Goal: Task Accomplishment & Management: Complete application form

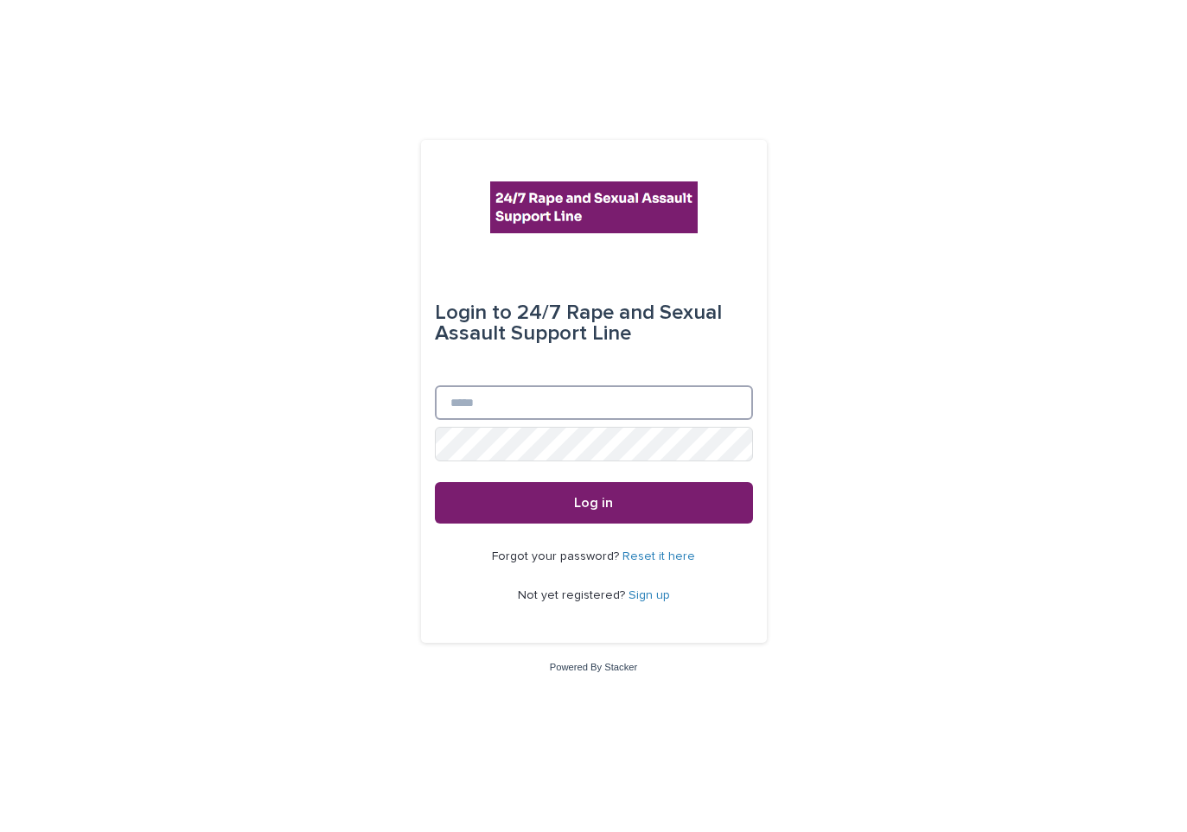
click at [555, 408] on input "Email" at bounding box center [594, 403] width 318 height 35
type input "**********"
click at [527, 418] on input "**********" at bounding box center [594, 403] width 318 height 35
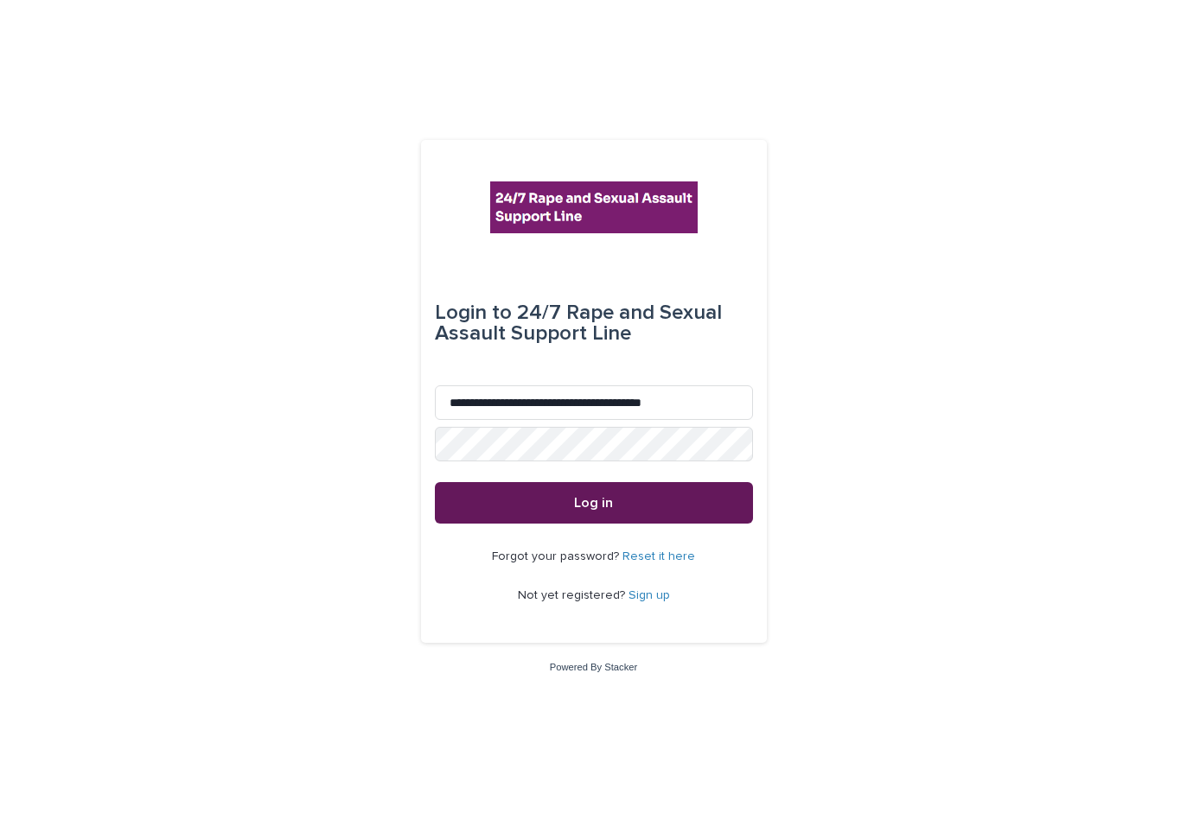
click at [507, 501] on button "Log in" at bounding box center [594, 502] width 318 height 41
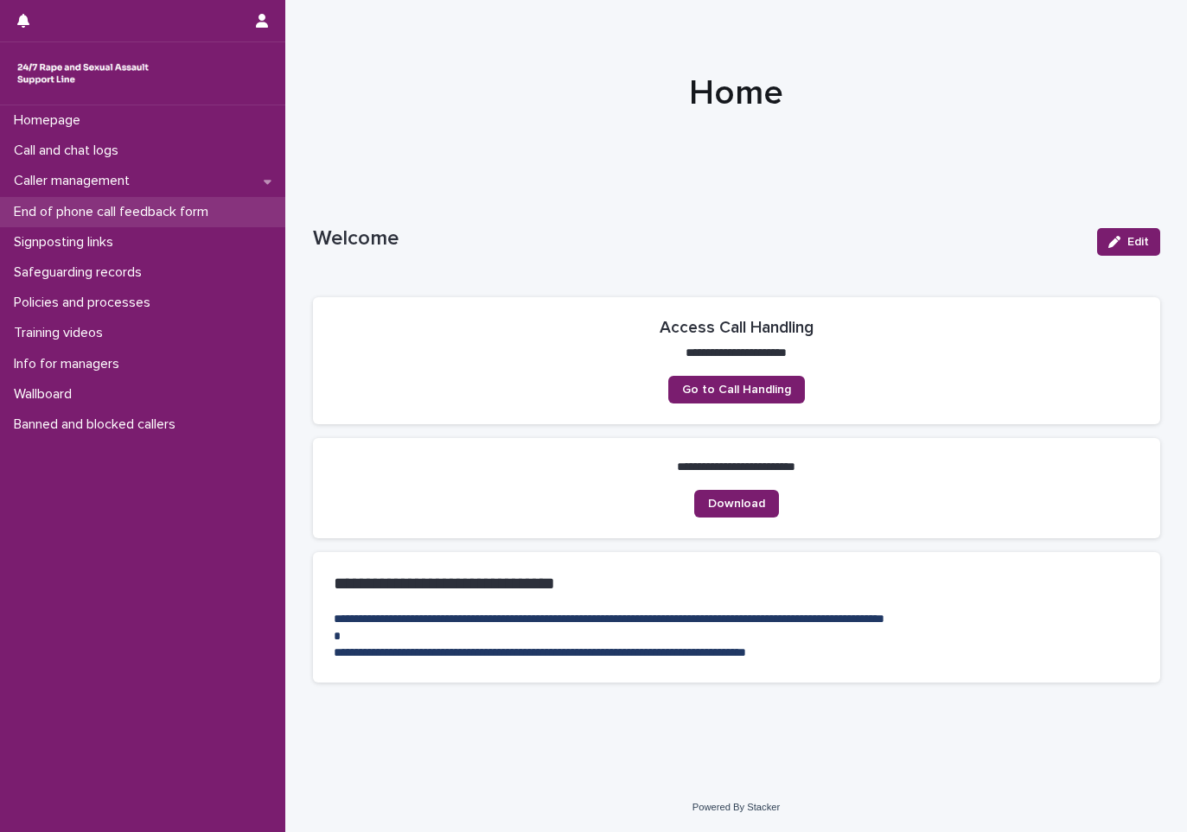
click at [68, 205] on p "End of phone call feedback form" at bounding box center [114, 212] width 215 height 16
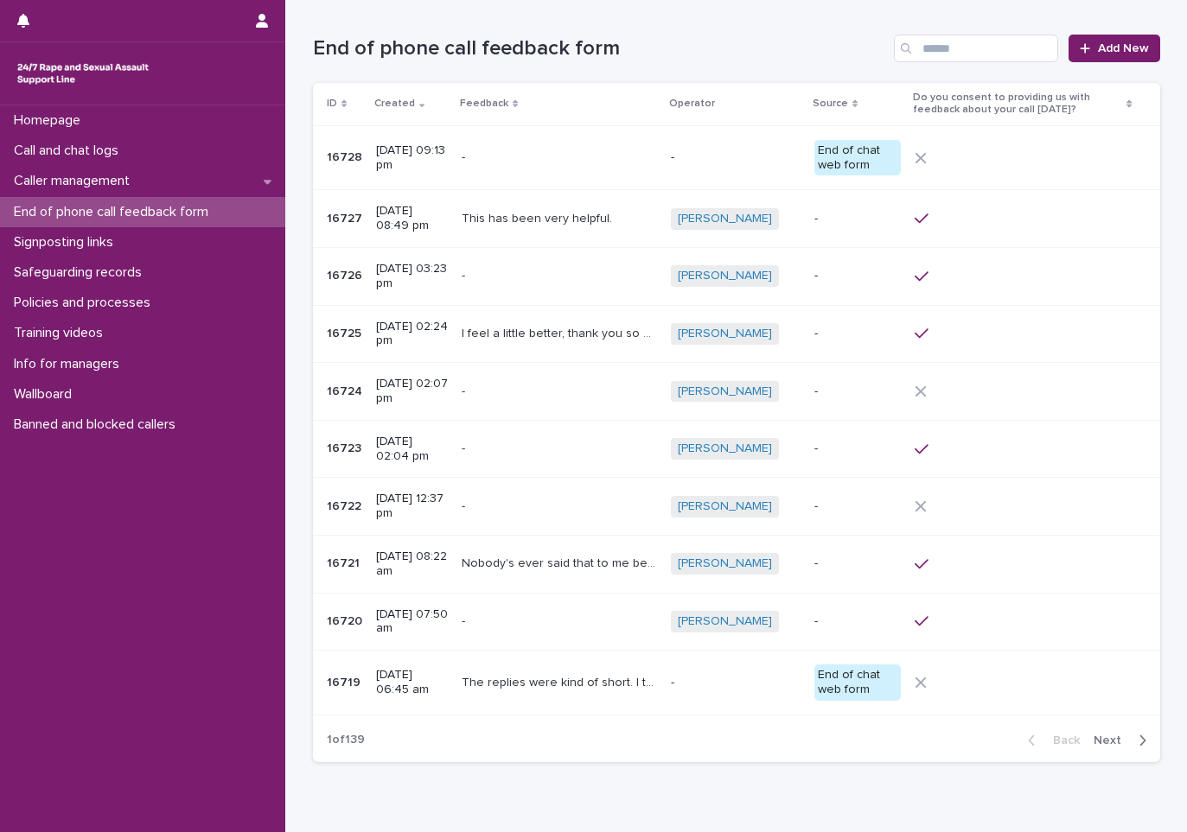
click at [584, 692] on div "The replies were kind of short. I think that it would be good for the volunteer…" at bounding box center [559, 683] width 195 height 29
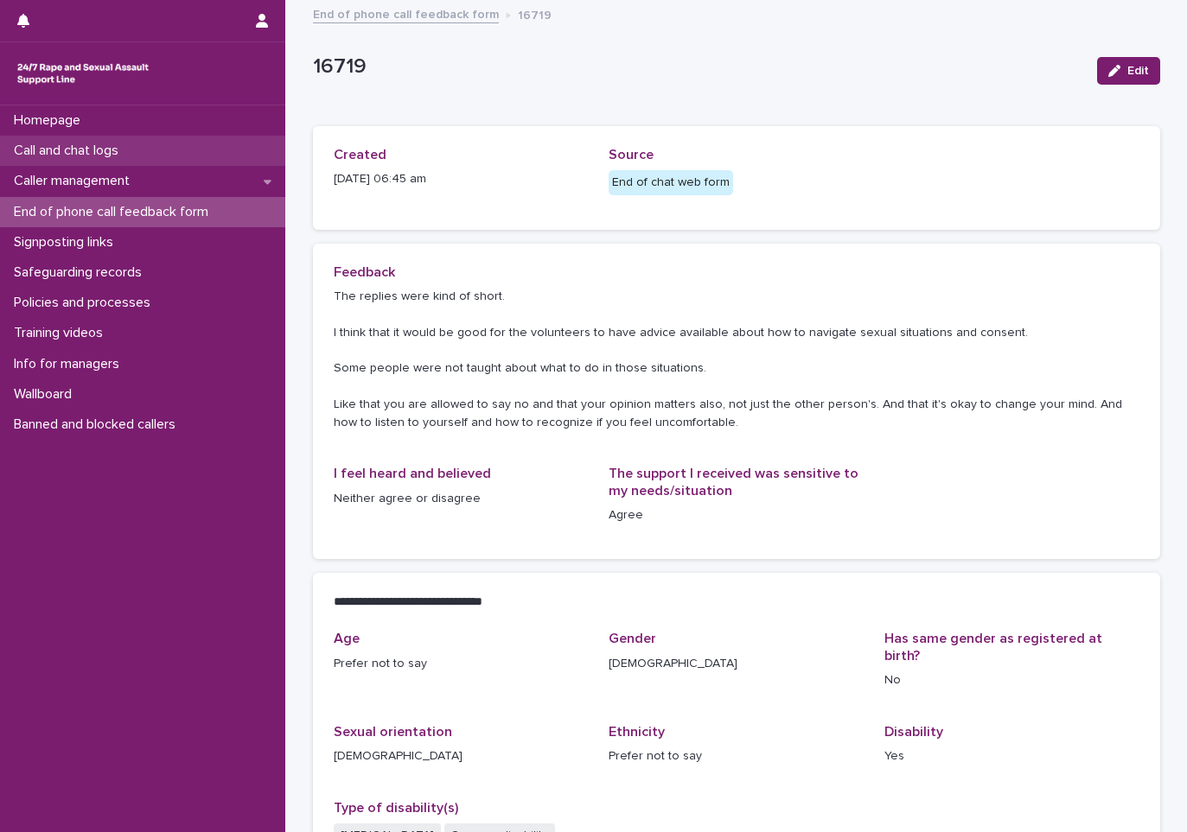
click at [73, 150] on p "Call and chat logs" at bounding box center [69, 151] width 125 height 16
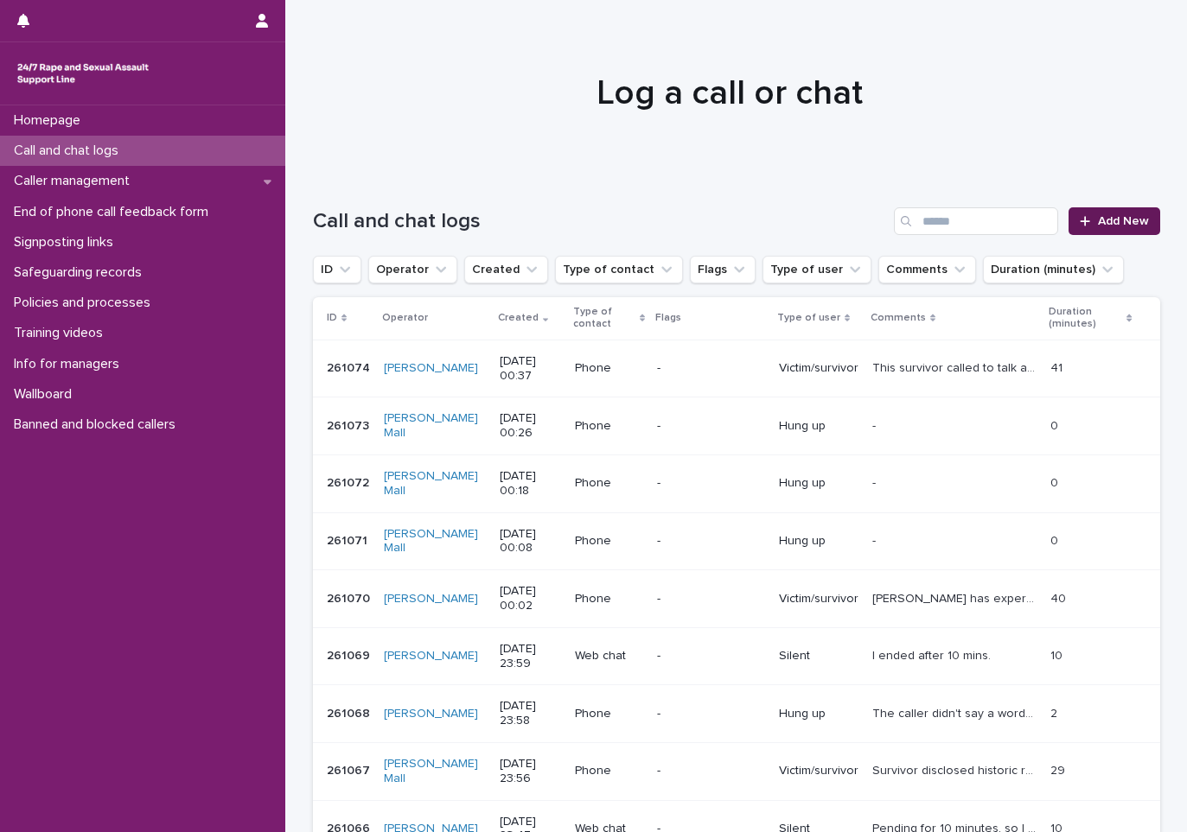
click at [1070, 218] on link "Add New" at bounding box center [1113, 221] width 91 height 28
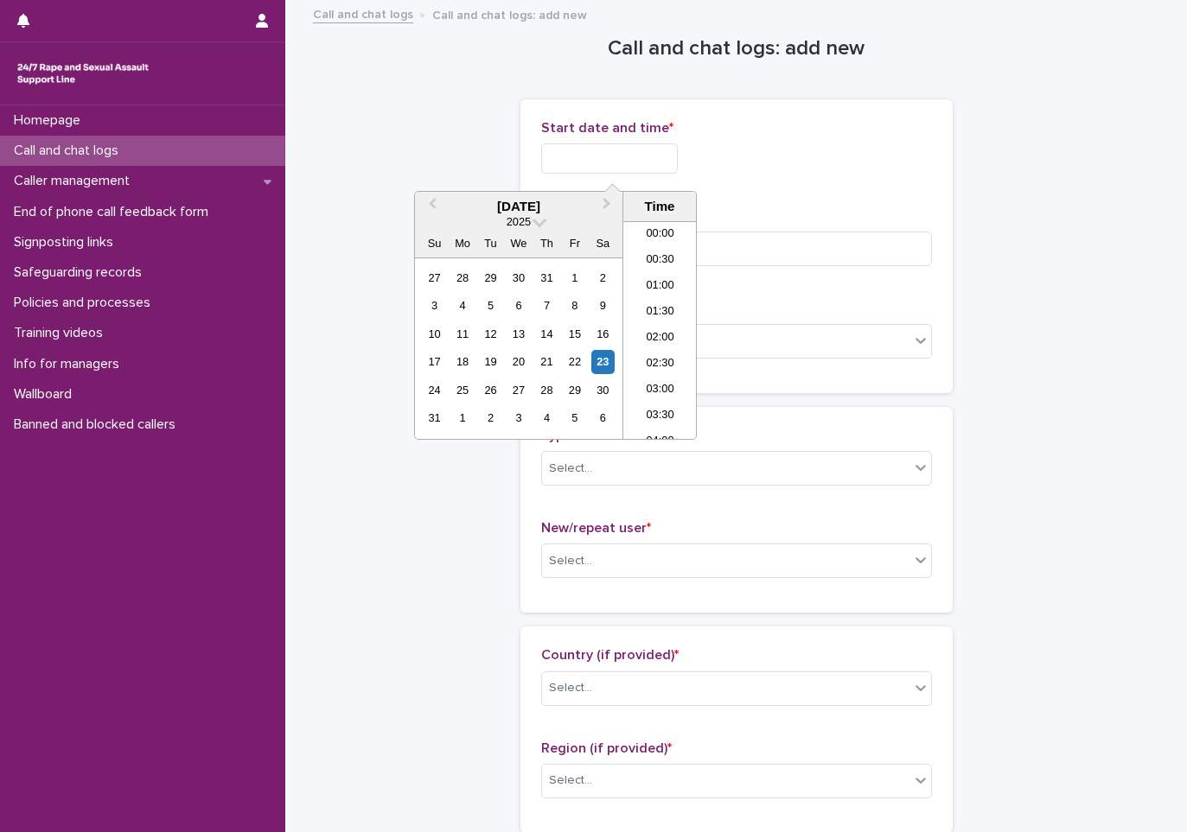
click at [614, 144] on input "text" at bounding box center [609, 158] width 137 height 30
click at [637, 227] on li "00:00" at bounding box center [659, 235] width 73 height 26
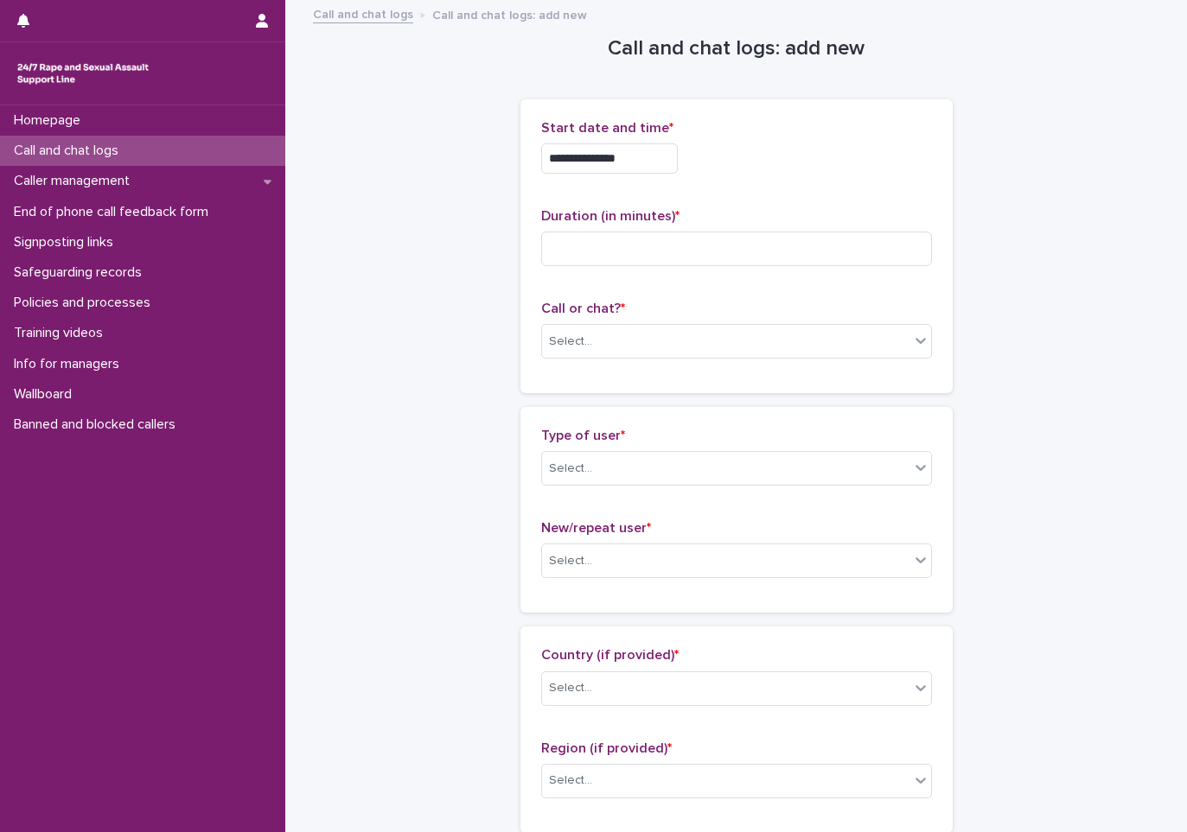
click at [650, 121] on span "Start date and time *" at bounding box center [607, 128] width 132 height 14
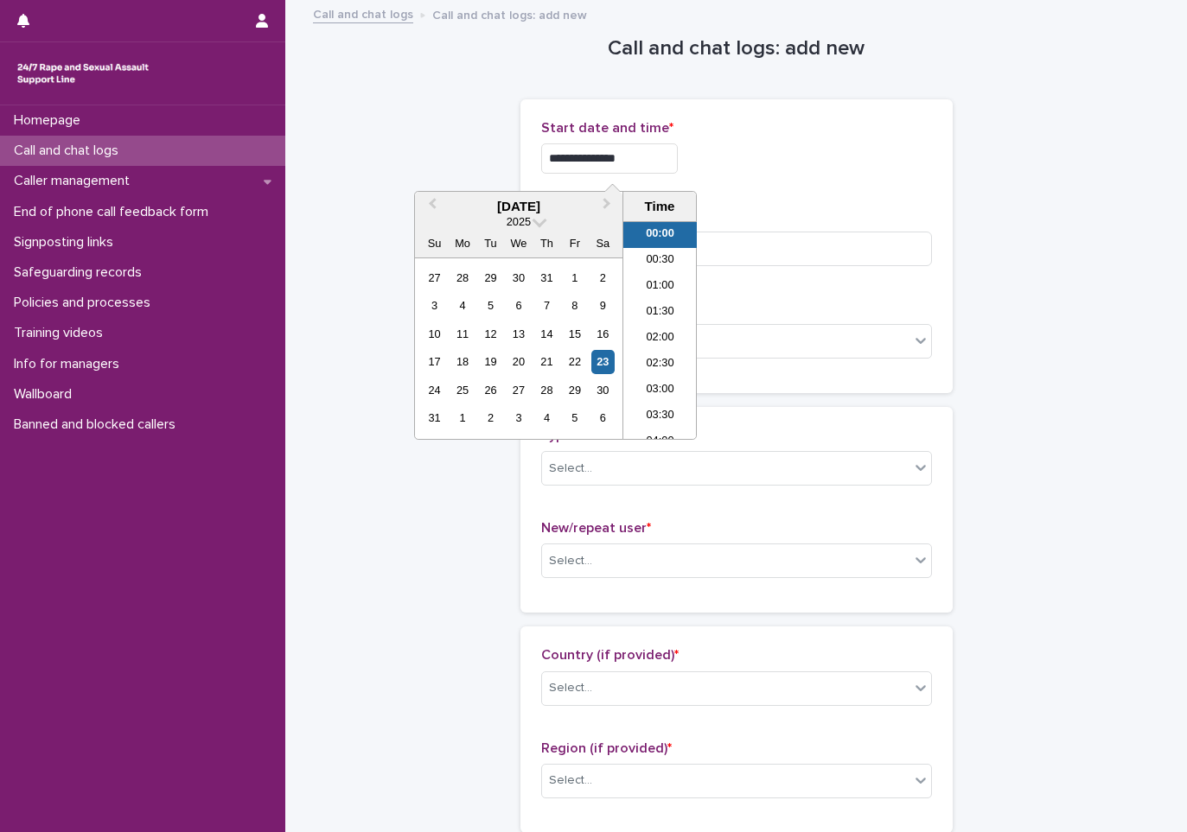
click at [661, 154] on input "**********" at bounding box center [609, 158] width 137 height 30
type input "**********"
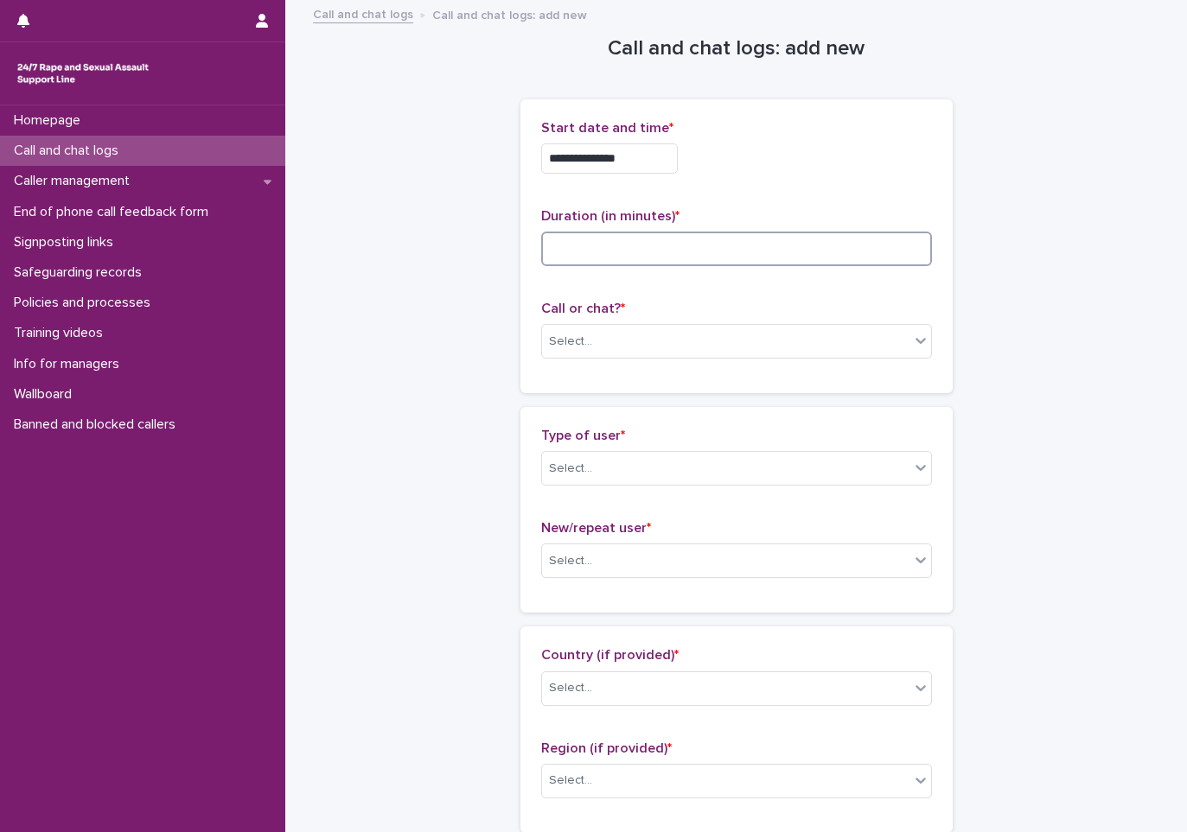
click at [775, 258] on input at bounding box center [736, 249] width 391 height 35
type input "*"
click at [633, 333] on div "Select..." at bounding box center [725, 342] width 367 height 29
click at [613, 403] on div "Web chat" at bounding box center [729, 405] width 389 height 30
click at [574, 471] on div "Select..." at bounding box center [570, 469] width 43 height 18
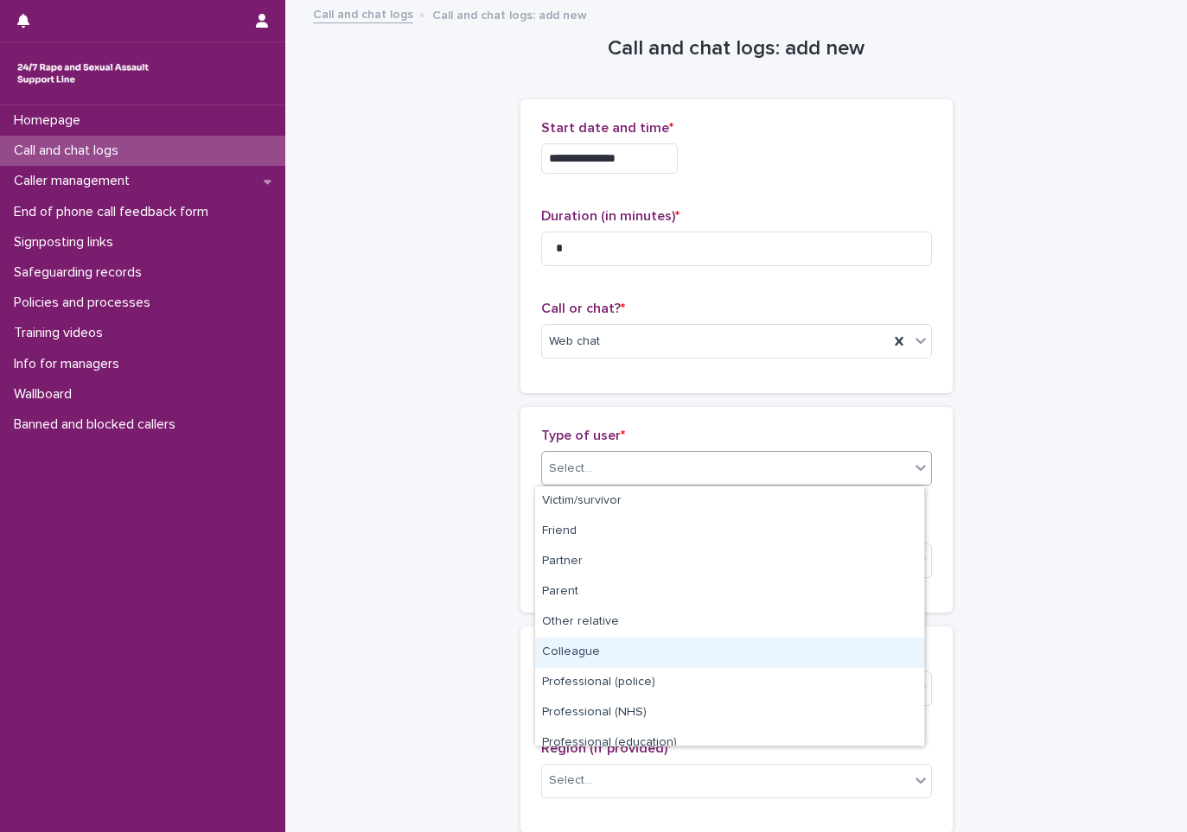
scroll to position [194, 0]
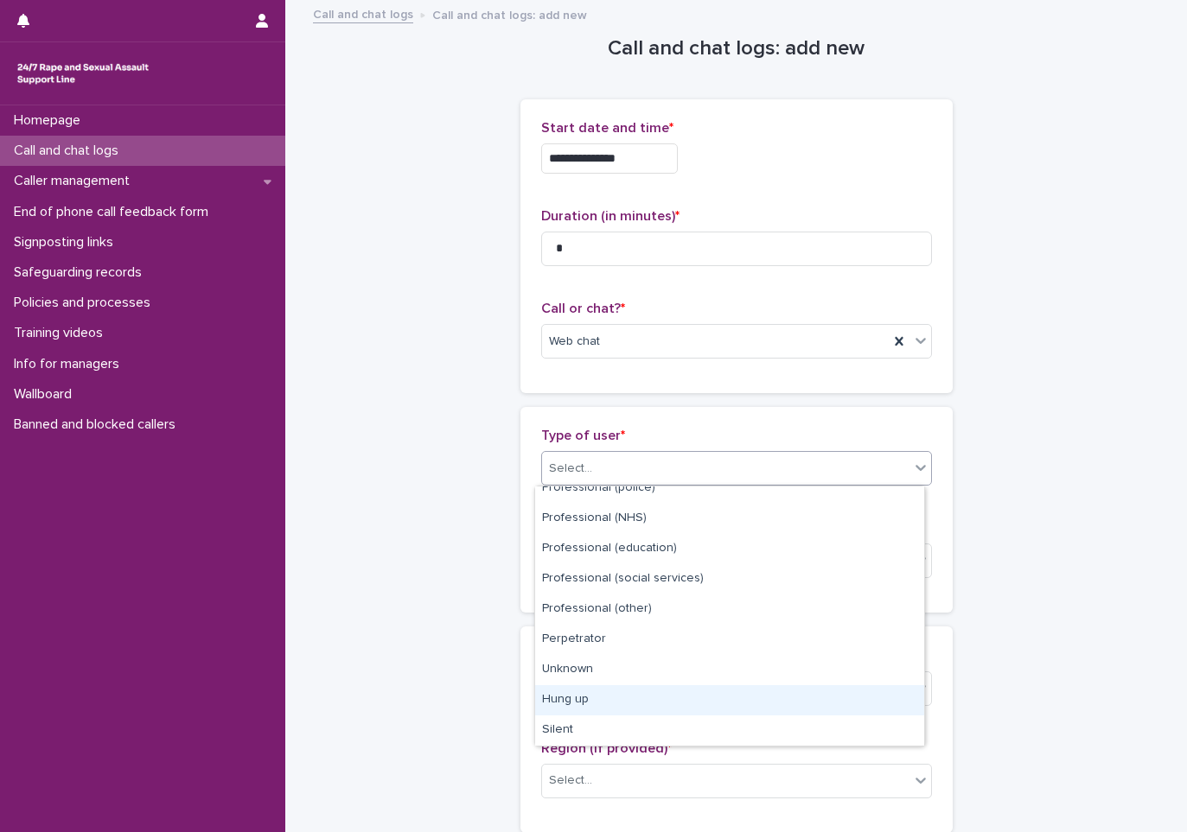
click at [579, 698] on div "Hung up" at bounding box center [729, 700] width 389 height 30
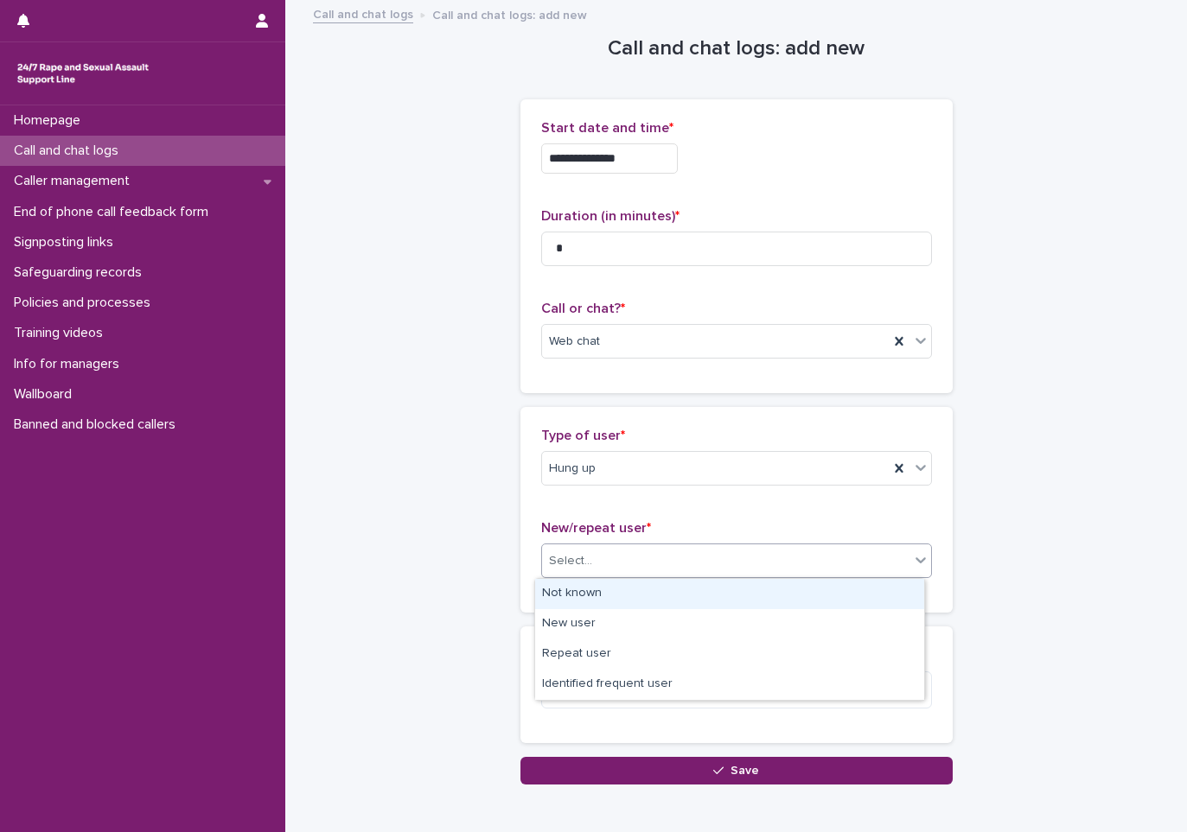
click at [570, 544] on div "Select..." at bounding box center [736, 561] width 391 height 35
click at [577, 599] on div "Not known" at bounding box center [729, 594] width 389 height 30
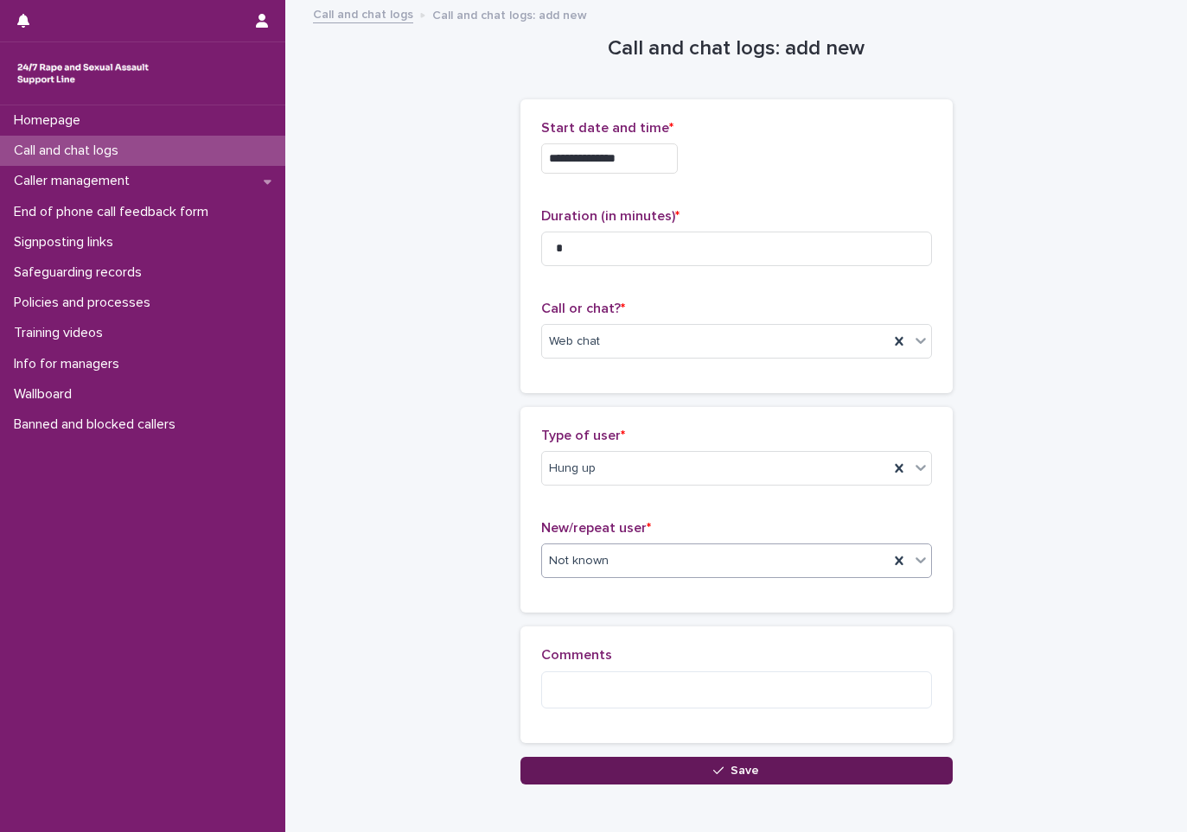
click at [669, 779] on button "Save" at bounding box center [736, 771] width 432 height 28
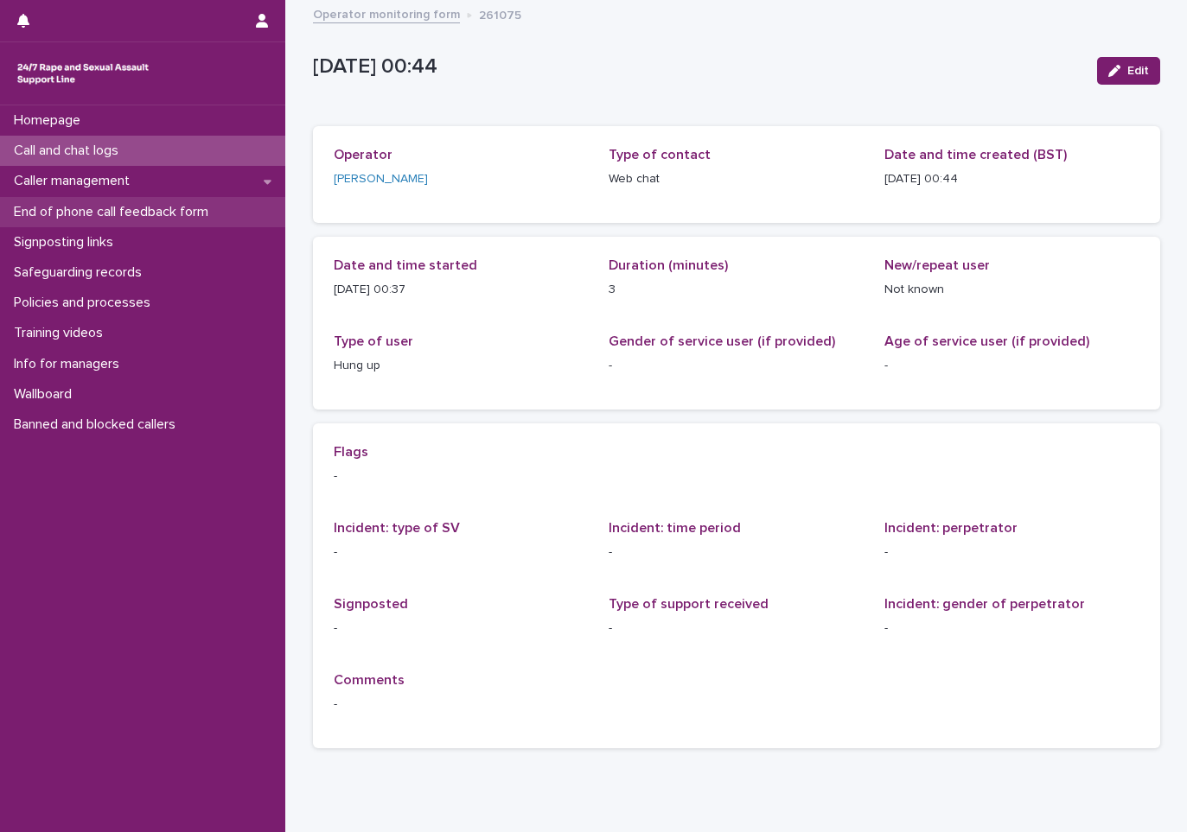
click at [209, 219] on p "End of phone call feedback form" at bounding box center [114, 212] width 215 height 16
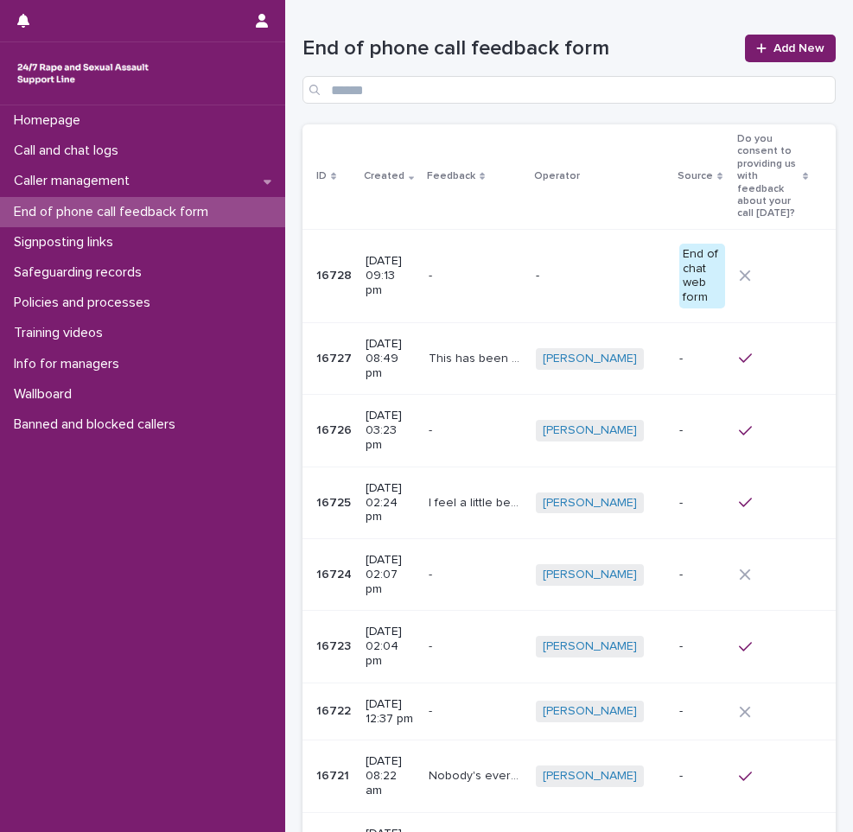
click at [74, 218] on p "End of phone call feedback form" at bounding box center [114, 212] width 215 height 16
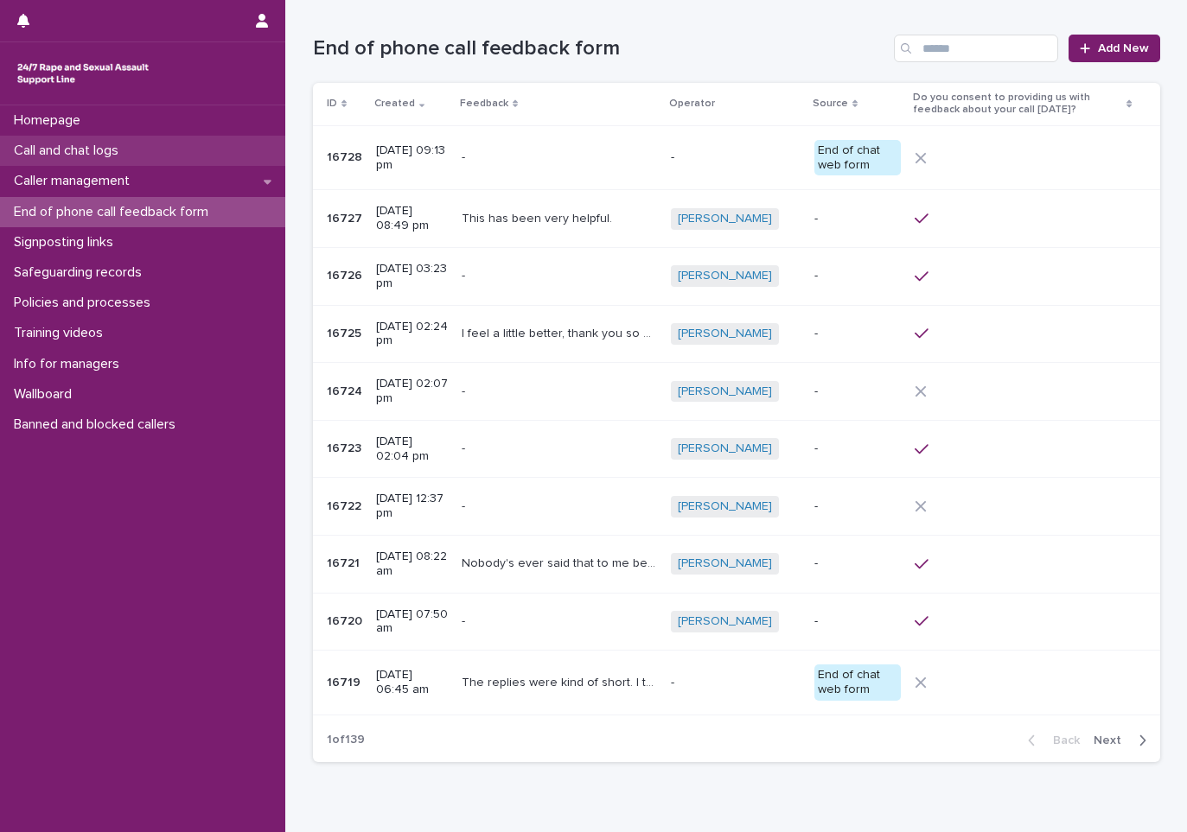
click at [106, 163] on div "Call and chat logs" at bounding box center [142, 151] width 285 height 30
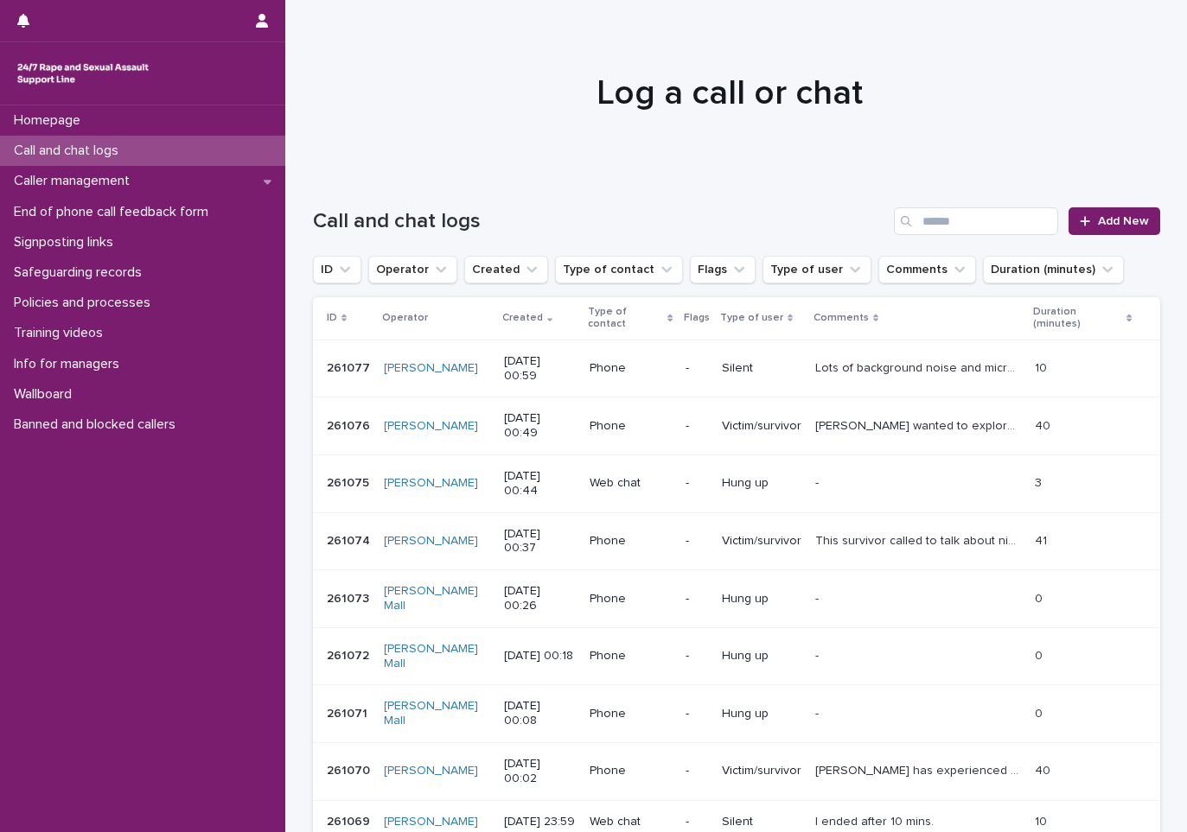
click at [32, 142] on div "Call and chat logs" at bounding box center [142, 151] width 285 height 30
click at [88, 159] on p "Call and chat logs" at bounding box center [69, 151] width 125 height 16
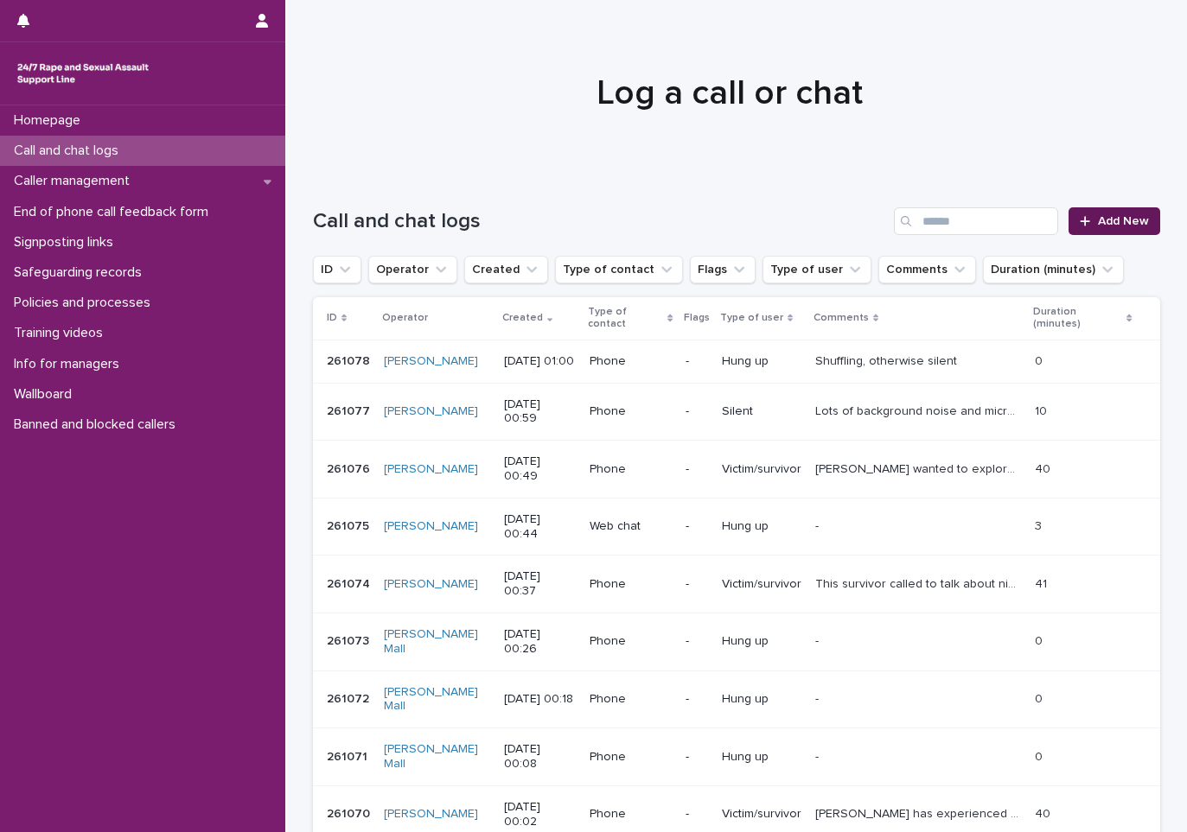
click at [1113, 212] on link "Add New" at bounding box center [1113, 221] width 91 height 28
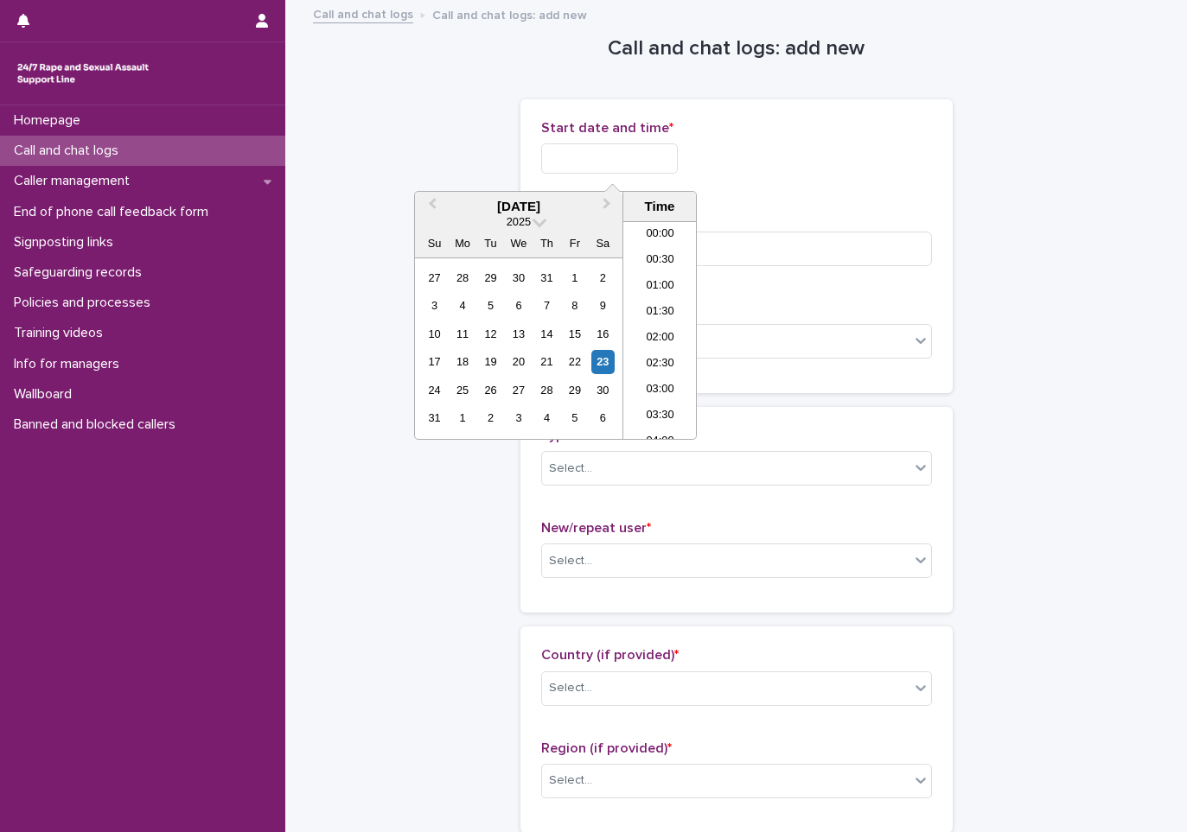
click at [621, 147] on input "text" at bounding box center [609, 158] width 137 height 30
click at [658, 225] on li "00:00" at bounding box center [659, 235] width 73 height 26
click at [655, 155] on input "**********" at bounding box center [609, 158] width 137 height 30
type input "**********"
click at [871, 244] on input at bounding box center [736, 249] width 391 height 35
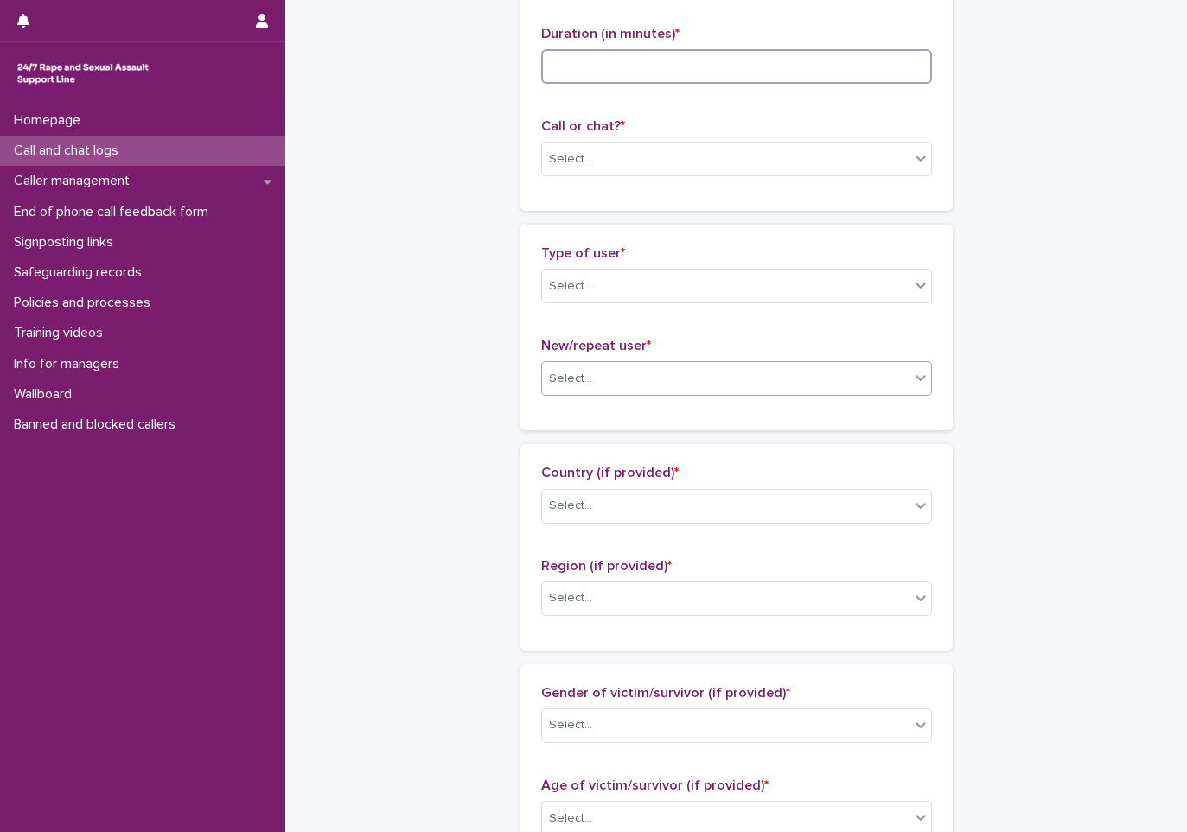
scroll to position [86, 0]
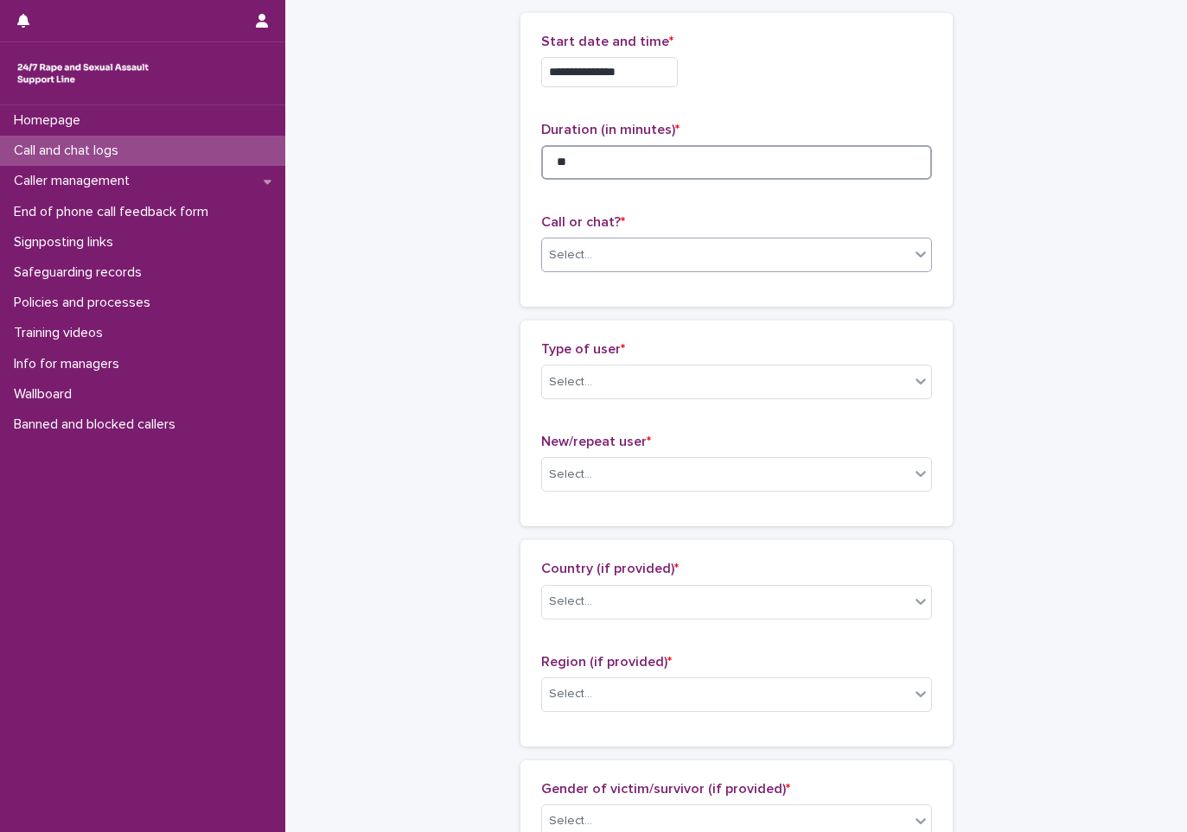
type input "**"
click at [813, 249] on div "Select..." at bounding box center [725, 255] width 367 height 29
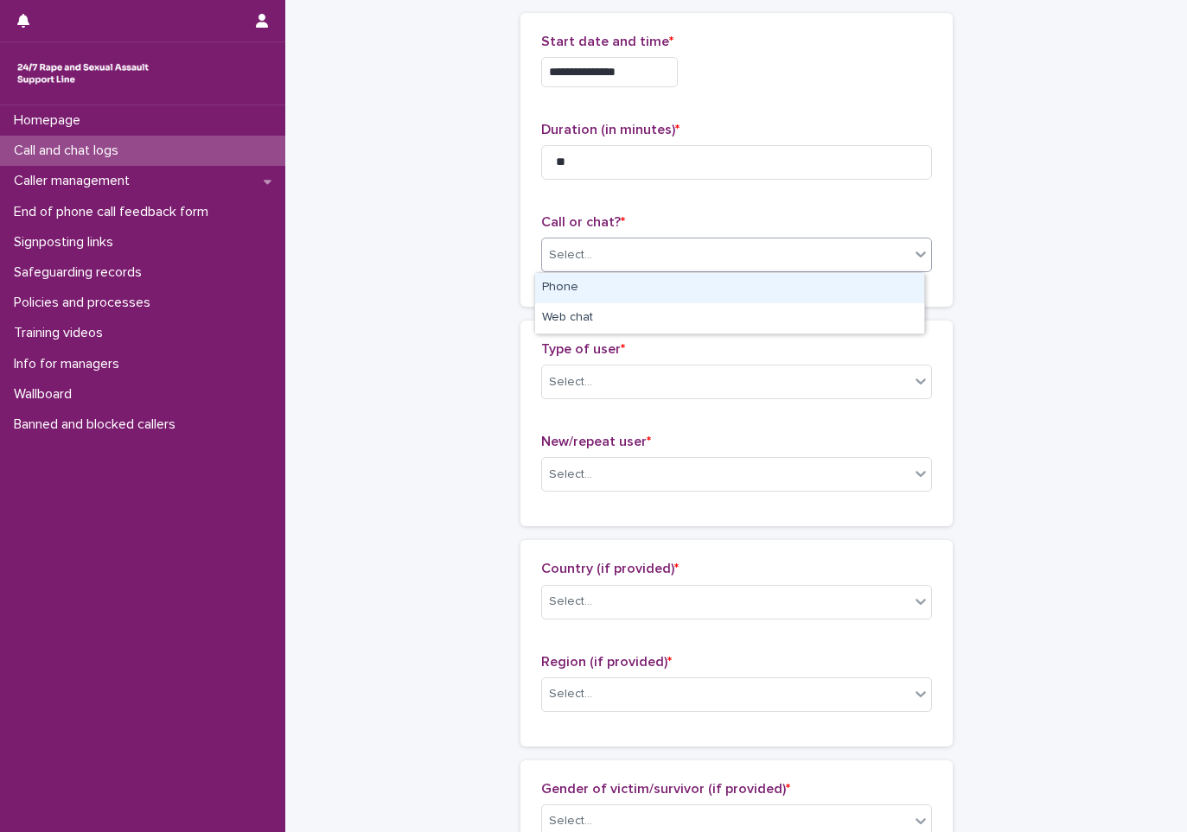
click at [580, 302] on div "Phone" at bounding box center [729, 288] width 389 height 30
click at [583, 269] on div "Phone" at bounding box center [715, 255] width 347 height 29
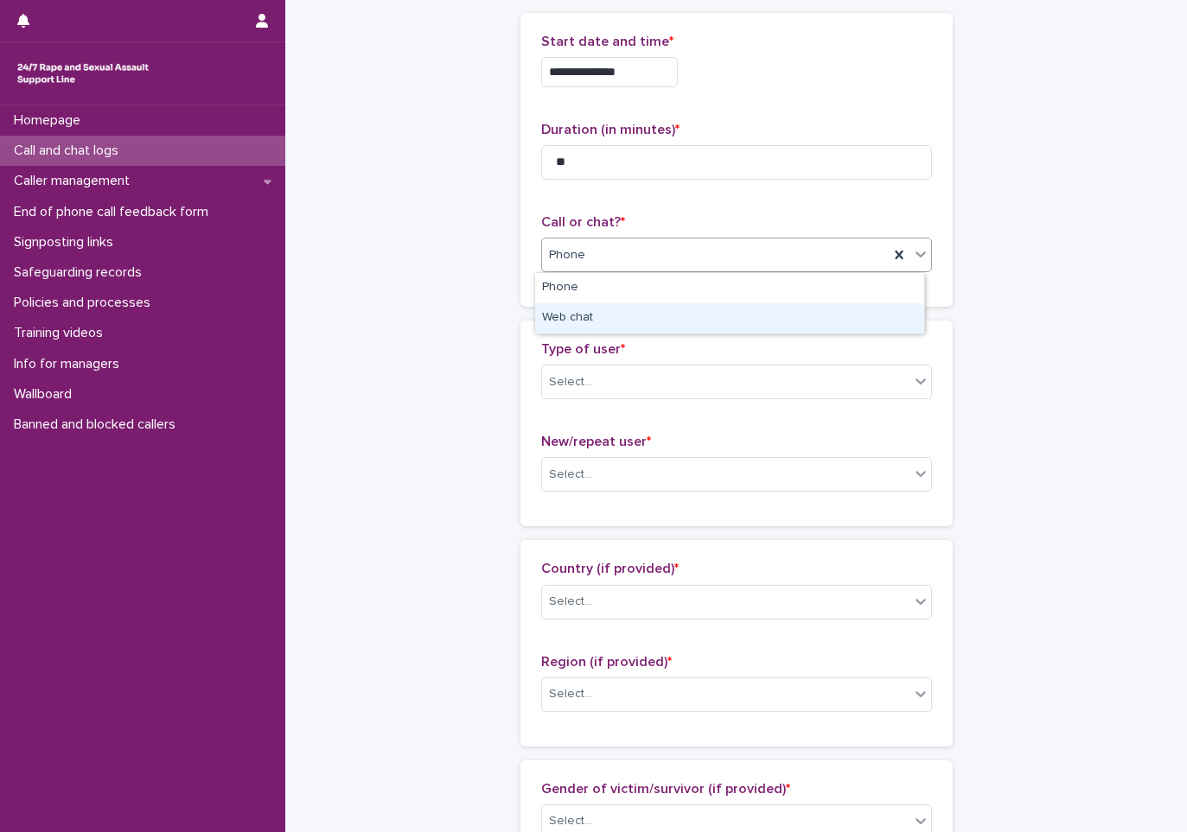
click at [586, 316] on div "Web chat" at bounding box center [729, 318] width 389 height 30
click at [561, 373] on div "Select..." at bounding box center [570, 382] width 43 height 18
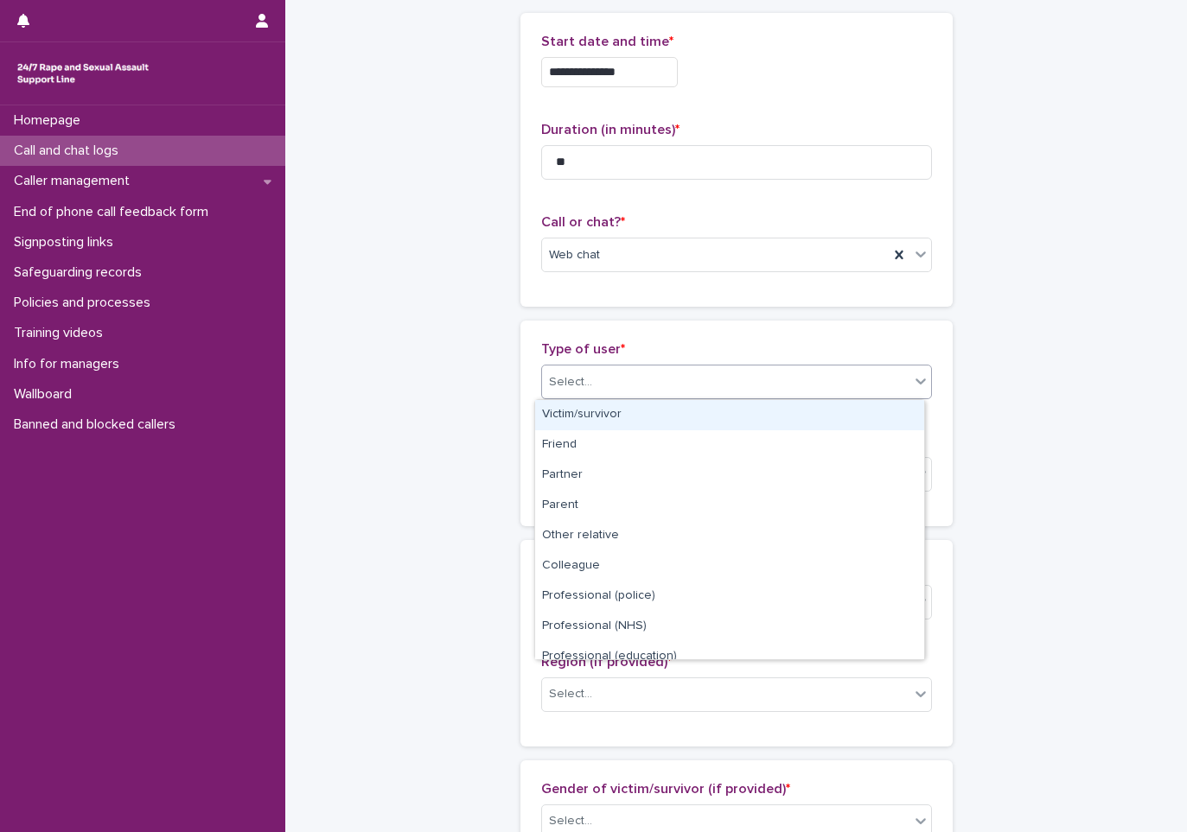
click at [584, 414] on div "Victim/survivor" at bounding box center [729, 415] width 389 height 30
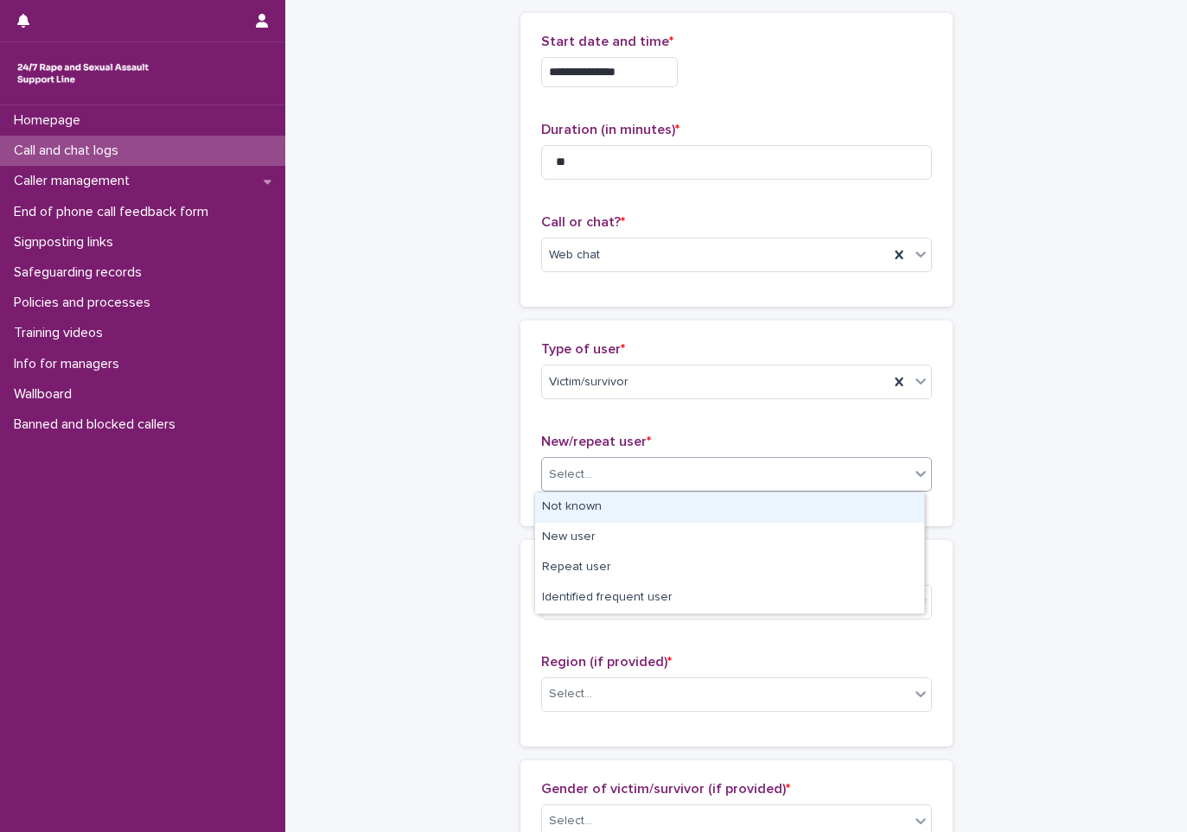
click at [582, 475] on div "Select..." at bounding box center [570, 475] width 43 height 18
click at [619, 493] on div "Not known" at bounding box center [729, 508] width 389 height 30
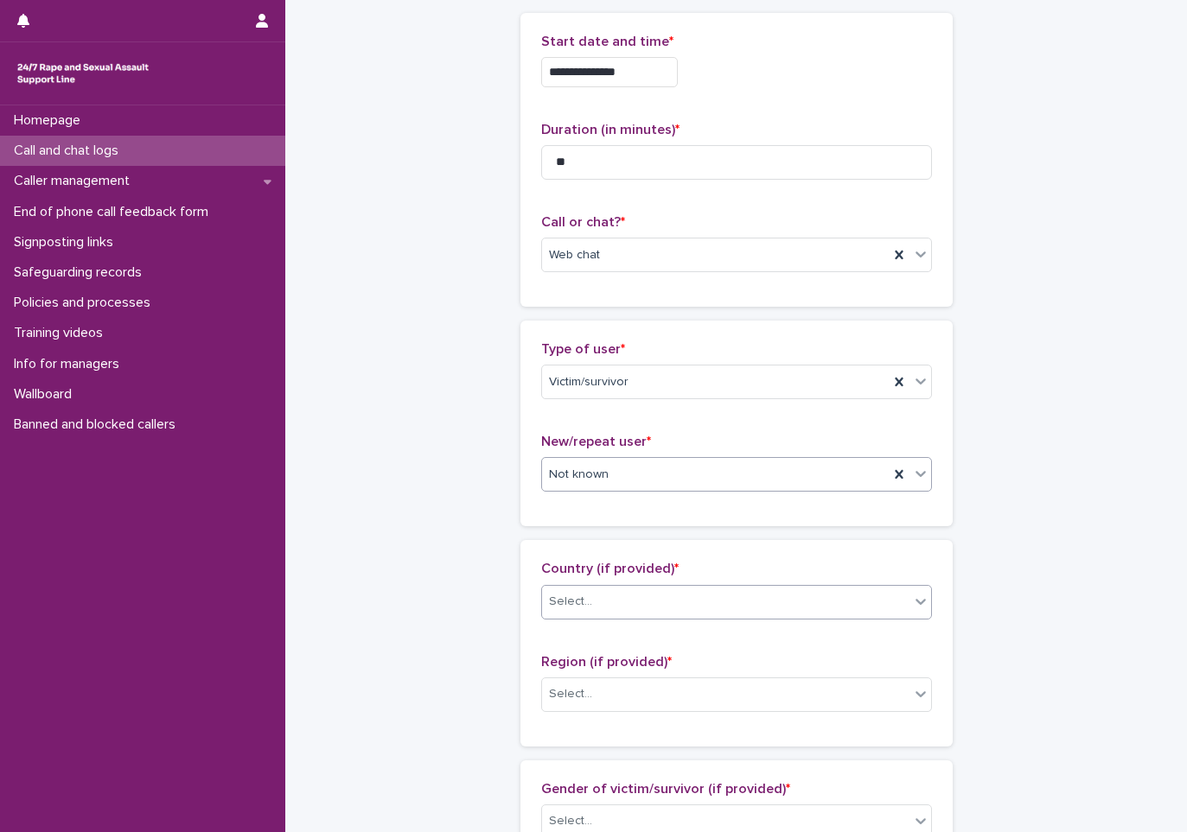
click at [555, 598] on div "Select..." at bounding box center [570, 602] width 43 height 18
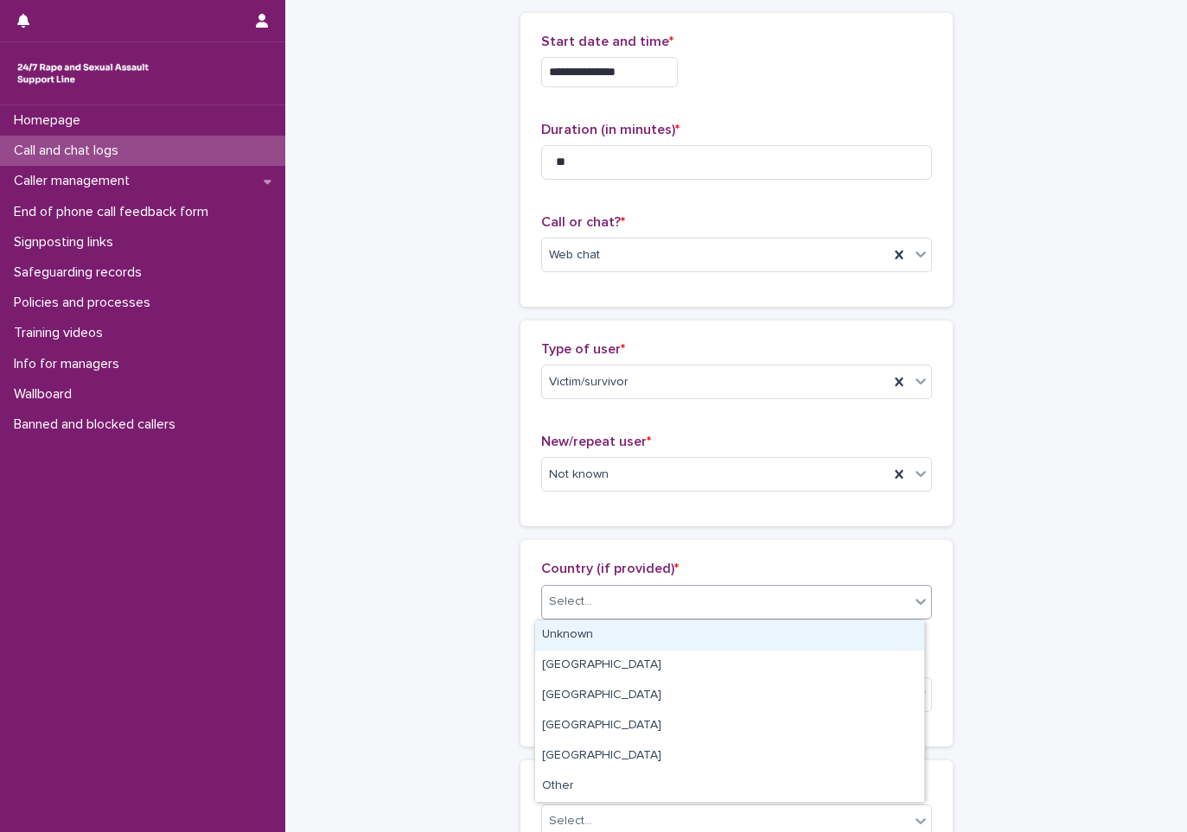
click at [564, 626] on div "Unknown" at bounding box center [729, 636] width 389 height 30
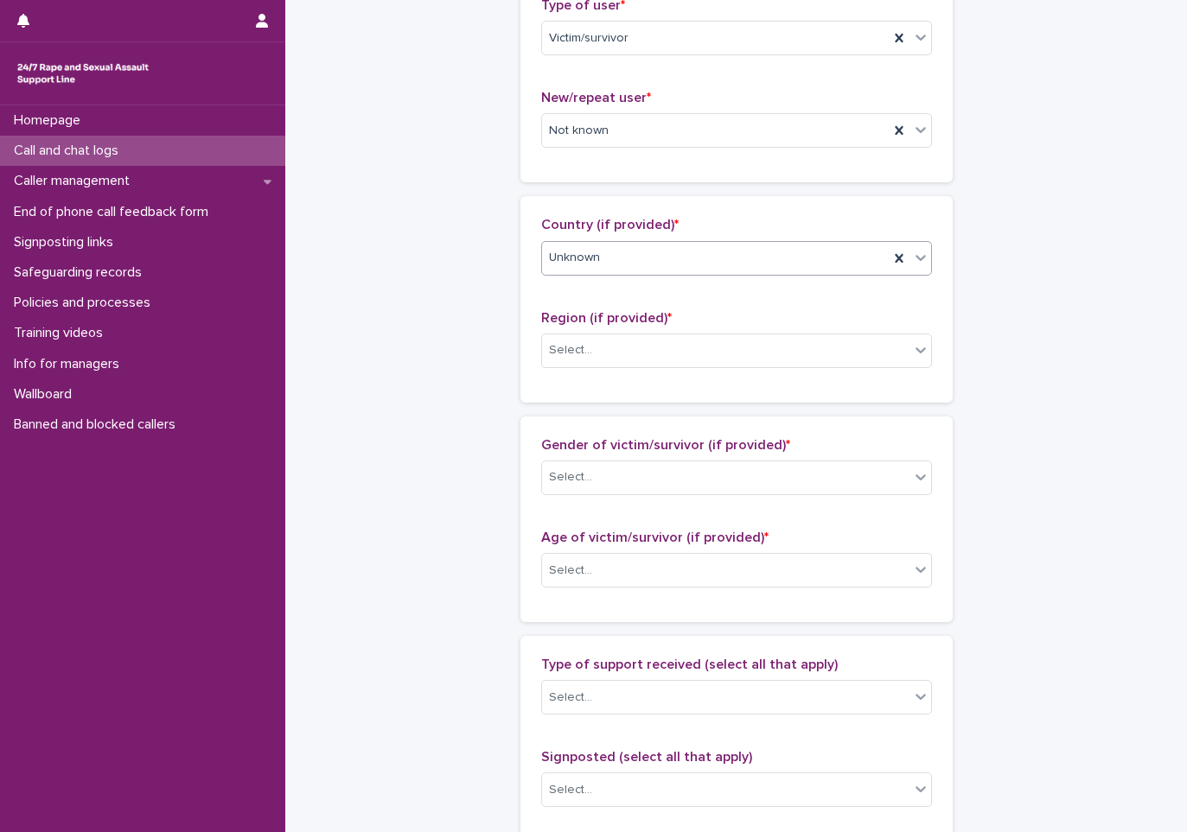
scroll to position [432, 0]
click at [577, 371] on div "Region (if provided) * Select..." at bounding box center [736, 345] width 391 height 72
click at [579, 341] on div "Select..." at bounding box center [570, 349] width 43 height 18
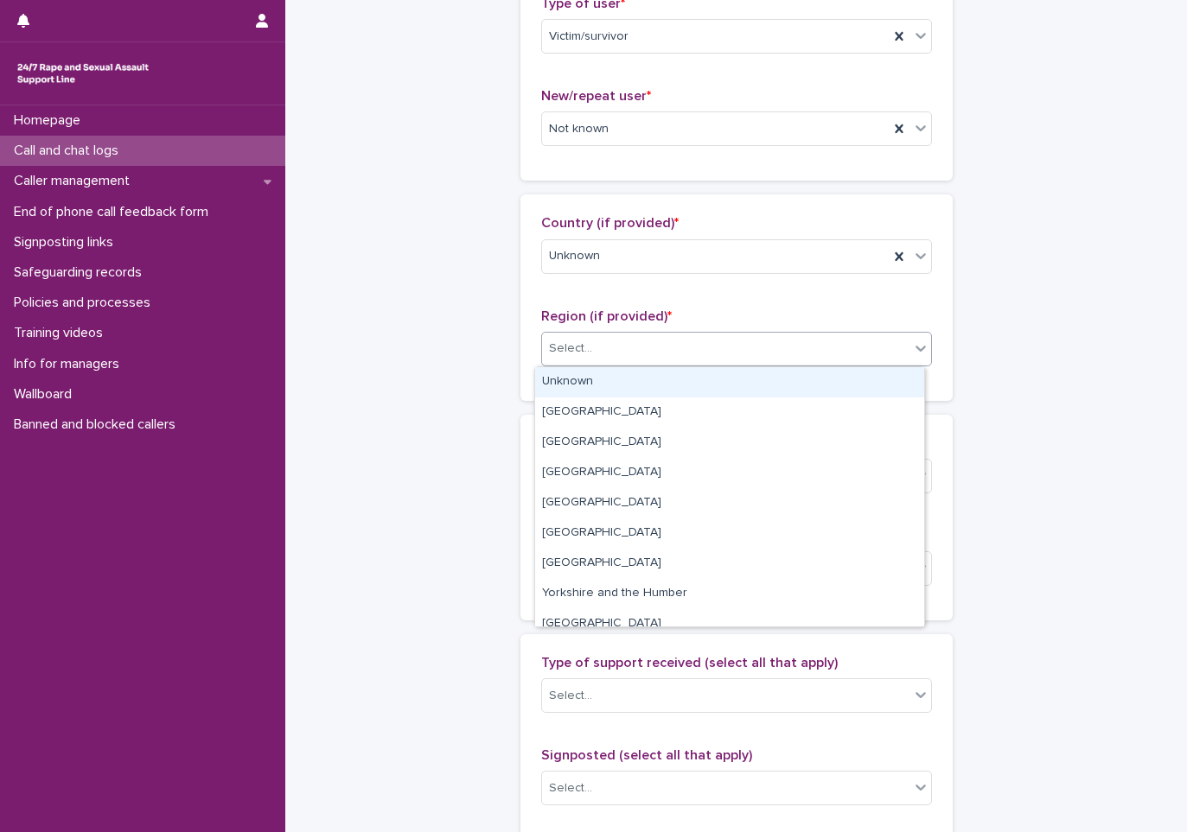
click at [584, 380] on div "Unknown" at bounding box center [729, 382] width 389 height 30
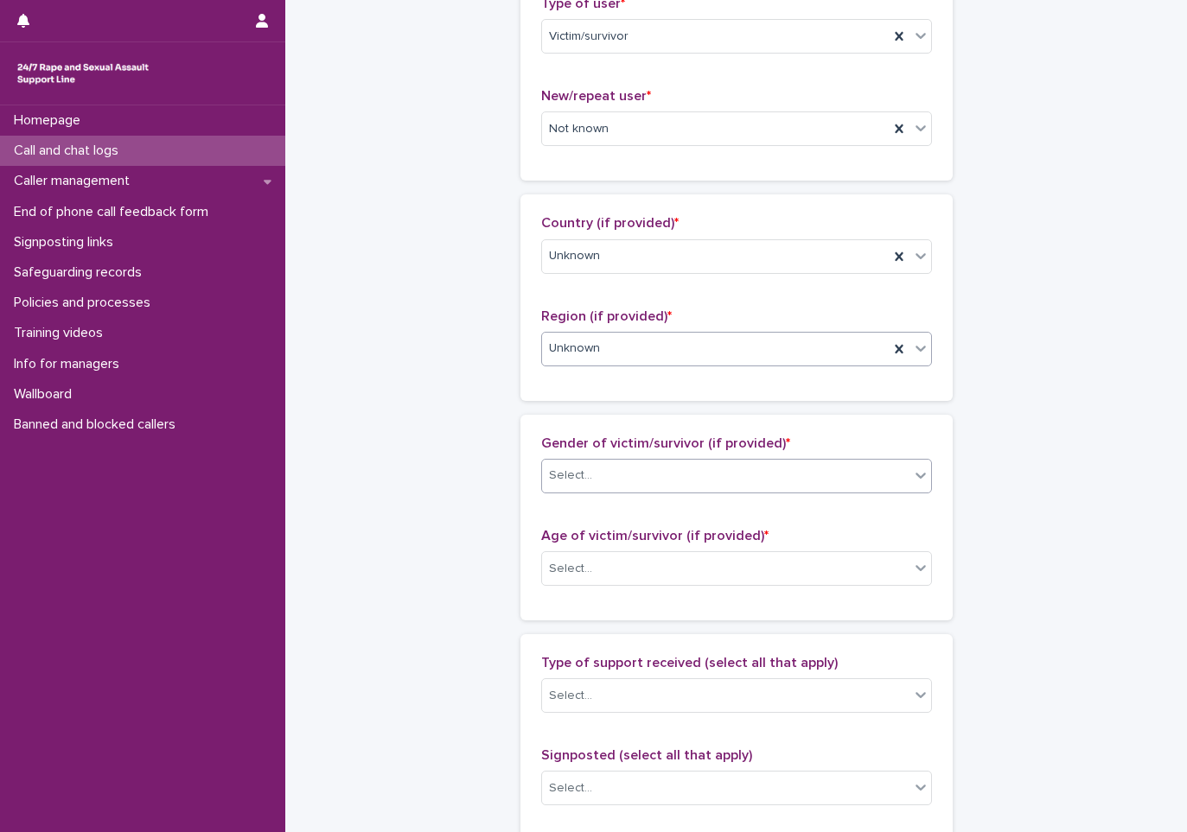
click at [615, 482] on div "Select..." at bounding box center [725, 476] width 367 height 29
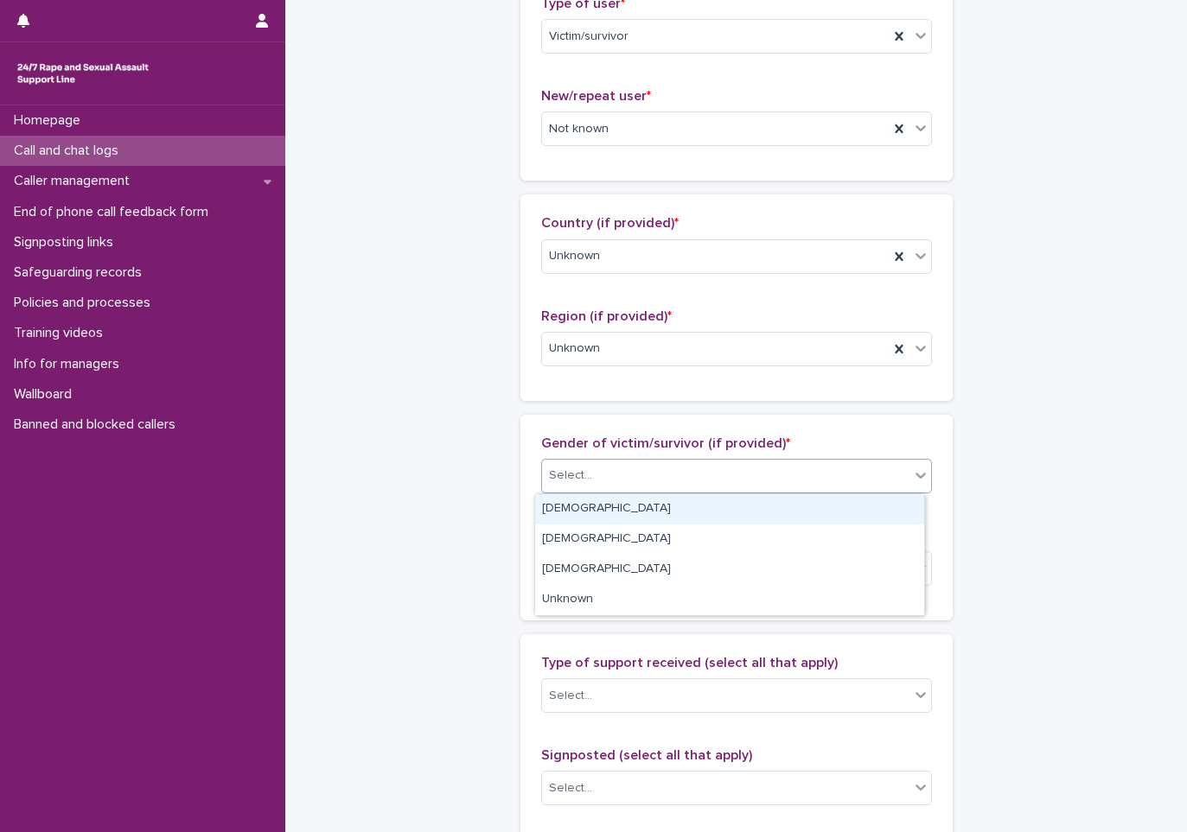
click at [580, 507] on div "Female" at bounding box center [729, 509] width 389 height 30
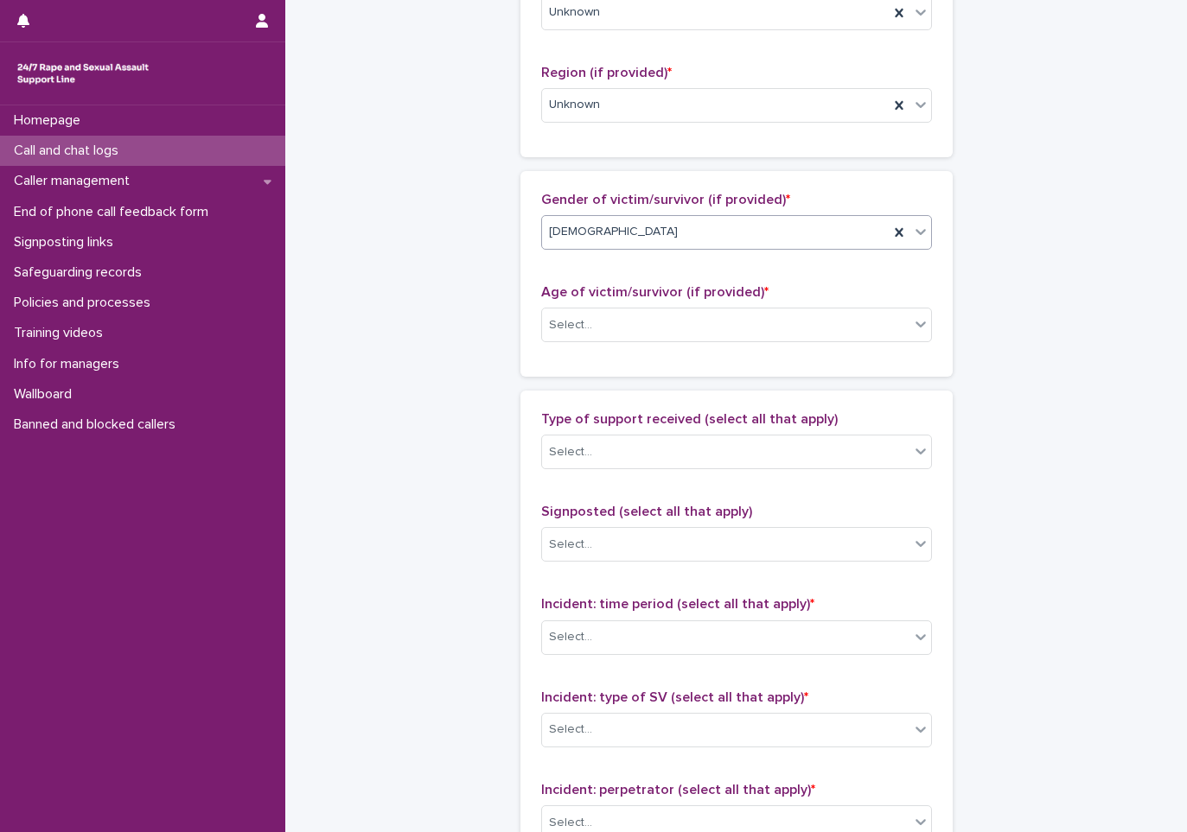
scroll to position [692, 0]
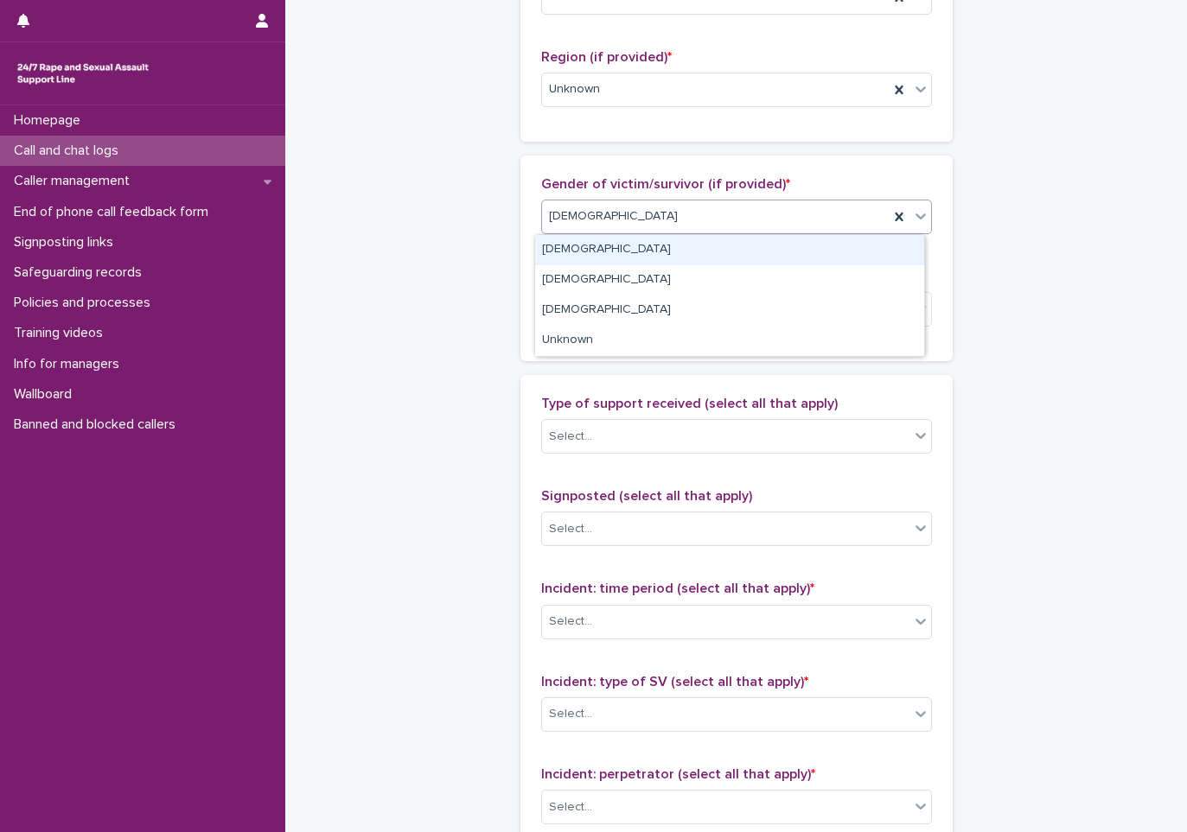
click at [542, 220] on div "Female" at bounding box center [715, 216] width 347 height 29
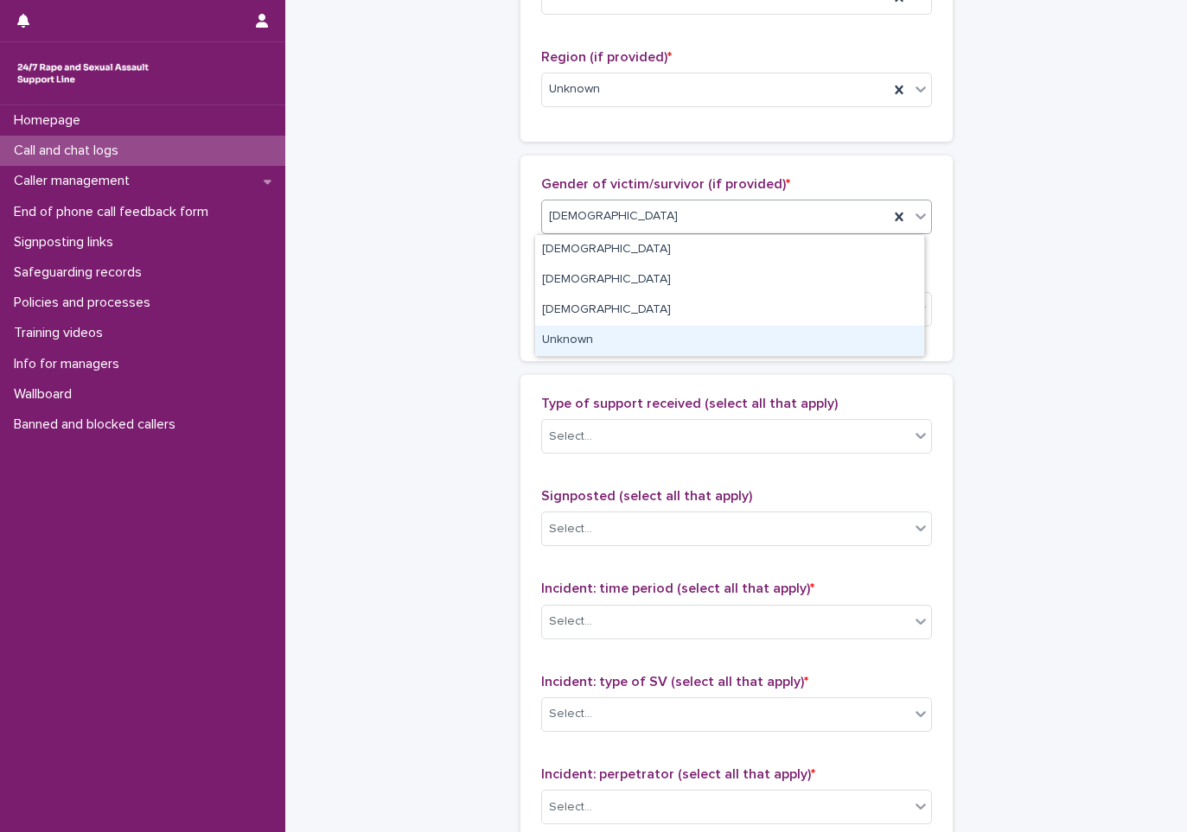
click at [602, 346] on div "Unknown" at bounding box center [729, 341] width 389 height 30
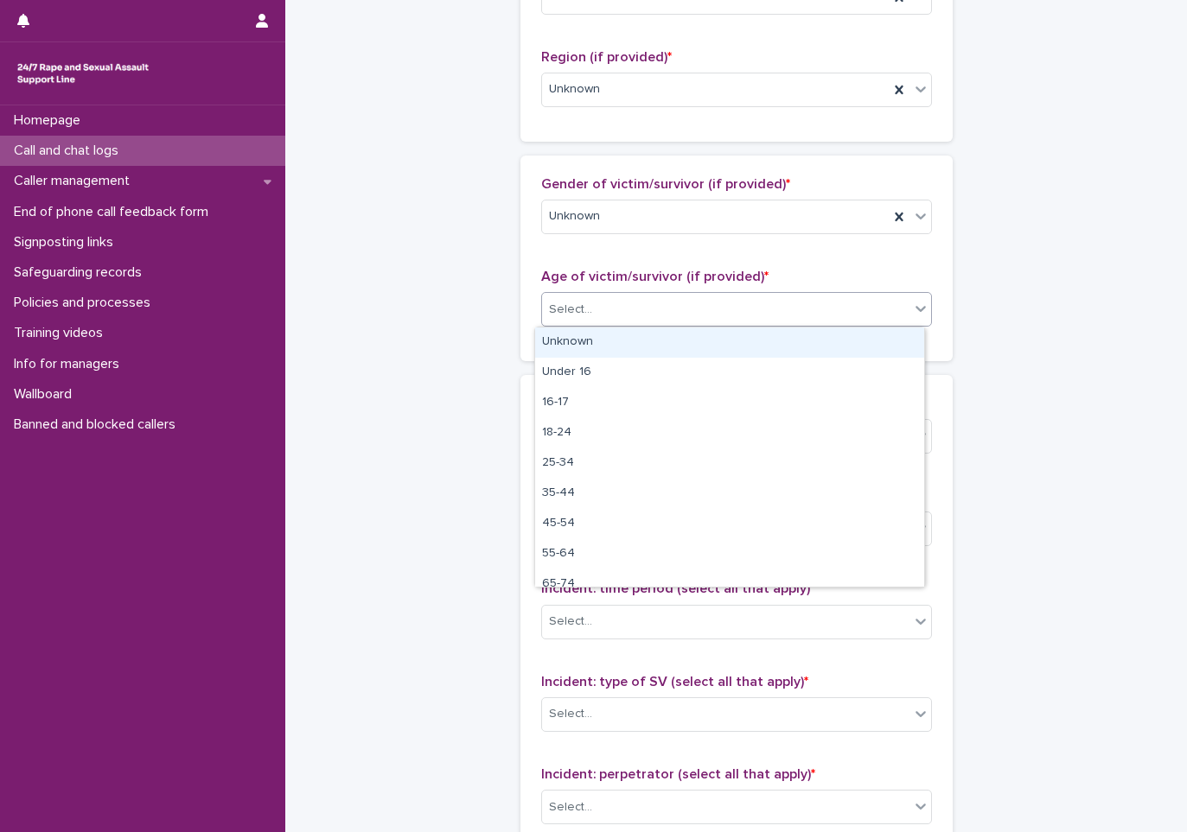
click at [574, 302] on div "Select..." at bounding box center [570, 310] width 43 height 18
click at [579, 347] on div "Unknown" at bounding box center [729, 343] width 389 height 30
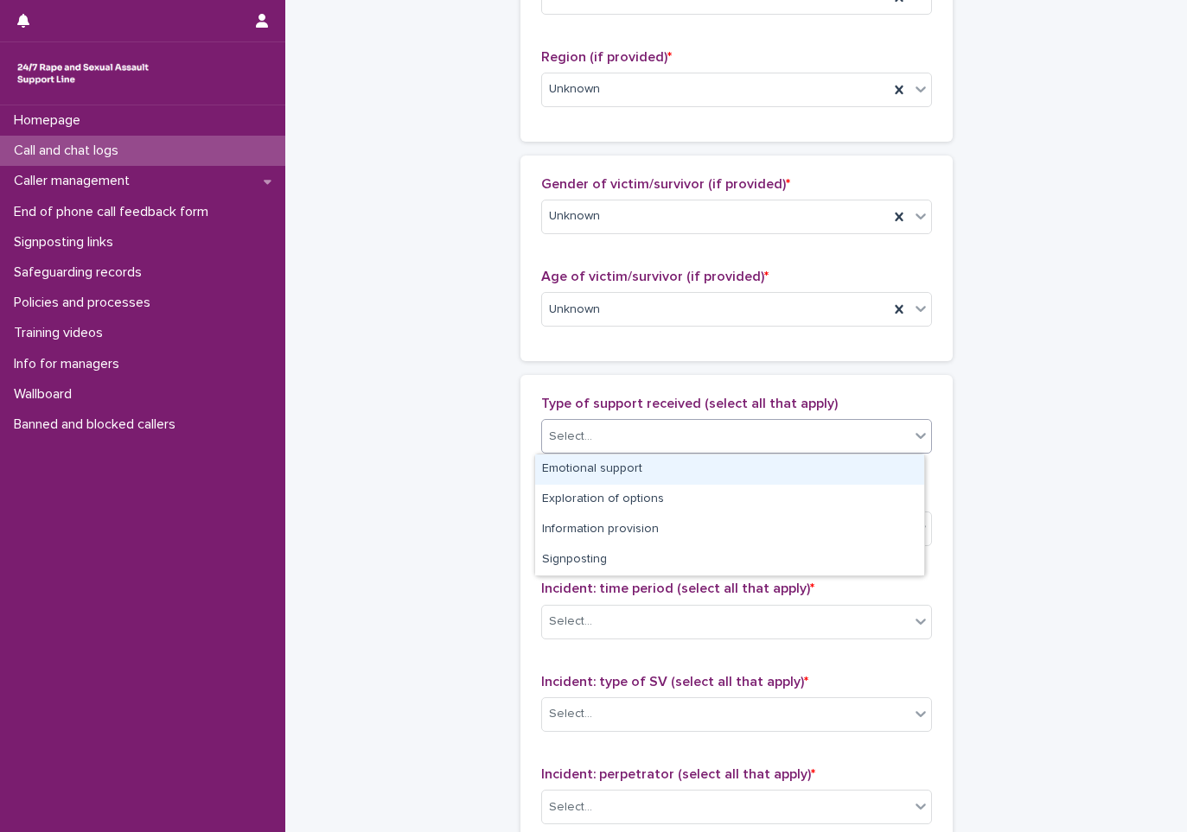
click at [559, 437] on div "Select..." at bounding box center [570, 437] width 43 height 18
click at [575, 468] on div "Emotional support" at bounding box center [729, 470] width 389 height 30
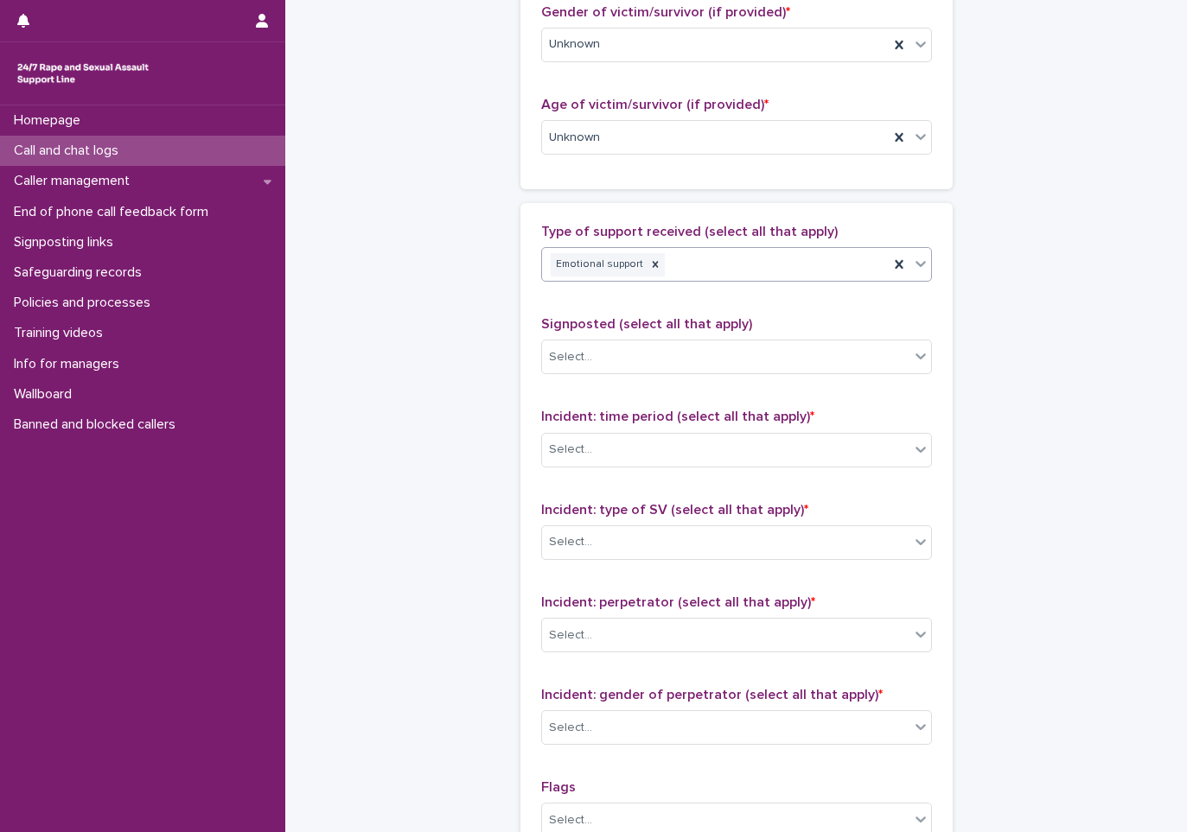
scroll to position [864, 0]
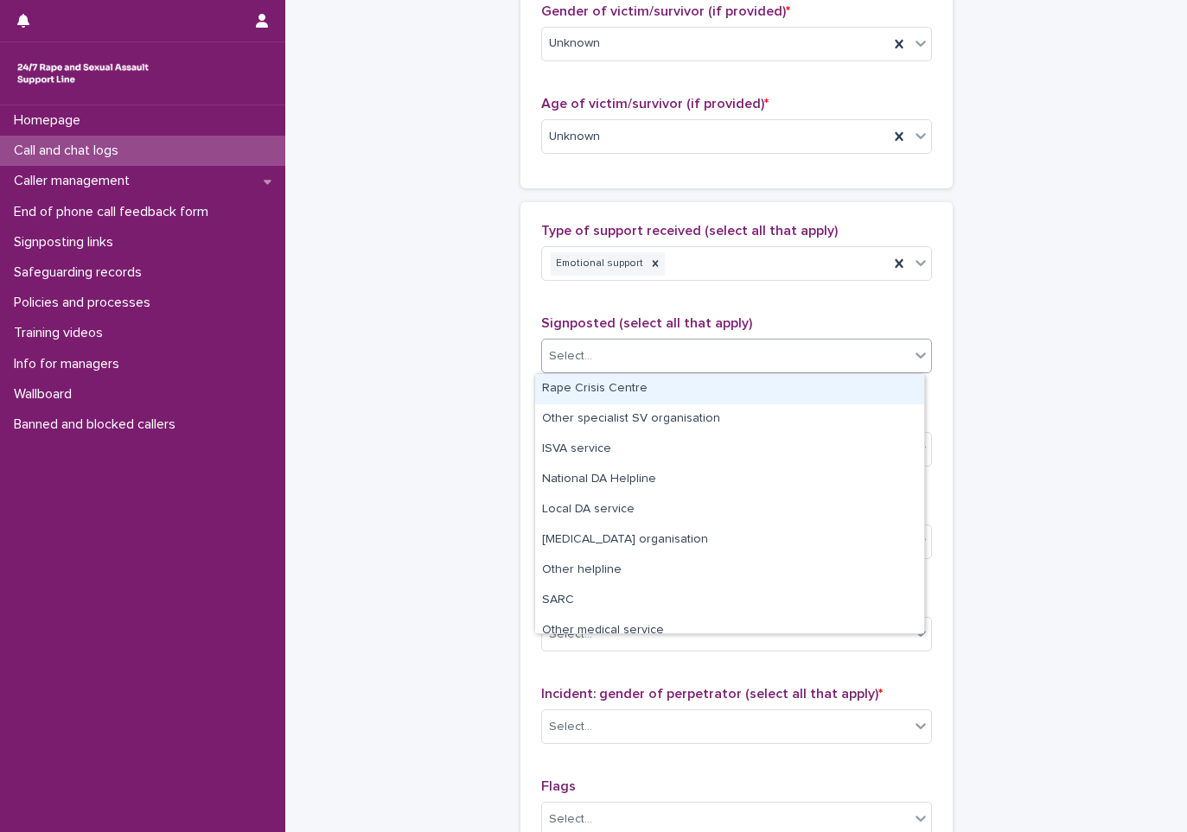
click at [619, 340] on div "Select..." at bounding box center [736, 356] width 391 height 35
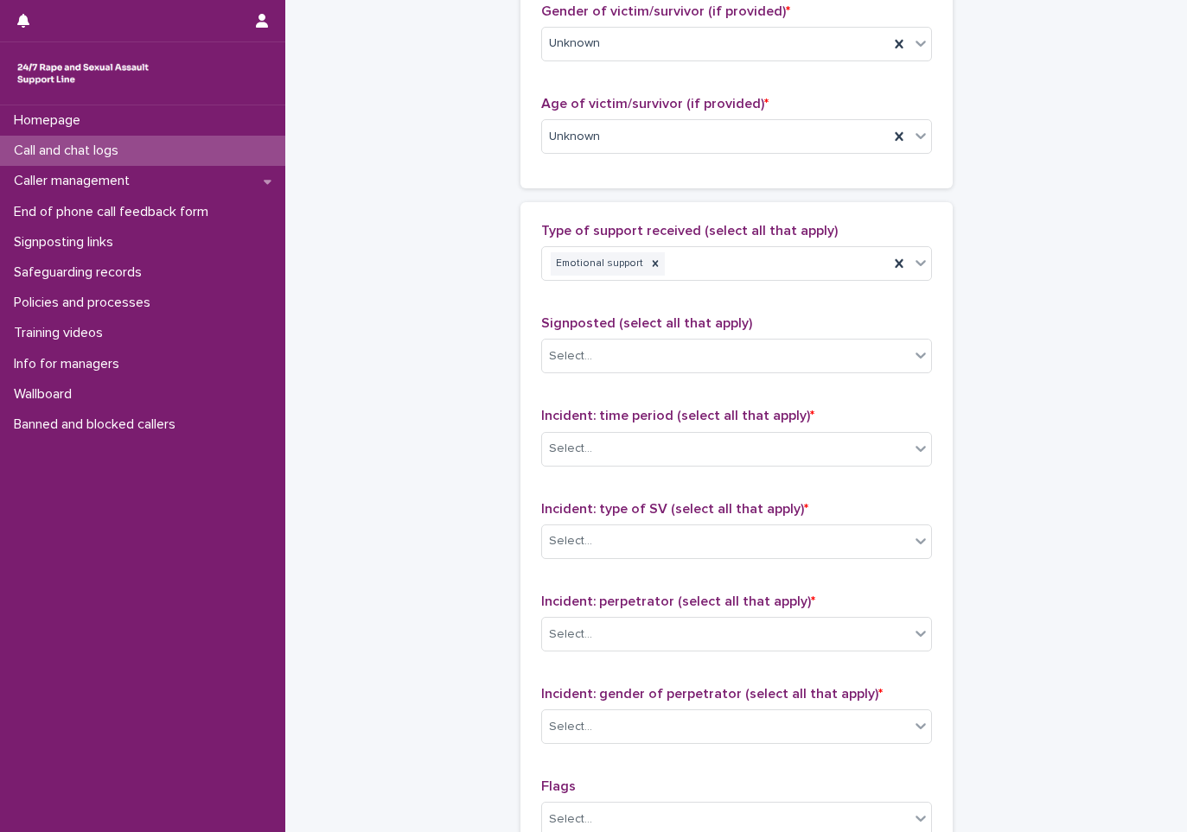
click at [605, 335] on div "Signposted (select all that apply) Select..." at bounding box center [736, 352] width 391 height 72
click at [658, 444] on div "Select..." at bounding box center [725, 449] width 367 height 29
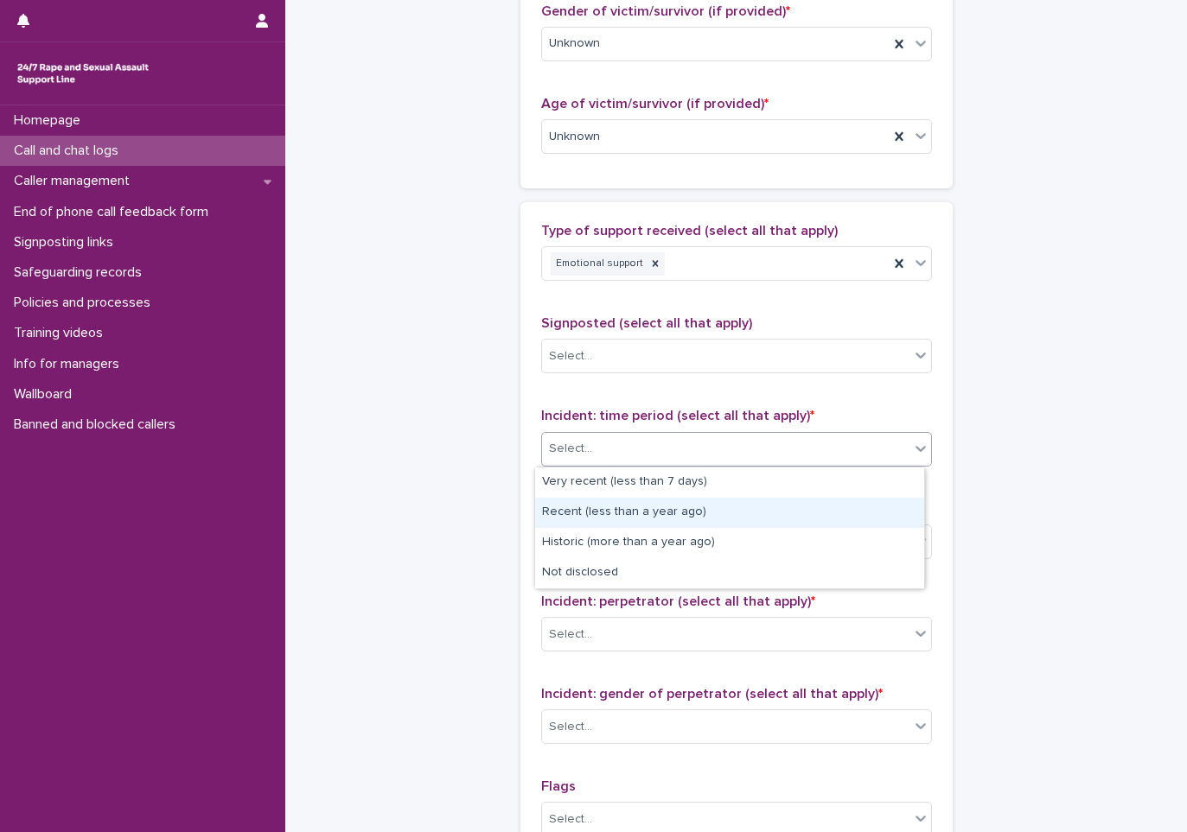
click at [622, 522] on div "Recent (less than a year ago)" at bounding box center [729, 513] width 389 height 30
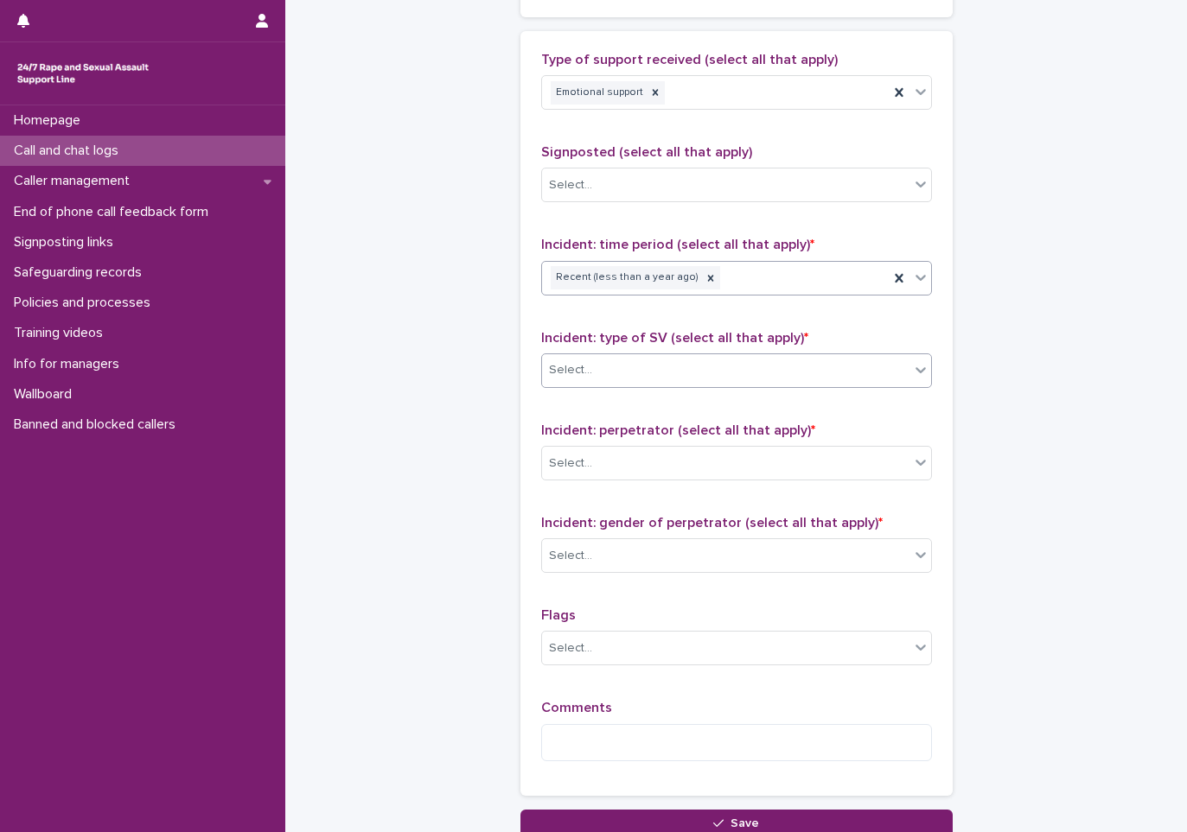
scroll to position [1037, 0]
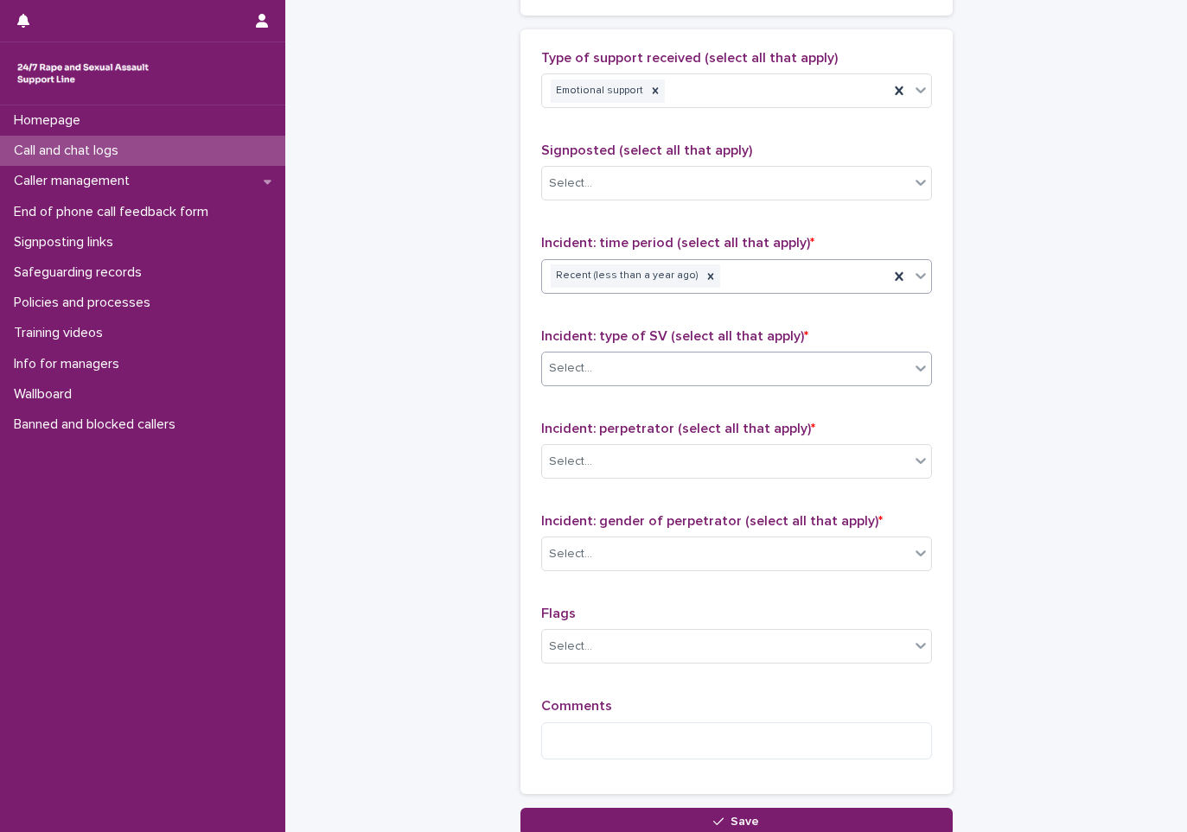
click at [625, 375] on div "Select..." at bounding box center [725, 368] width 367 height 29
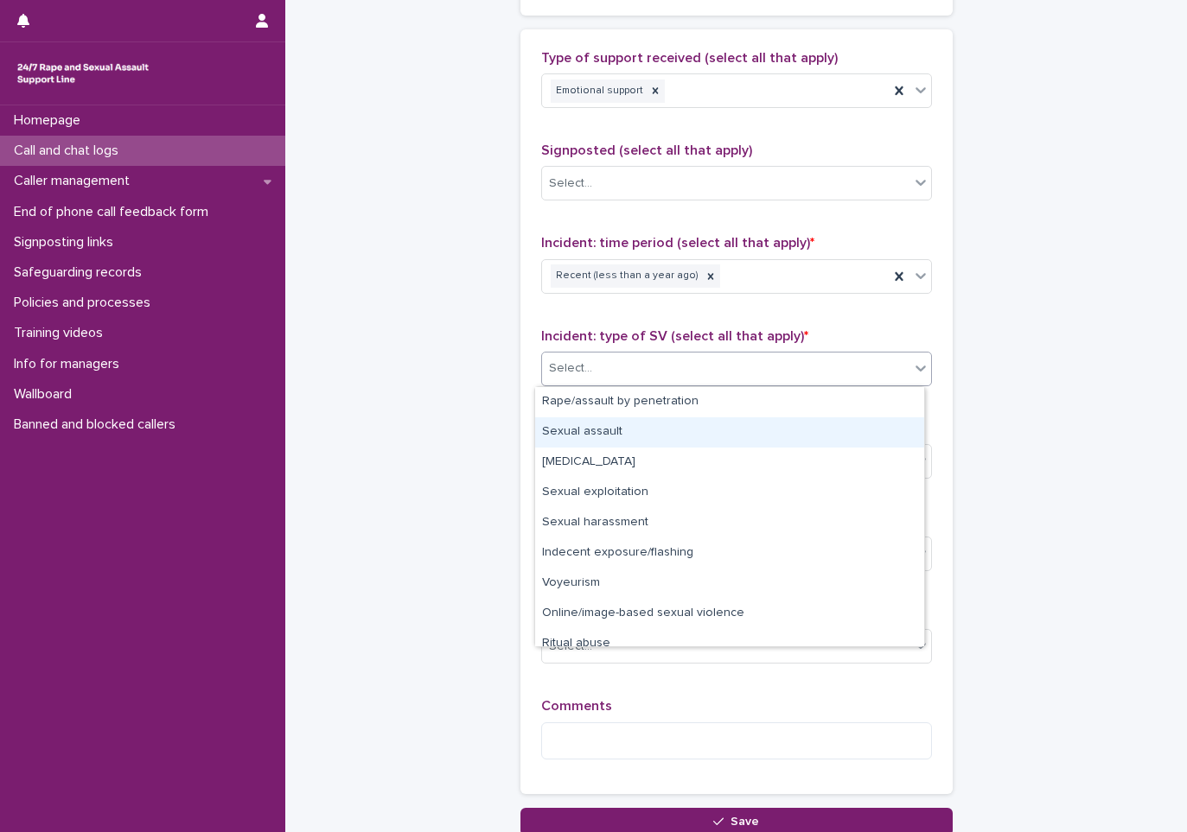
click at [618, 443] on div "Sexual assault" at bounding box center [729, 433] width 389 height 30
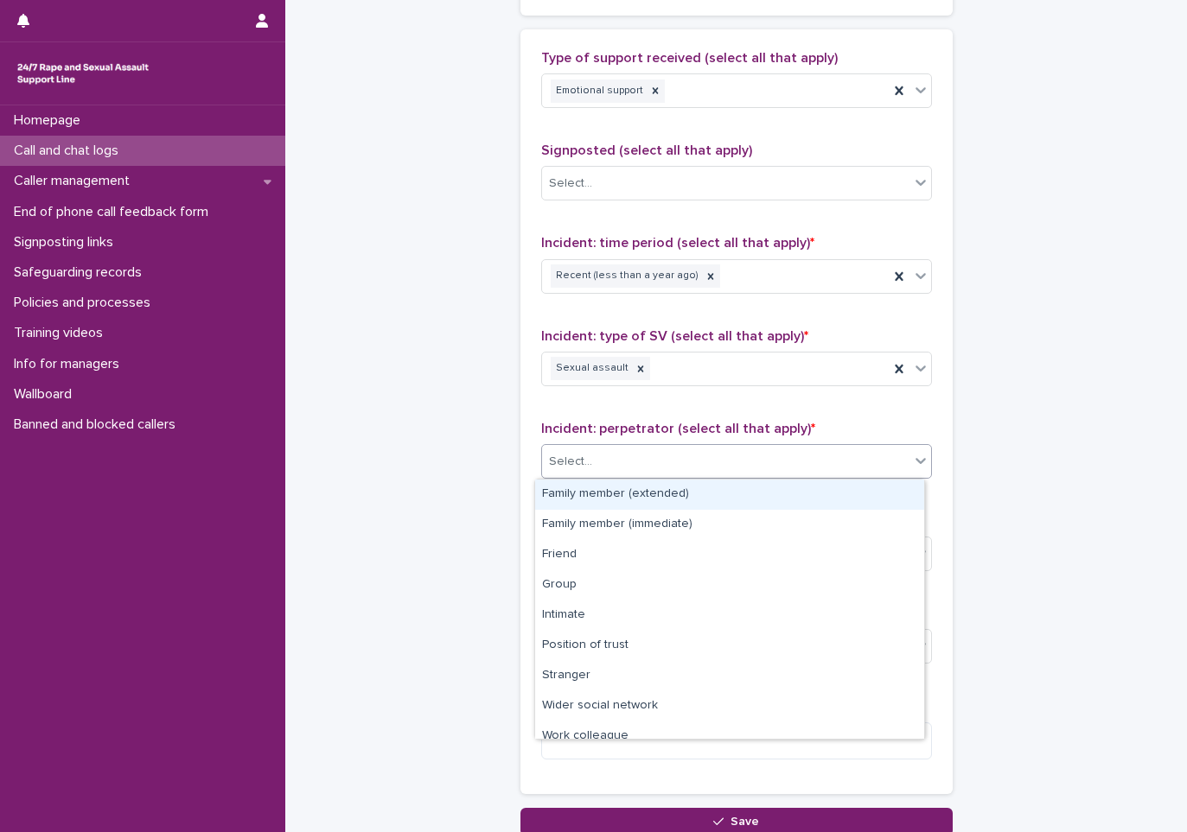
click at [590, 462] on div "Select..." at bounding box center [725, 462] width 367 height 29
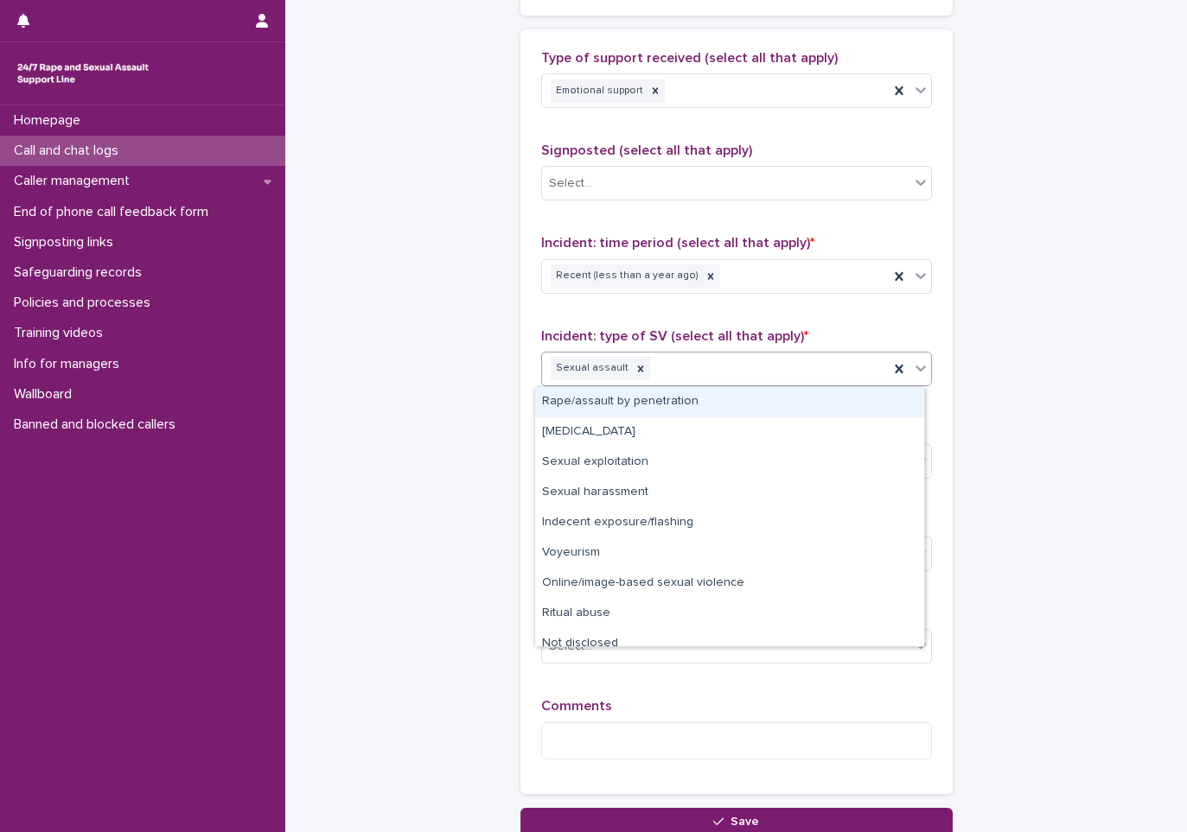
click at [649, 375] on div "Sexual assault" at bounding box center [715, 369] width 347 height 30
click at [628, 405] on div "Rape/assault by penetration" at bounding box center [729, 402] width 389 height 30
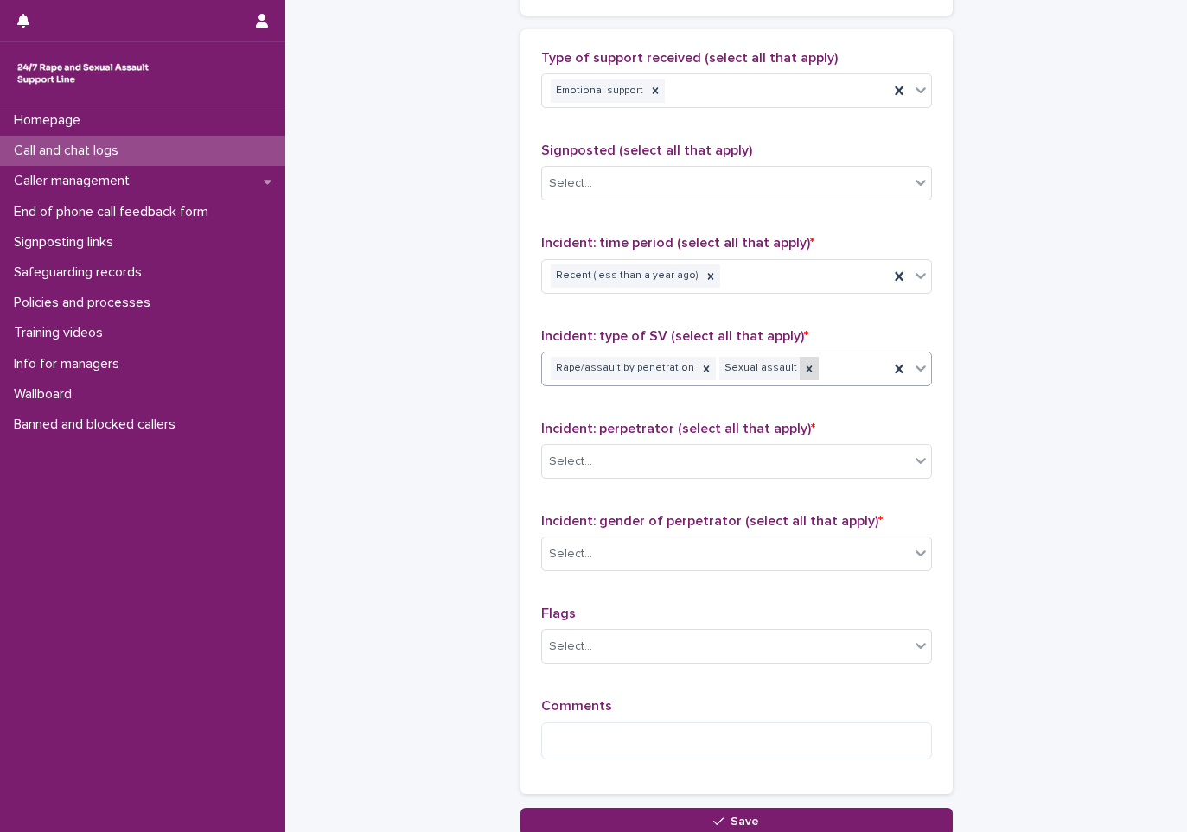
click at [800, 380] on div at bounding box center [809, 368] width 19 height 23
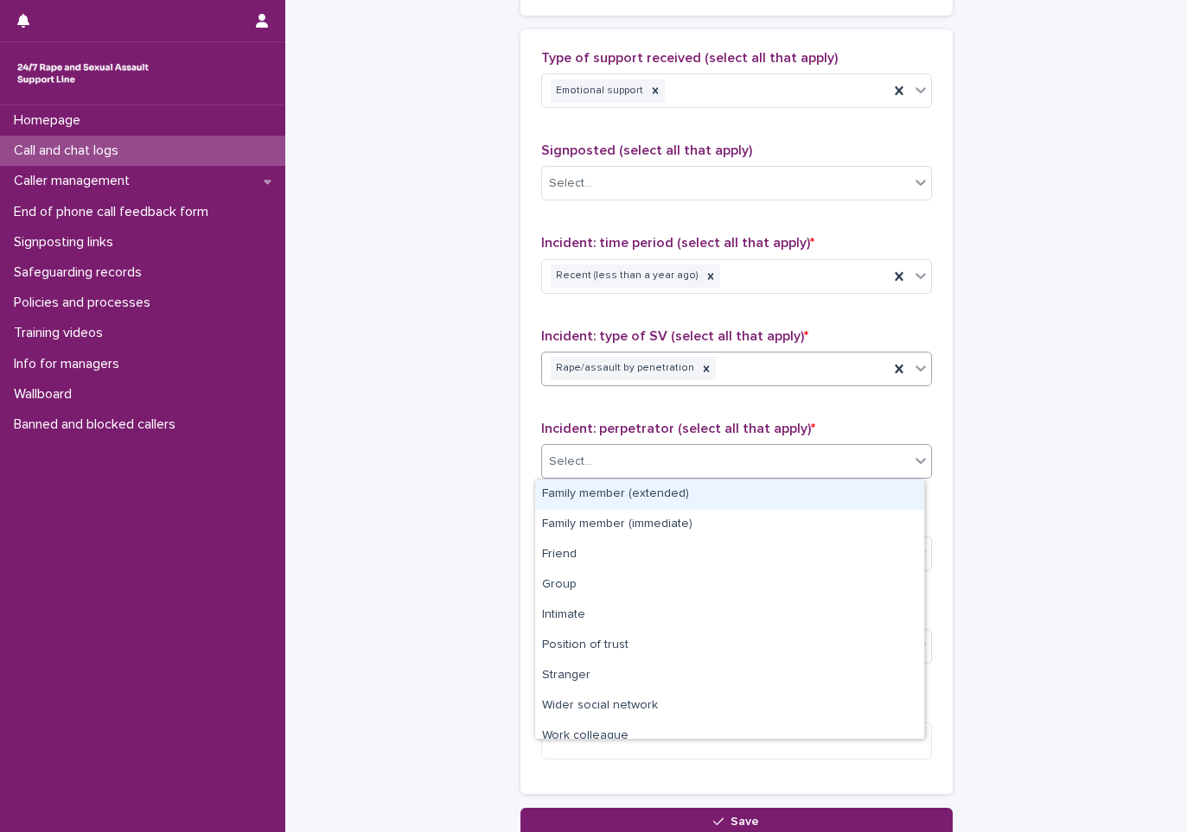
click at [694, 451] on div "Select..." at bounding box center [725, 462] width 367 height 29
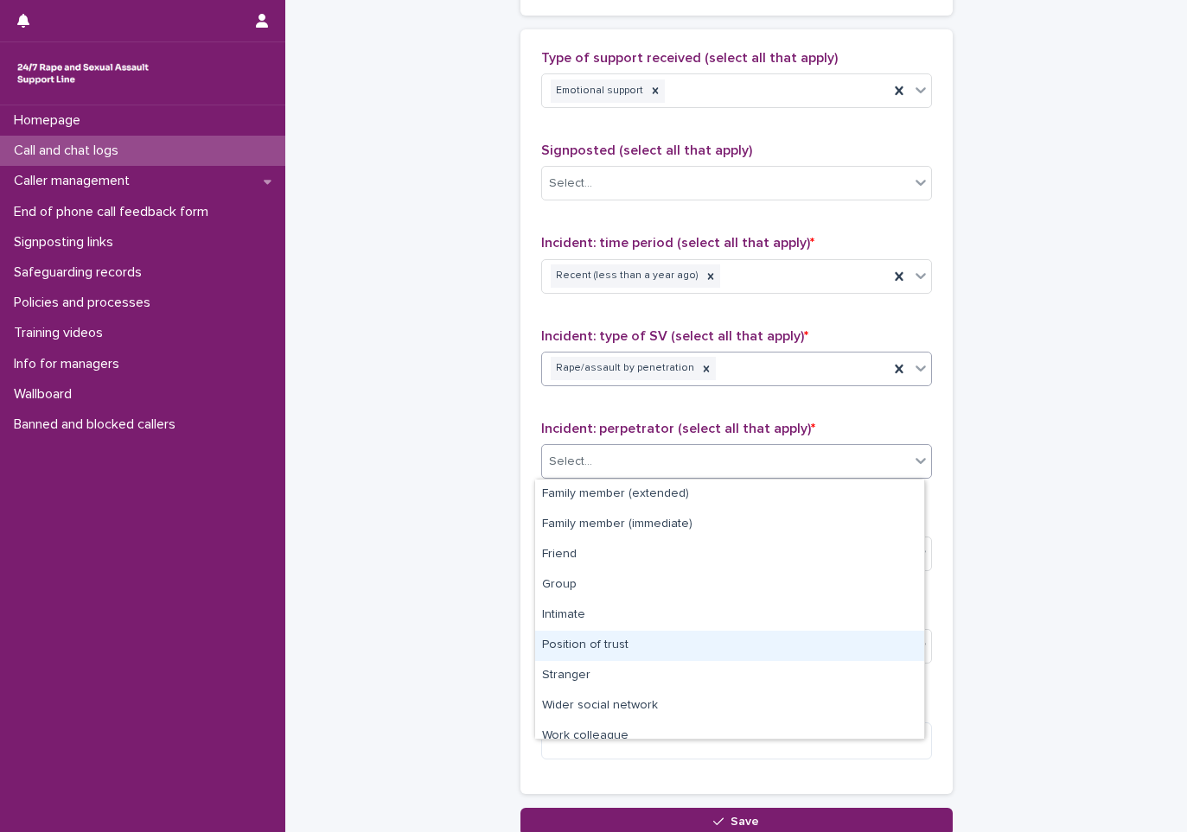
scroll to position [73, 0]
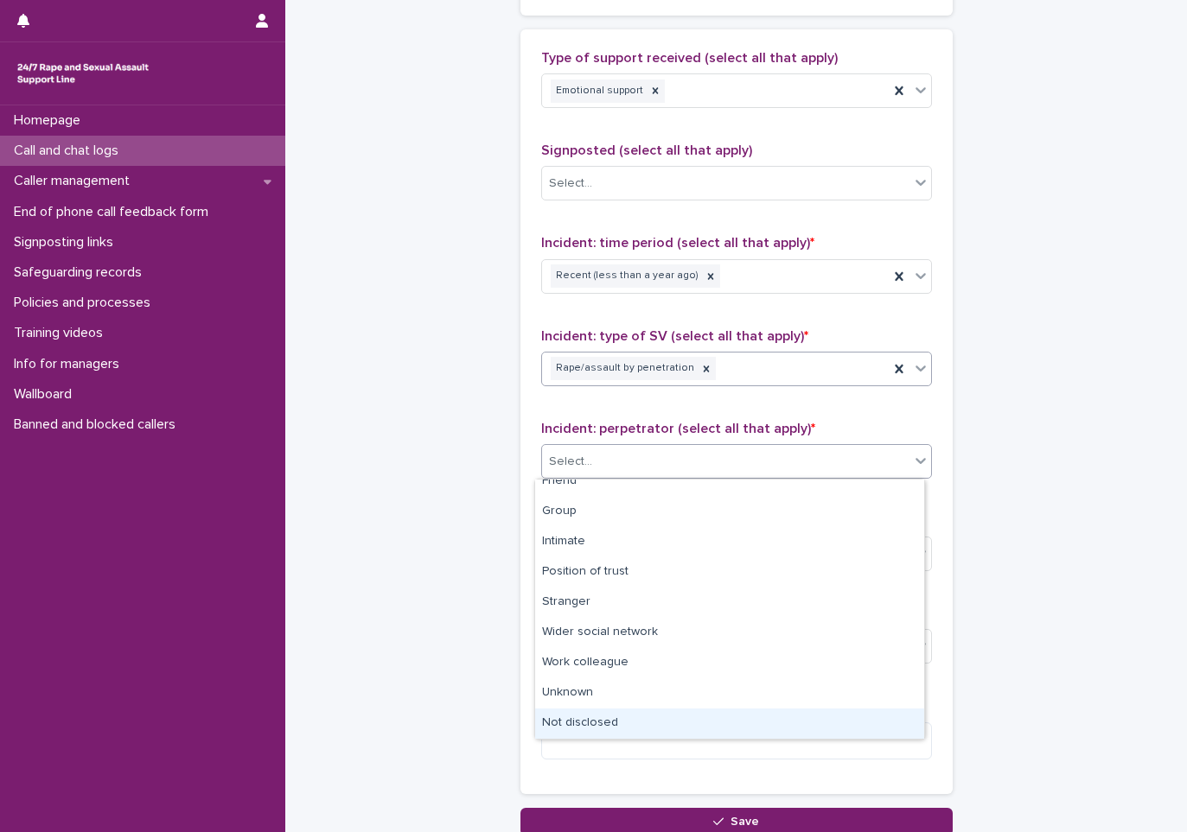
click at [588, 720] on div "Not disclosed" at bounding box center [729, 724] width 389 height 30
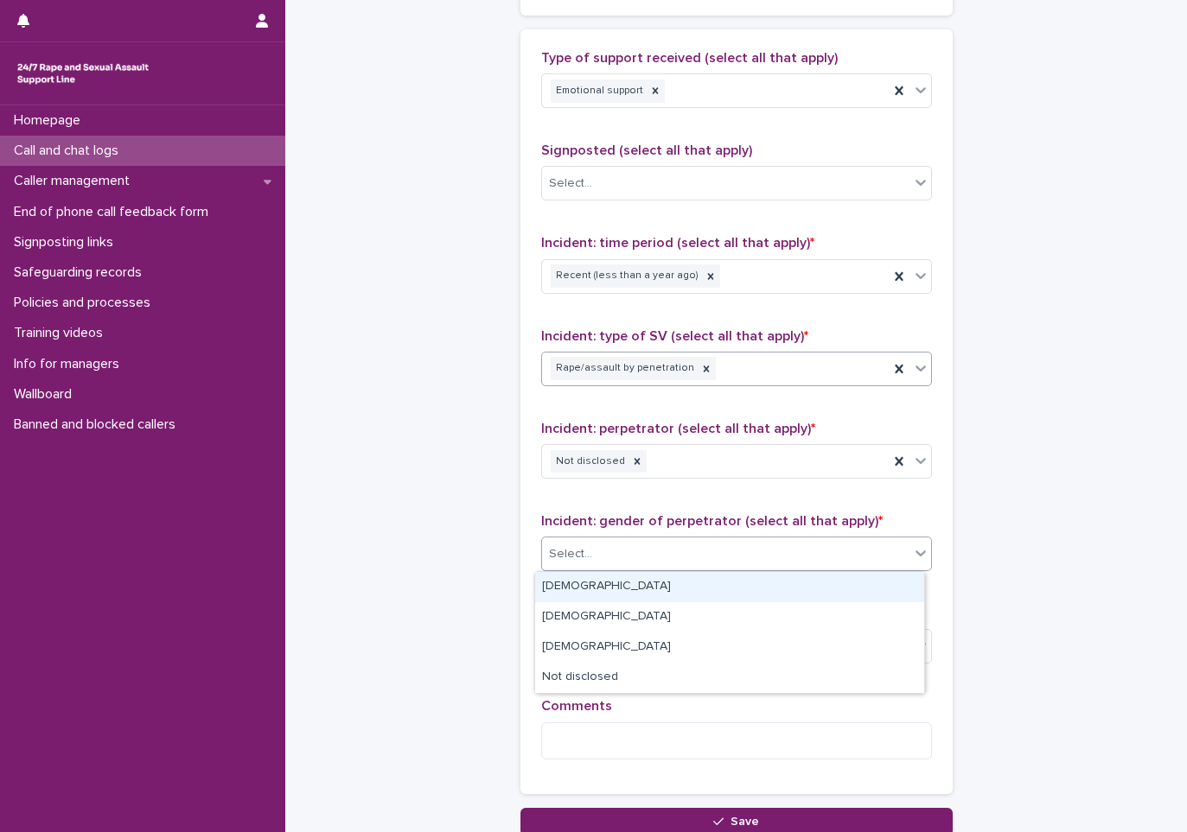
click at [571, 545] on div "Select..." at bounding box center [570, 554] width 43 height 18
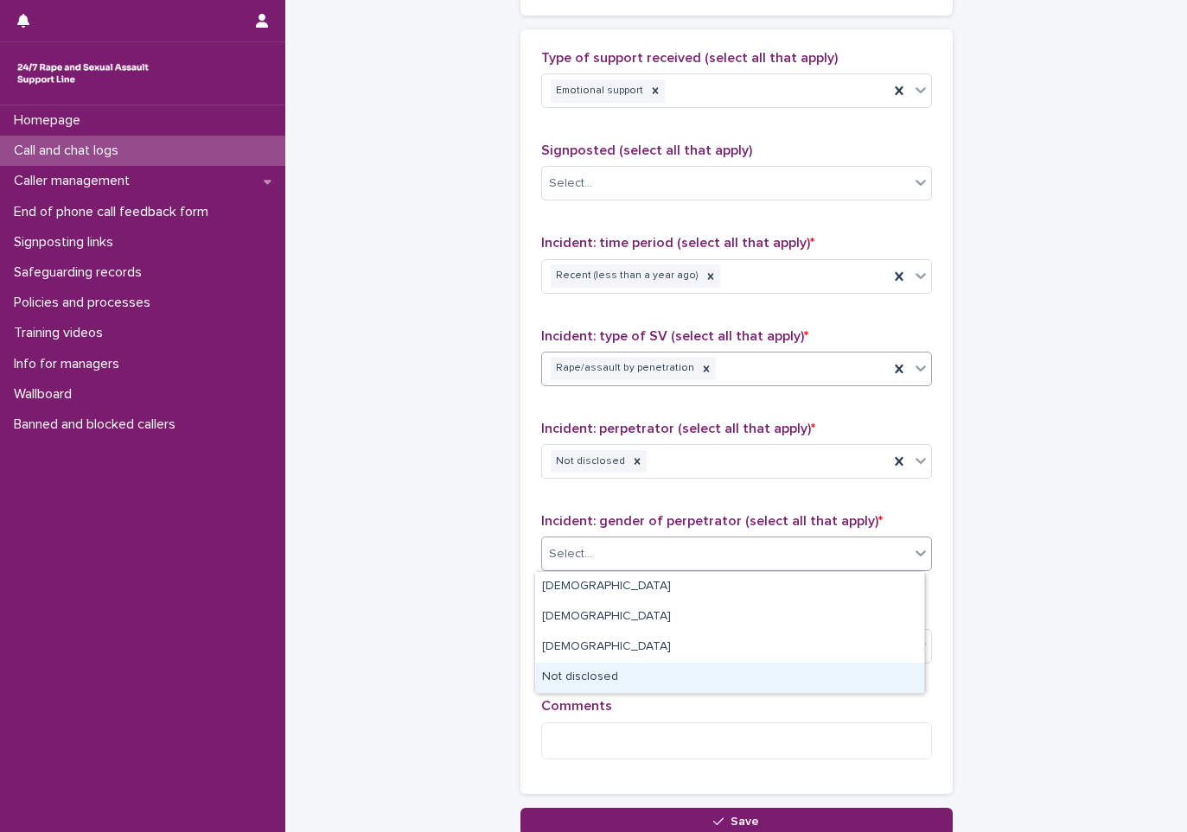
click at [602, 684] on div "Not disclosed" at bounding box center [729, 678] width 389 height 30
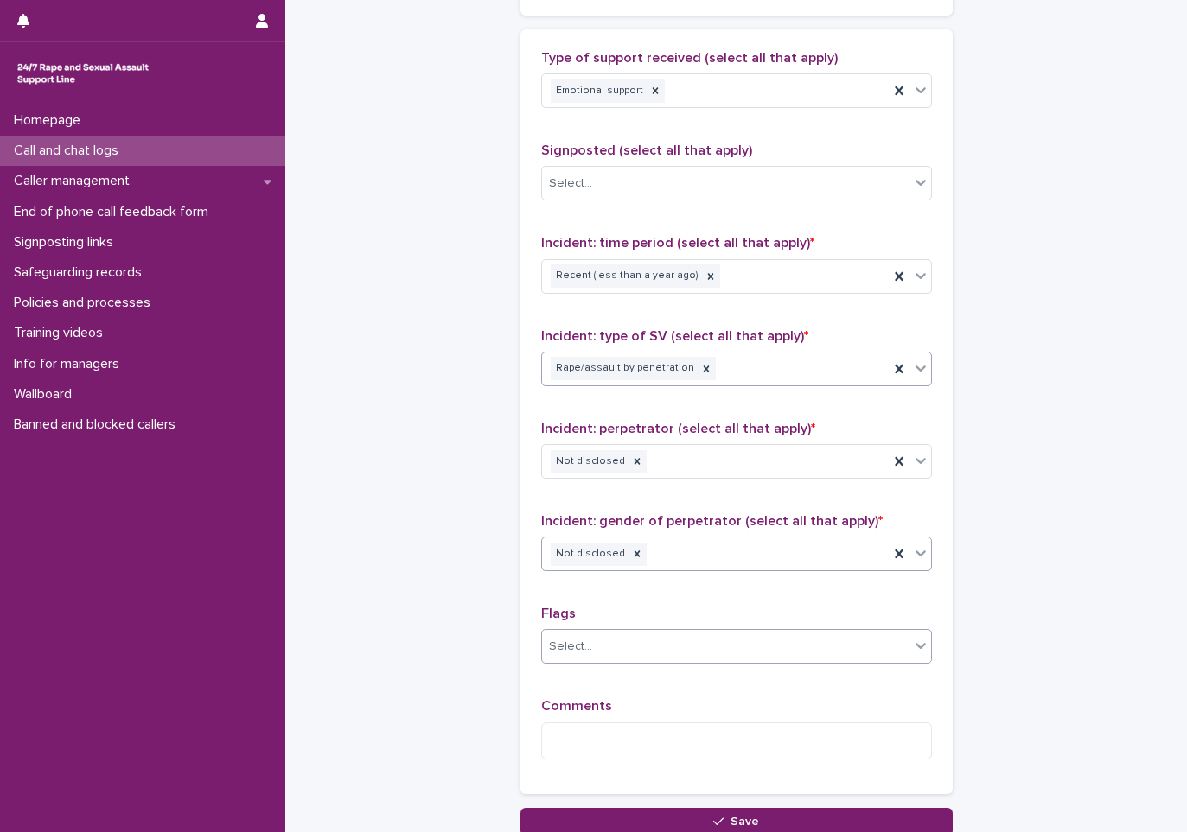
scroll to position [1176, 0]
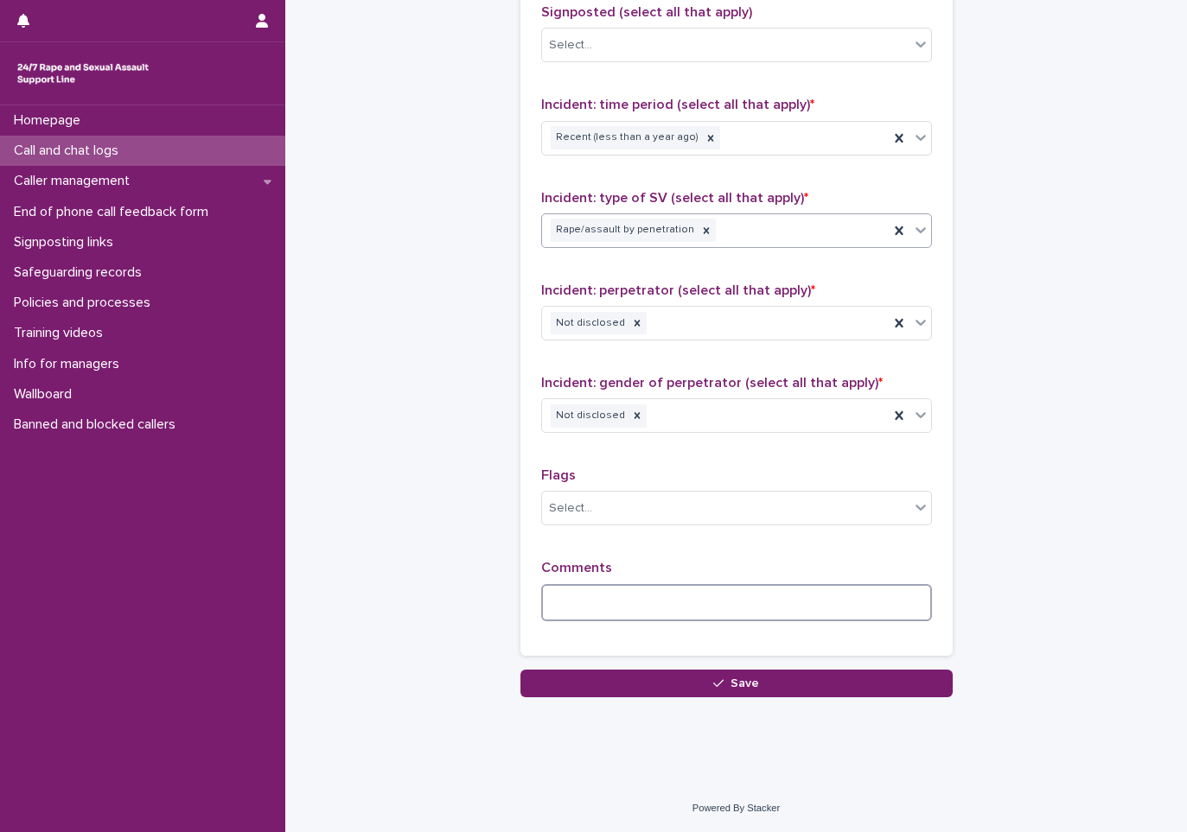
click at [586, 590] on textarea at bounding box center [736, 602] width 391 height 37
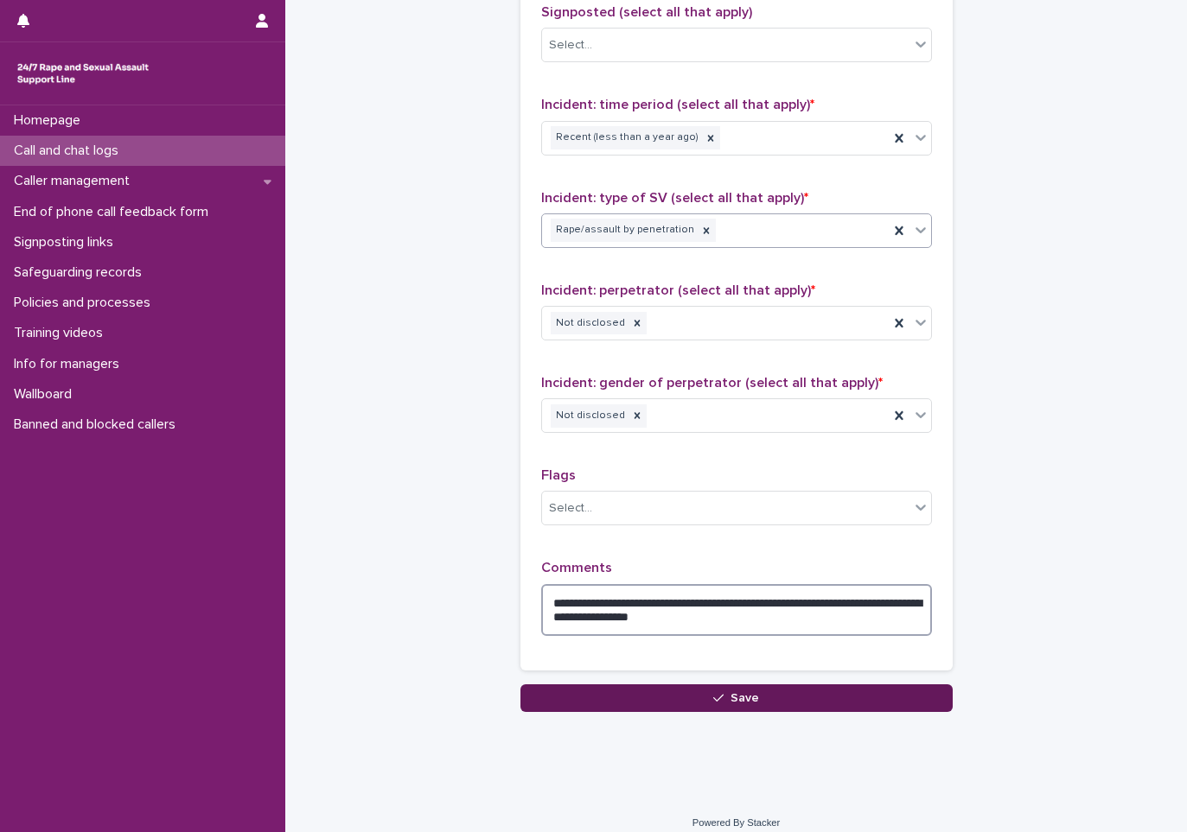
type textarea "**********"
click at [717, 690] on button "Save" at bounding box center [736, 699] width 432 height 28
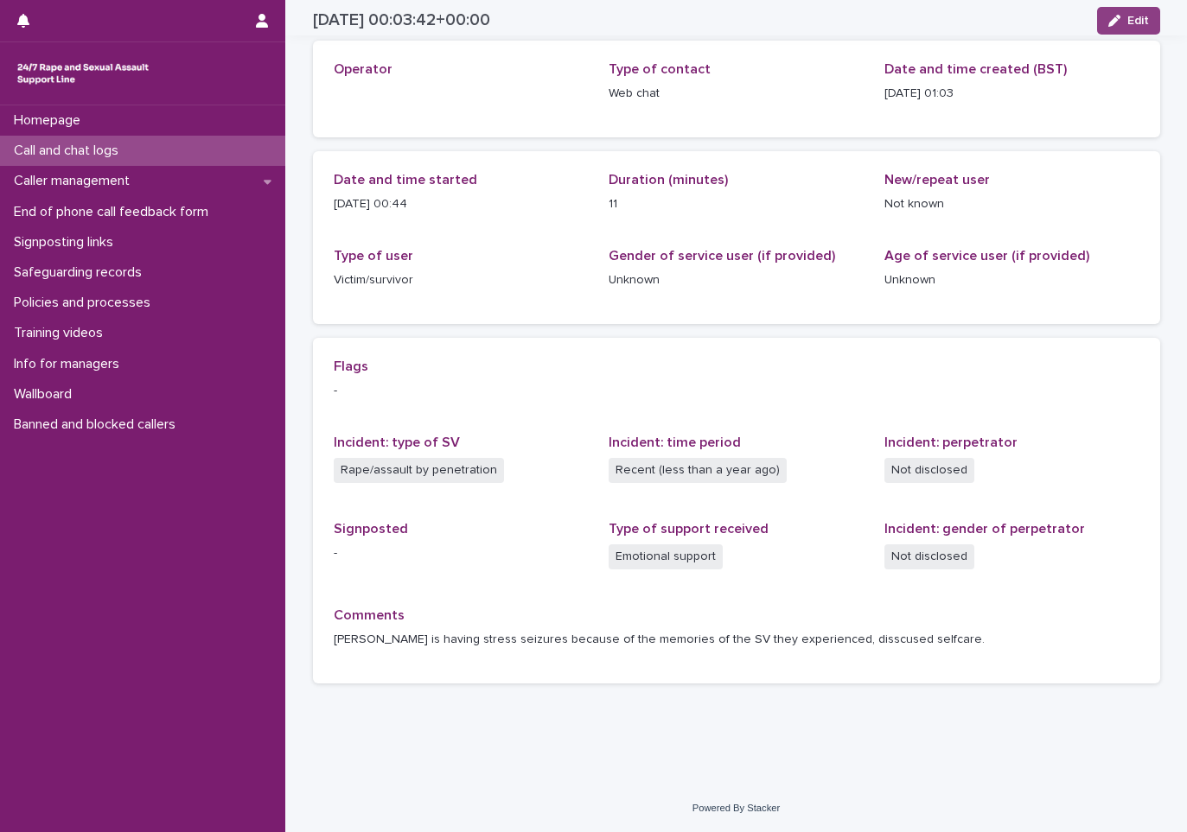
scroll to position [86, 0]
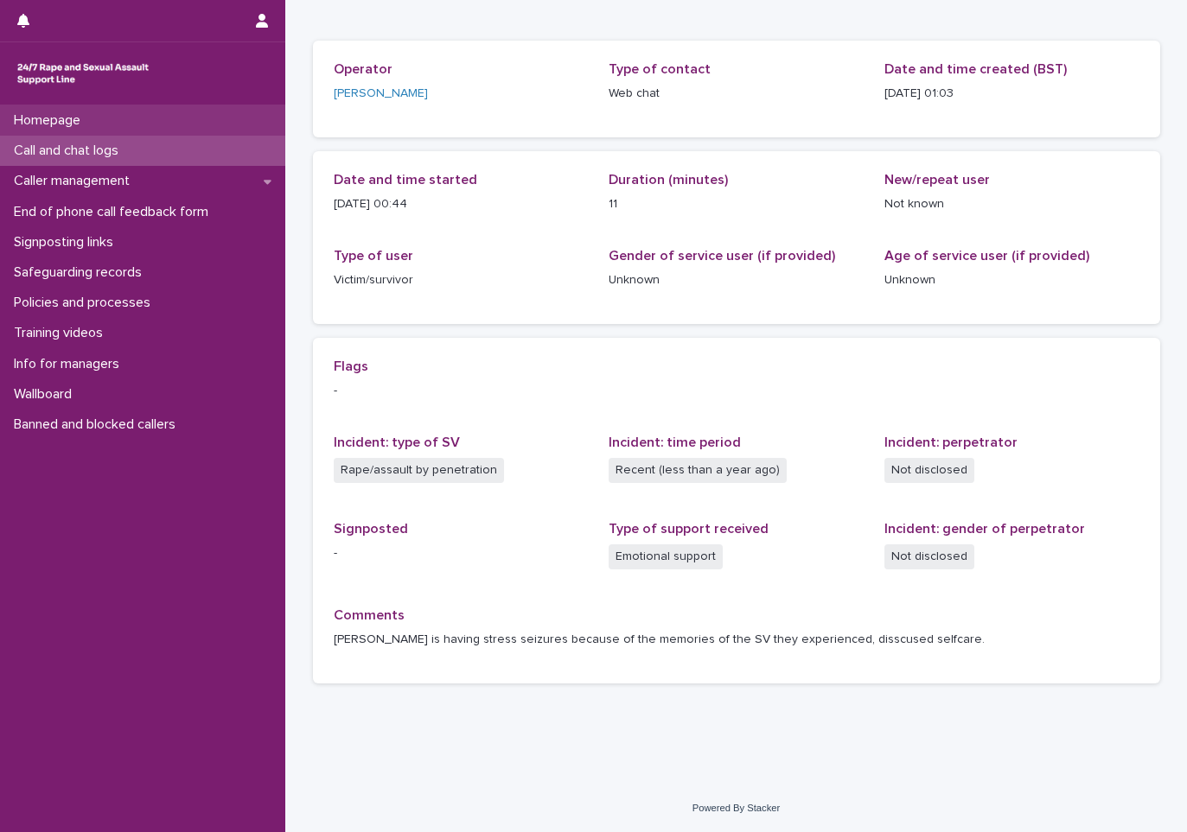
click at [42, 115] on p "Homepage" at bounding box center [50, 120] width 87 height 16
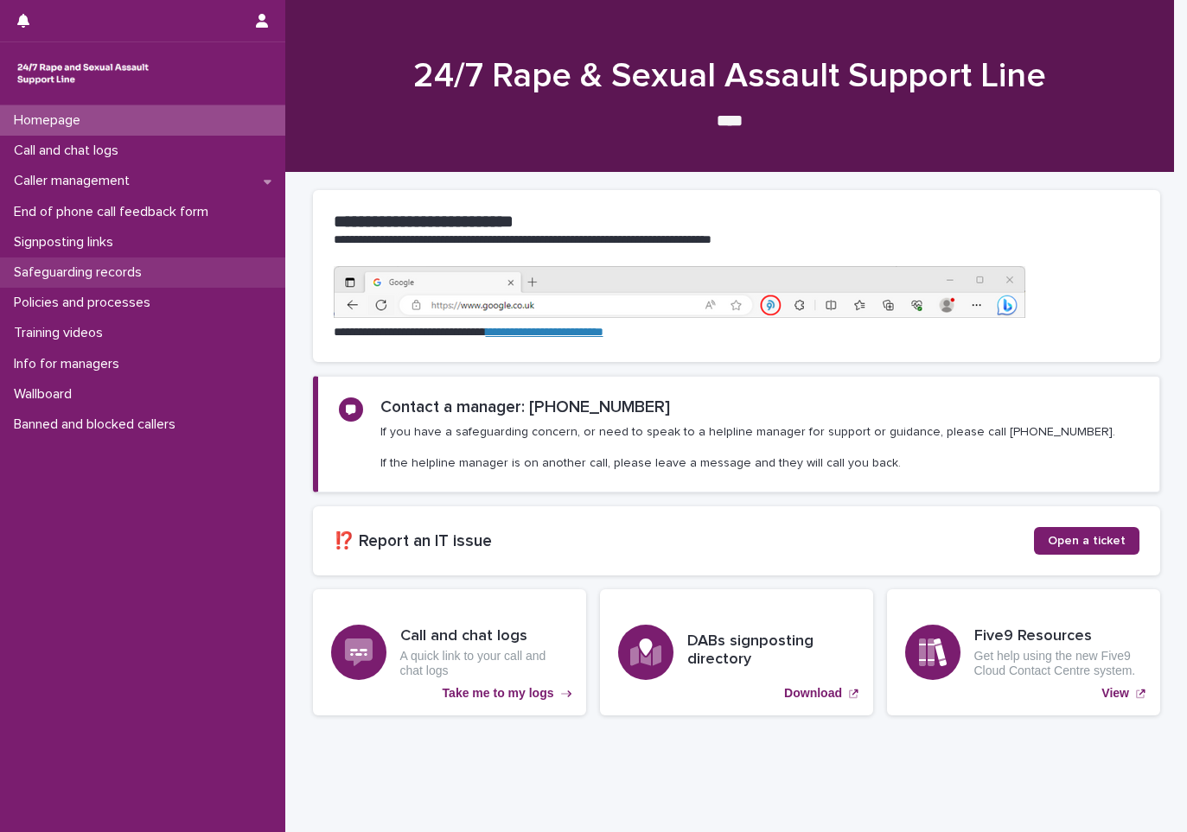
scroll to position [33, 0]
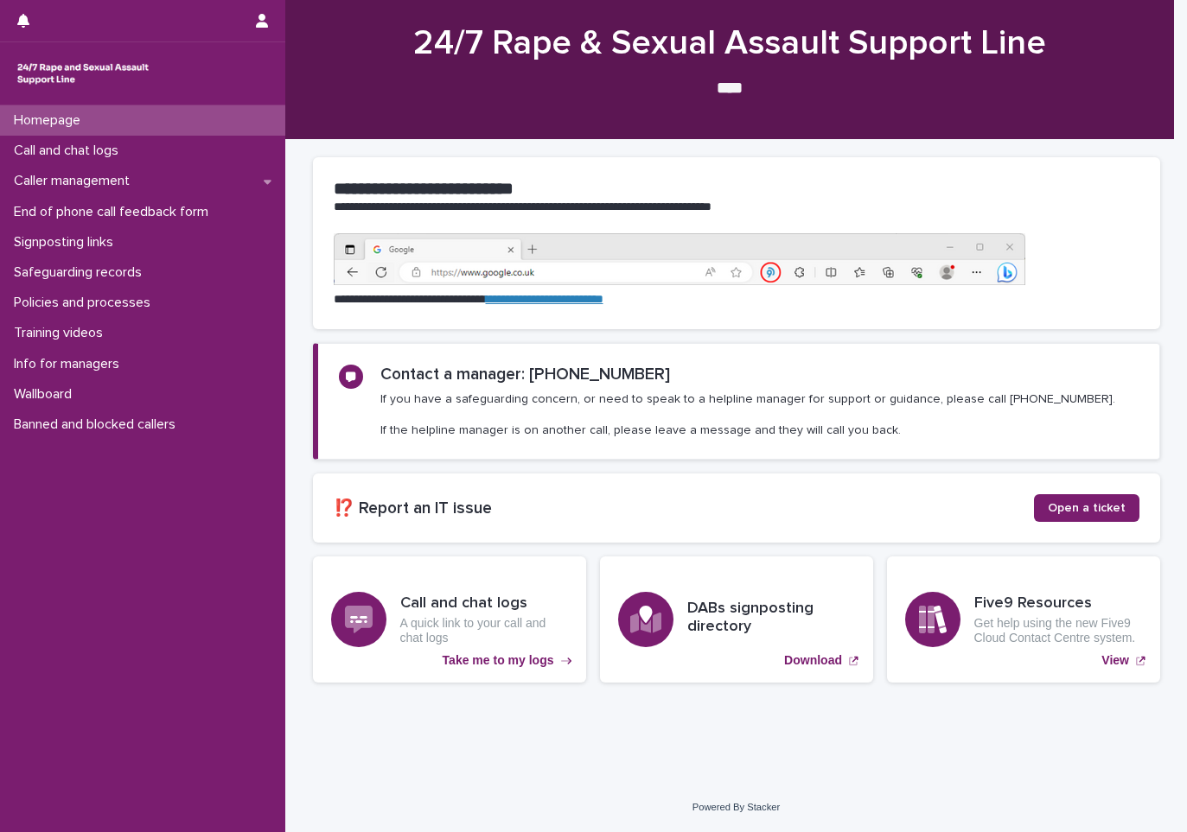
click at [70, 120] on p "Homepage" at bounding box center [50, 120] width 87 height 16
click at [73, 204] on p "End of phone call feedback form" at bounding box center [114, 212] width 215 height 16
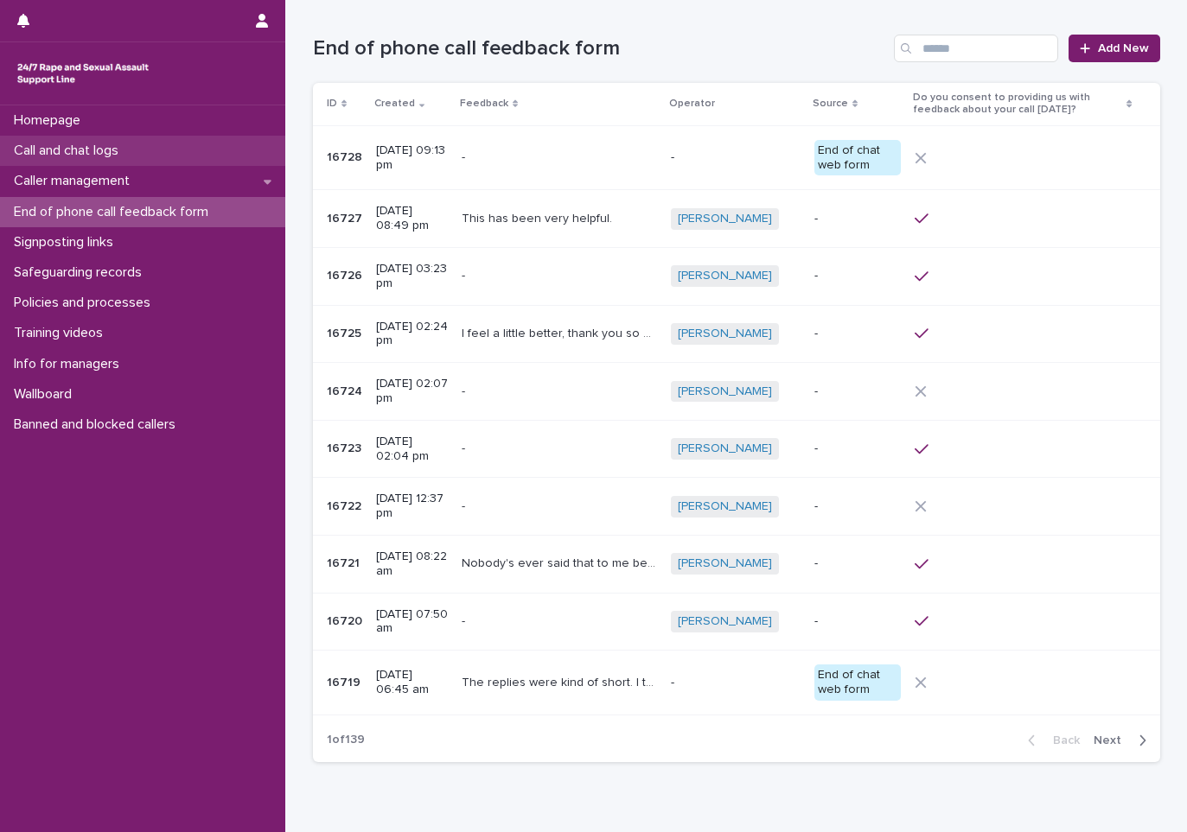
click at [40, 148] on p "Call and chat logs" at bounding box center [69, 151] width 125 height 16
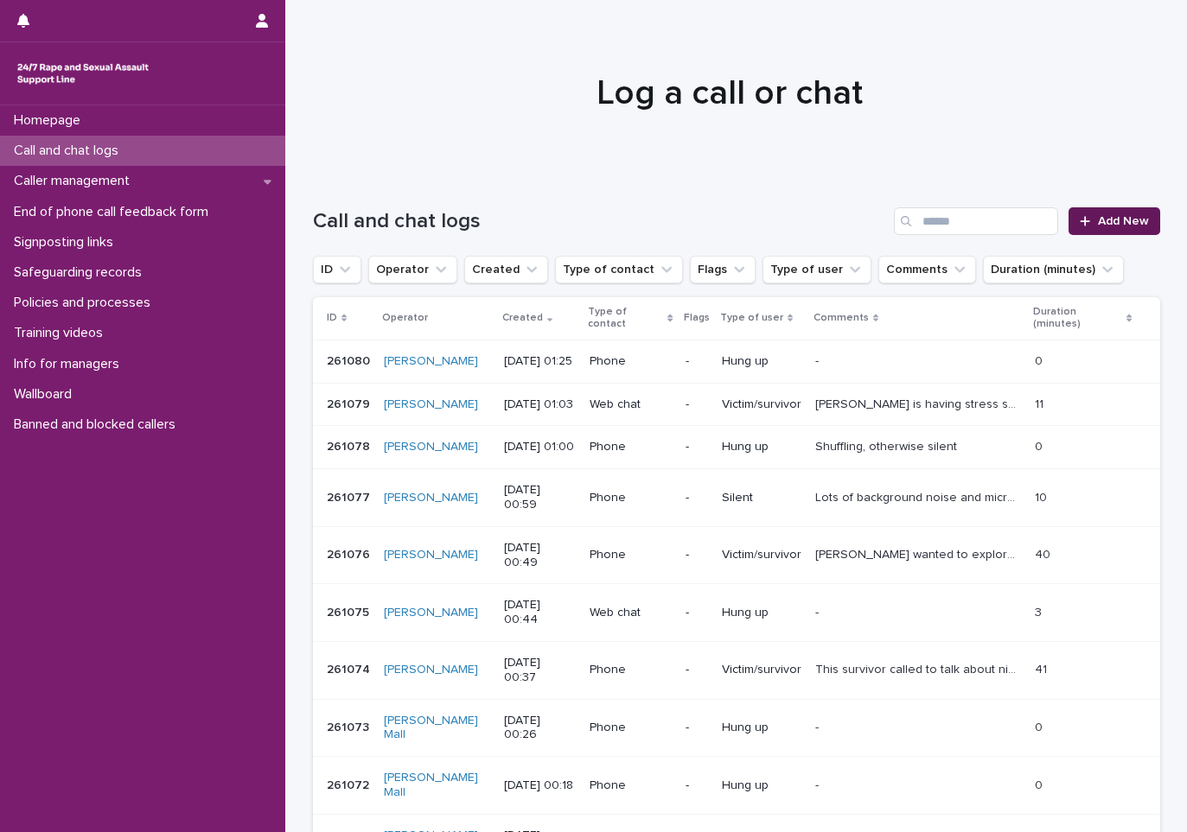
click at [1083, 226] on icon at bounding box center [1085, 221] width 10 height 12
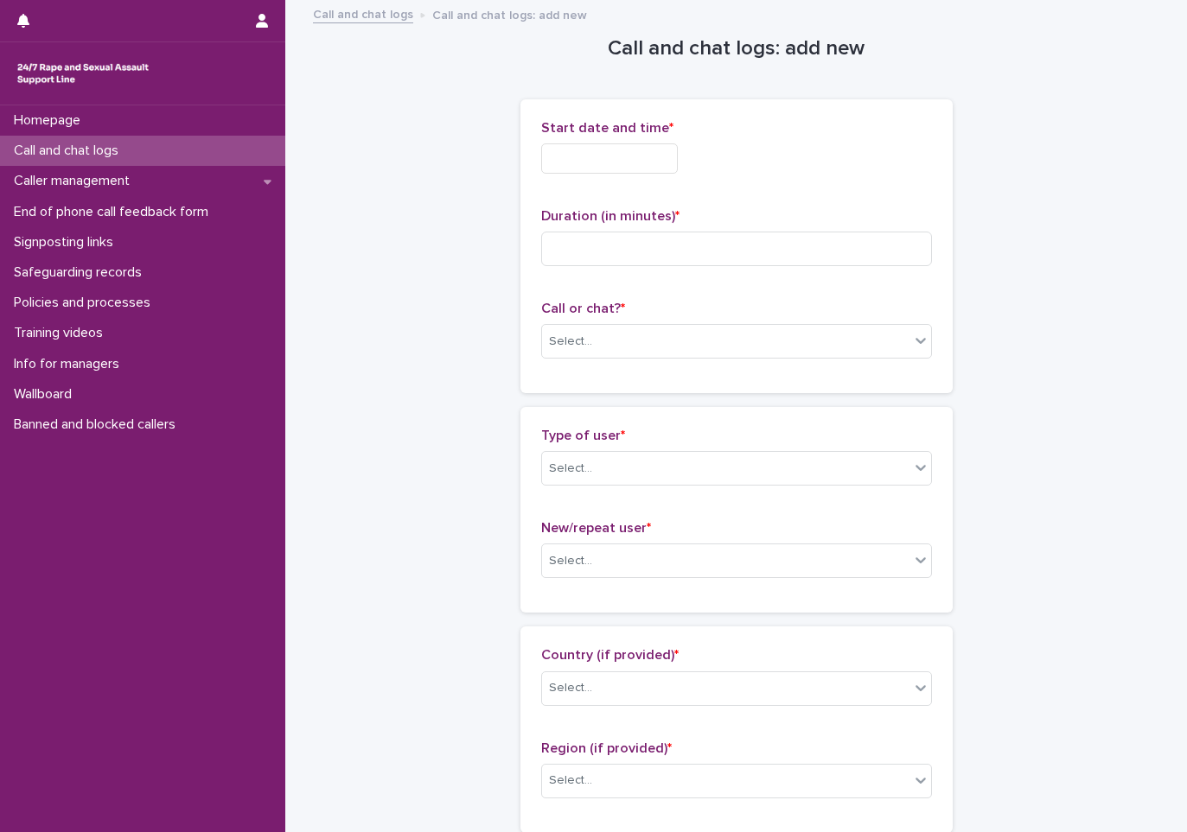
click at [583, 163] on input "text" at bounding box center [609, 158] width 137 height 30
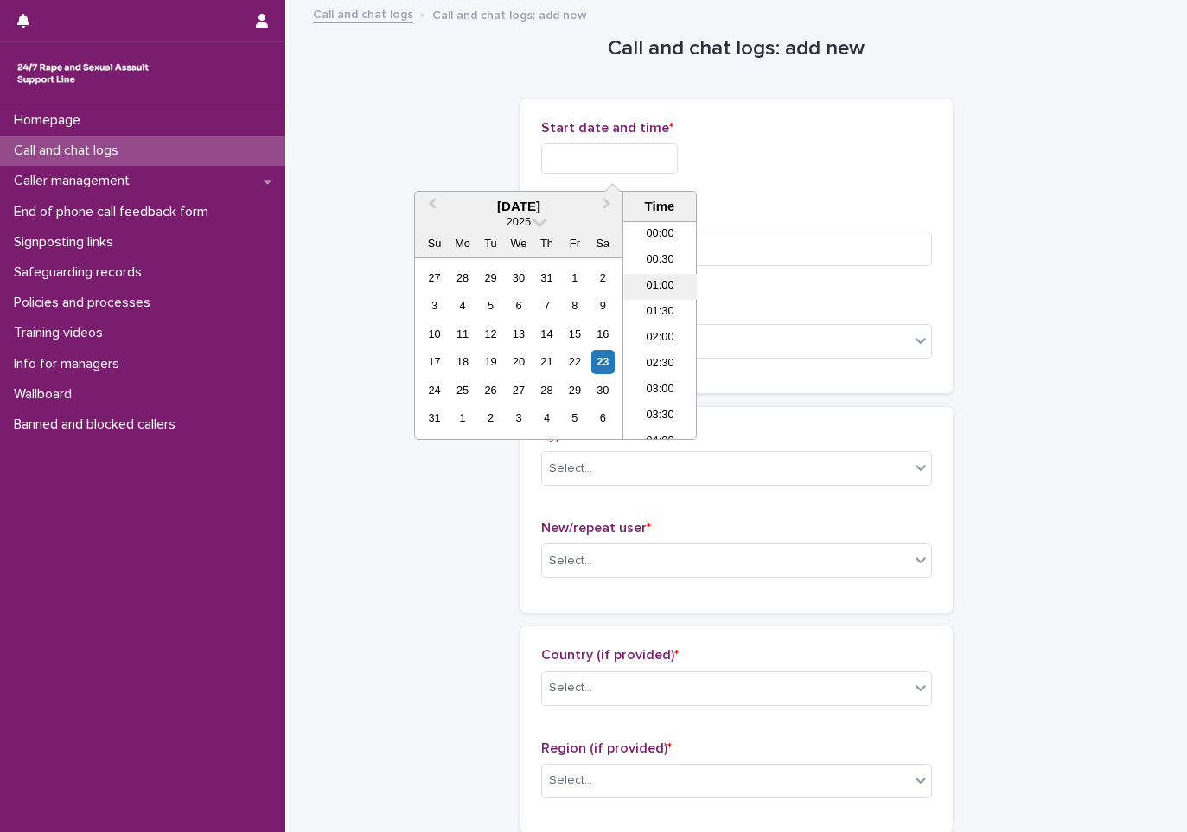
click at [647, 291] on li "01:00" at bounding box center [659, 287] width 73 height 26
click at [669, 155] on input "**********" at bounding box center [609, 158] width 137 height 30
type input "**********"
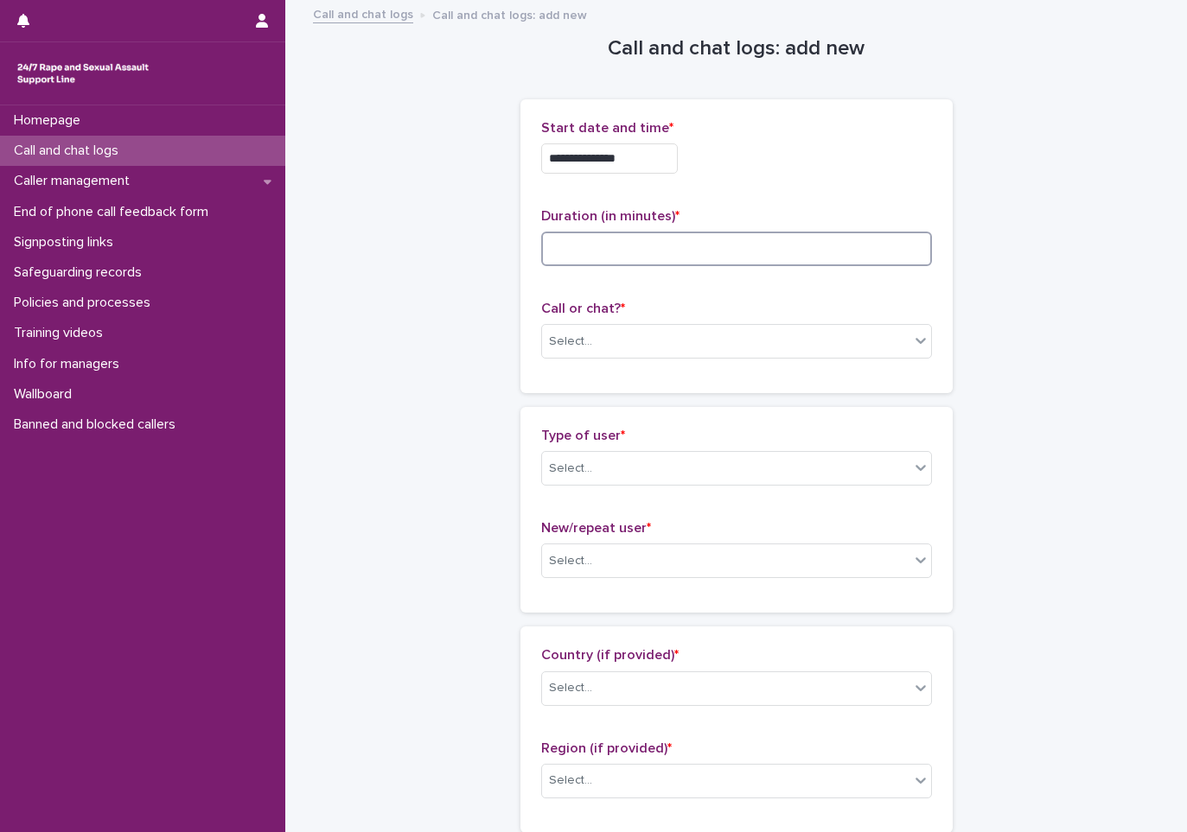
click at [766, 250] on input at bounding box center [736, 249] width 391 height 35
type input "**"
click at [682, 328] on div "Select..." at bounding box center [725, 342] width 367 height 29
click at [663, 431] on p "Type of user *" at bounding box center [736, 436] width 391 height 16
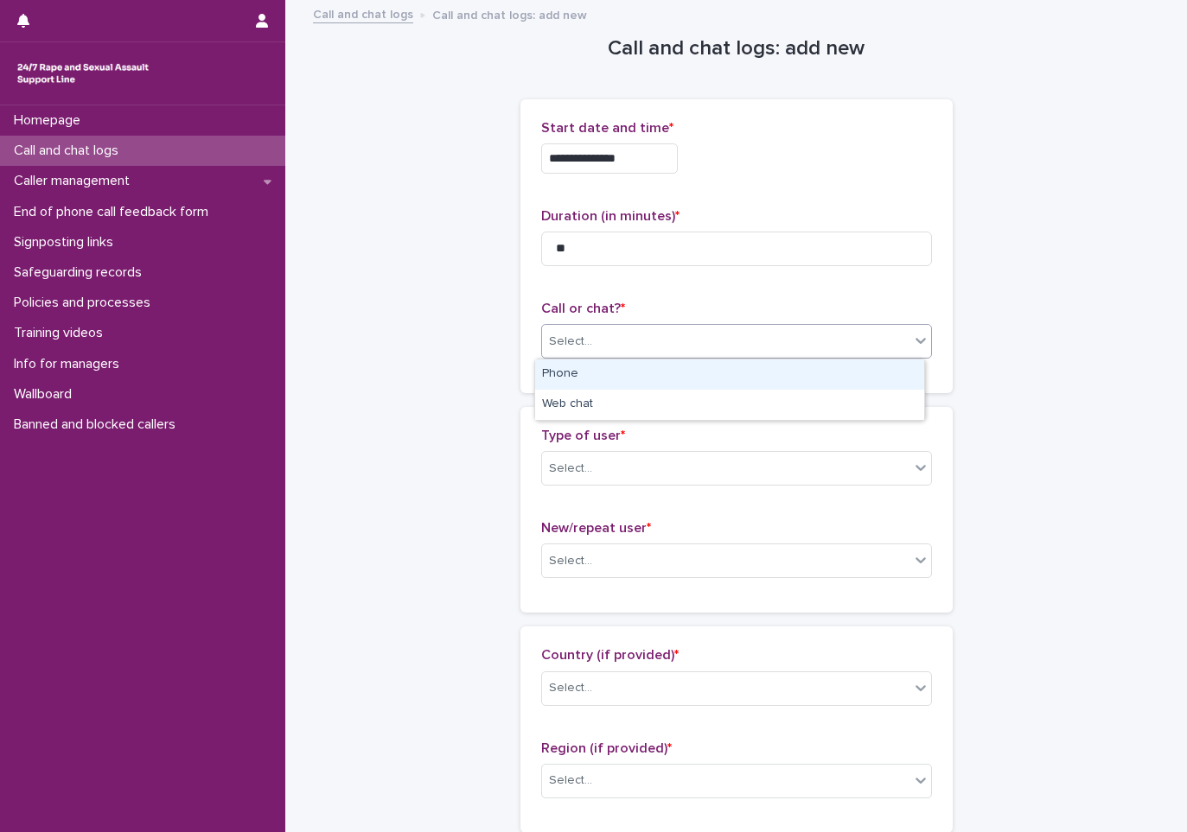
click at [651, 336] on div "Select..." at bounding box center [725, 342] width 367 height 29
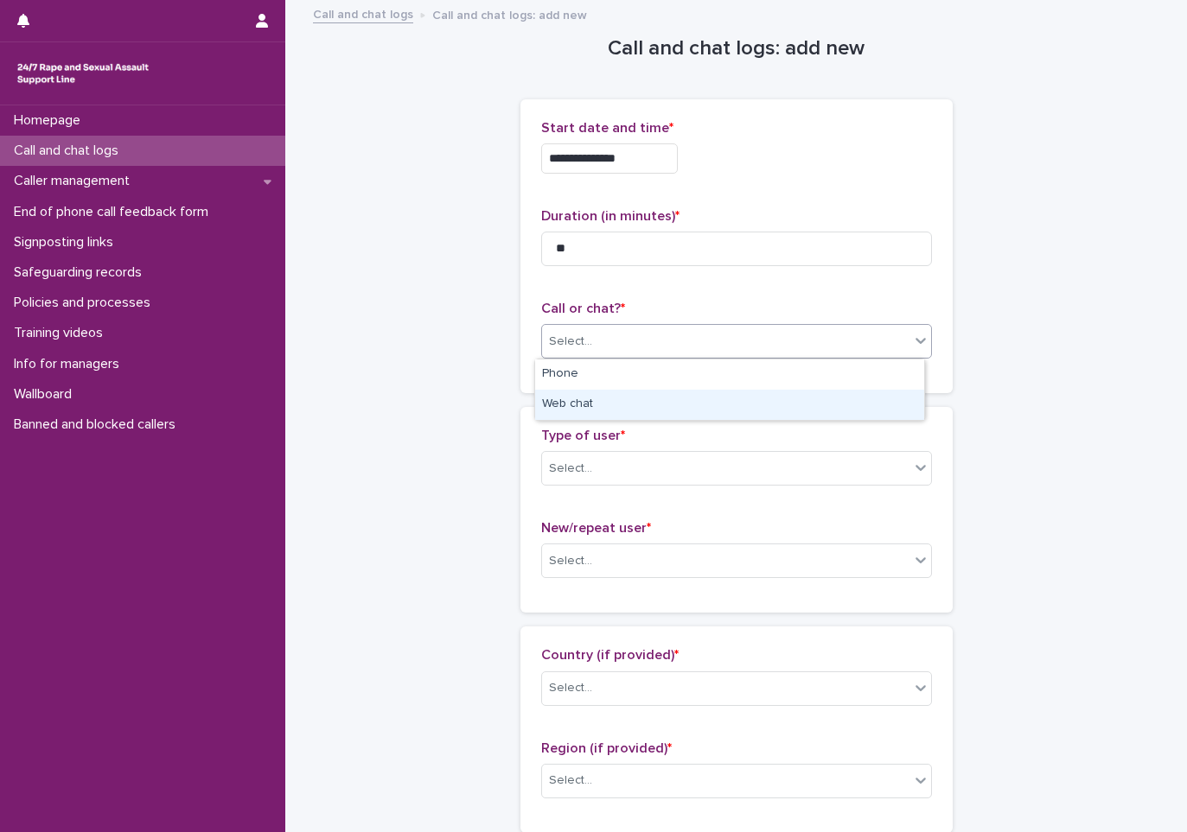
click at [625, 402] on div "Web chat" at bounding box center [729, 405] width 389 height 30
click at [623, 460] on div "Select..." at bounding box center [725, 469] width 367 height 29
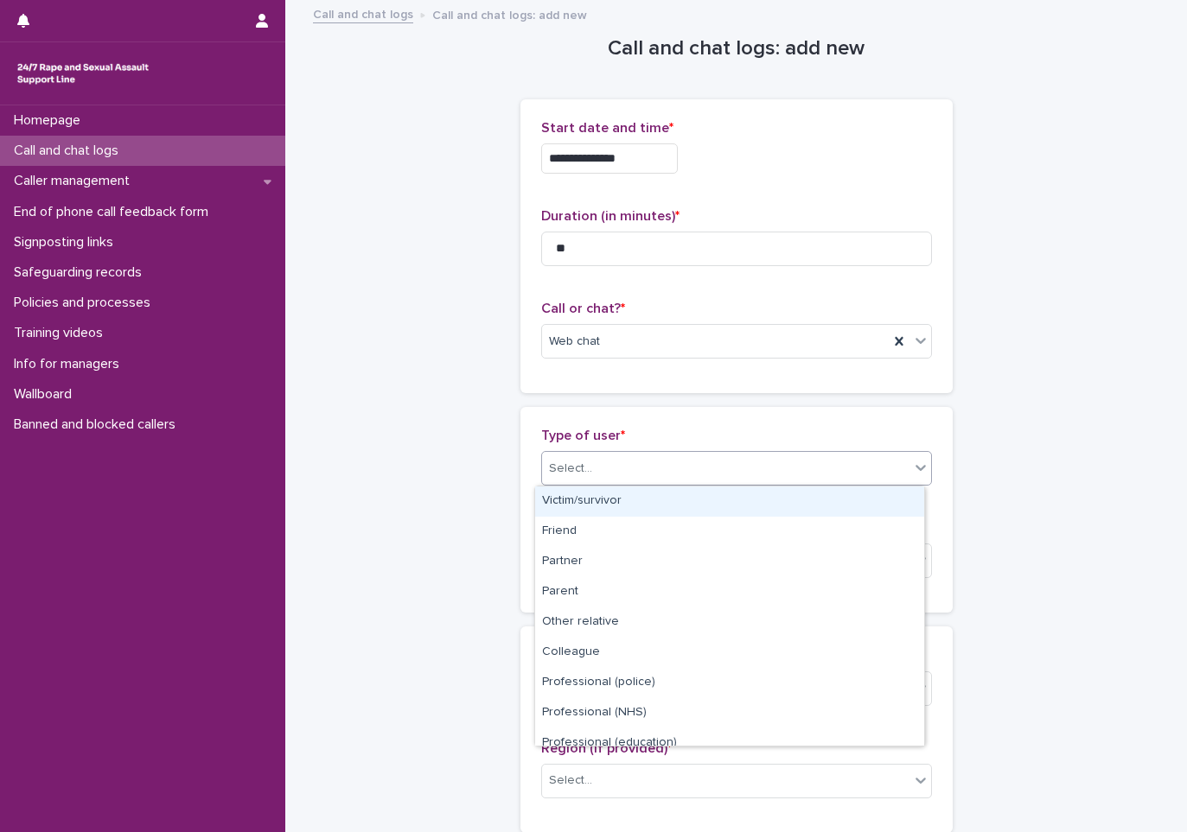
click at [631, 515] on div "Victim/survivor" at bounding box center [729, 502] width 389 height 30
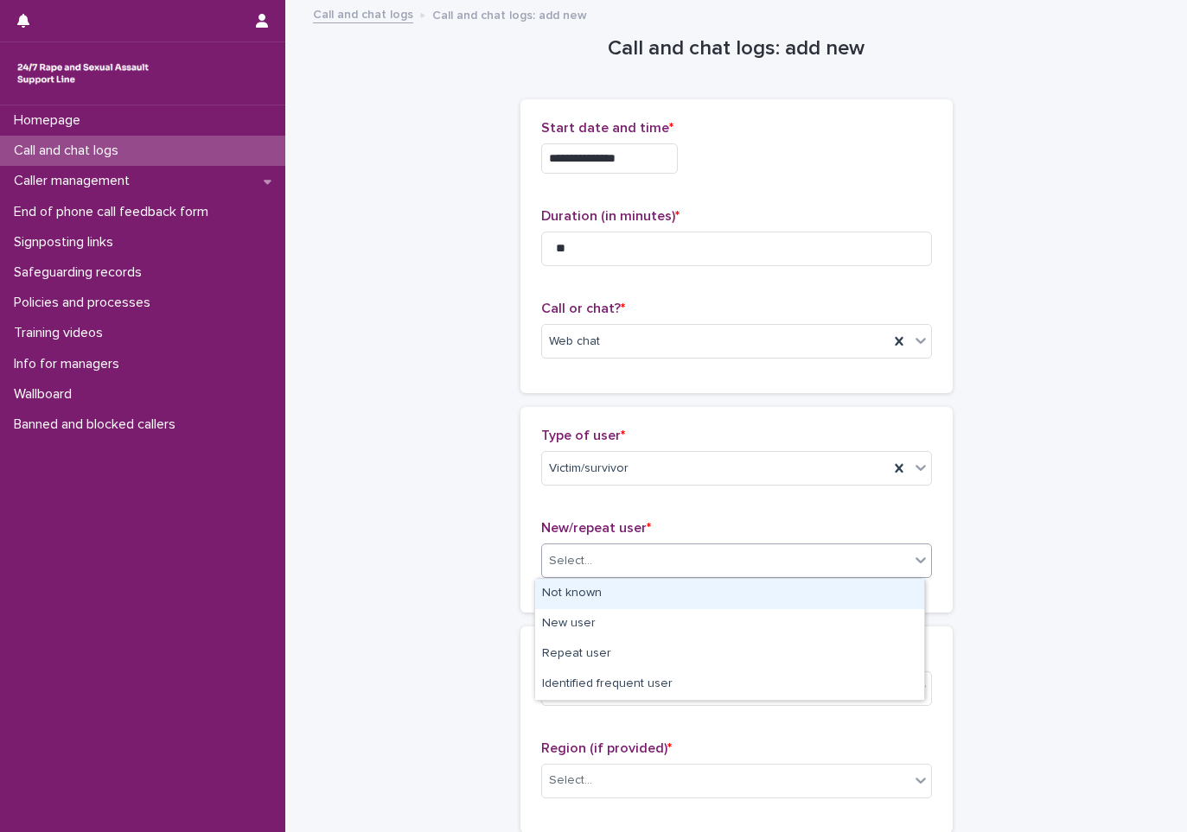
click at [631, 554] on div "Select..." at bounding box center [725, 561] width 367 height 29
click at [603, 601] on div "Not known" at bounding box center [729, 594] width 389 height 30
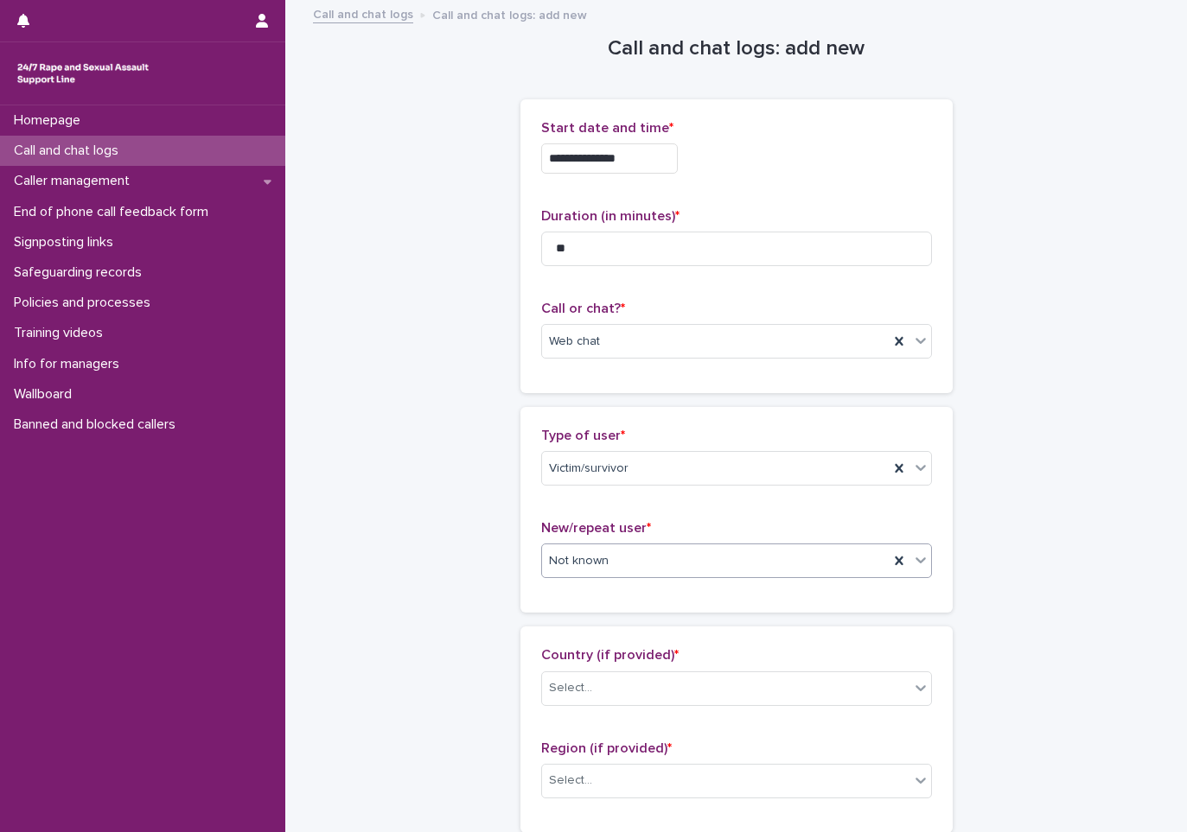
scroll to position [173, 0]
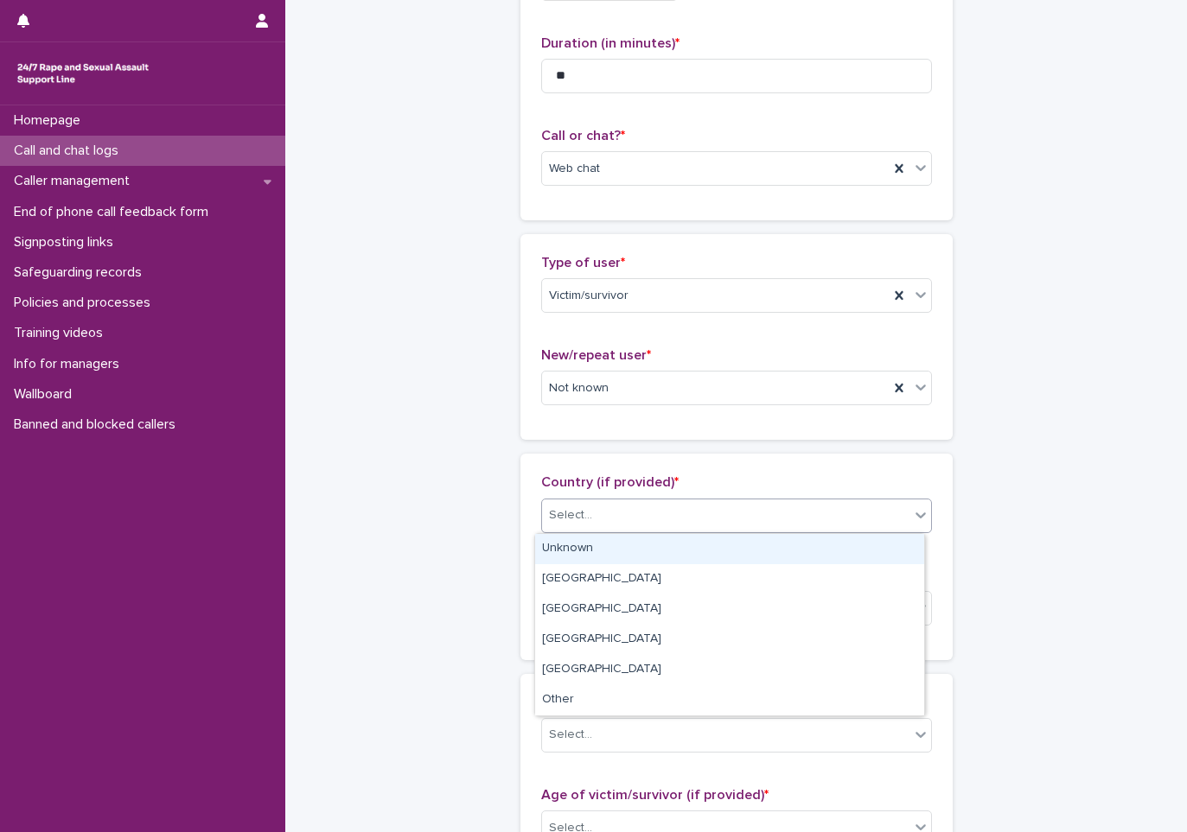
click at [625, 527] on div "Select..." at bounding box center [725, 515] width 367 height 29
click at [588, 534] on div "Unknown" at bounding box center [729, 549] width 389 height 30
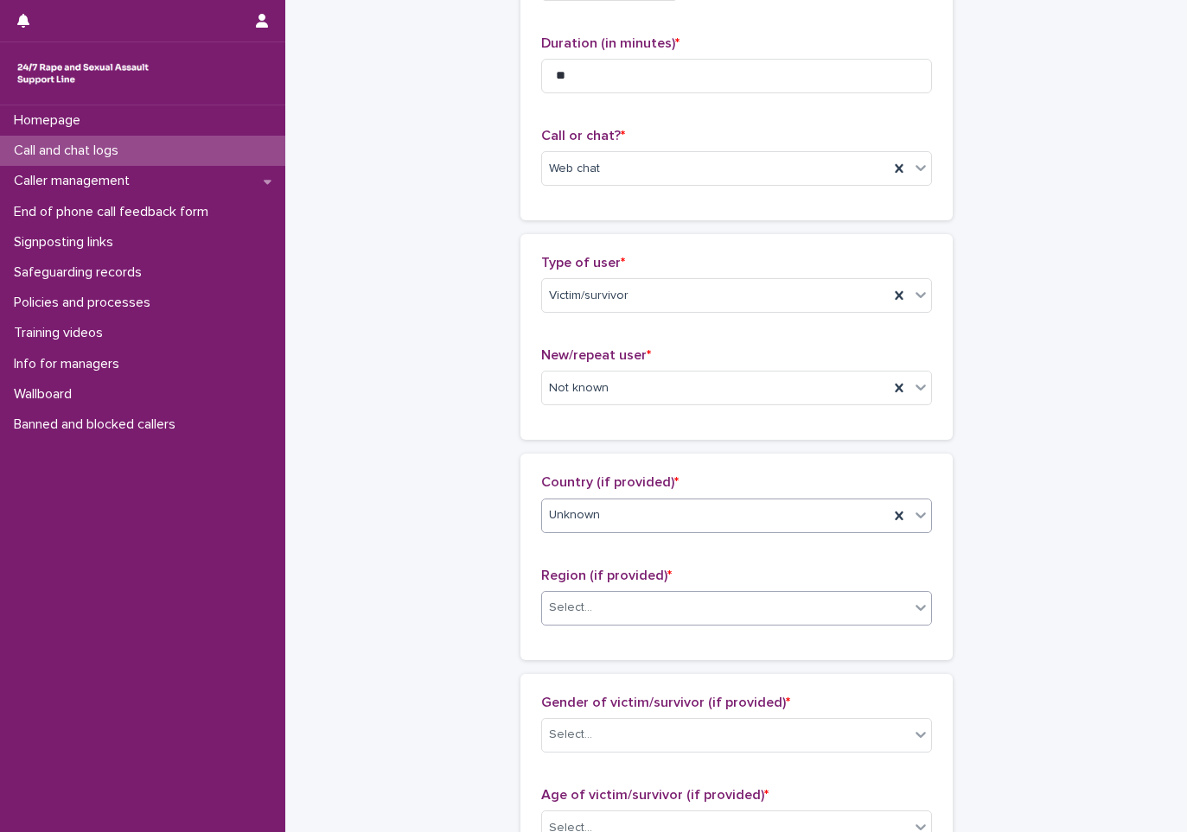
click at [590, 606] on div "Select..." at bounding box center [725, 608] width 367 height 29
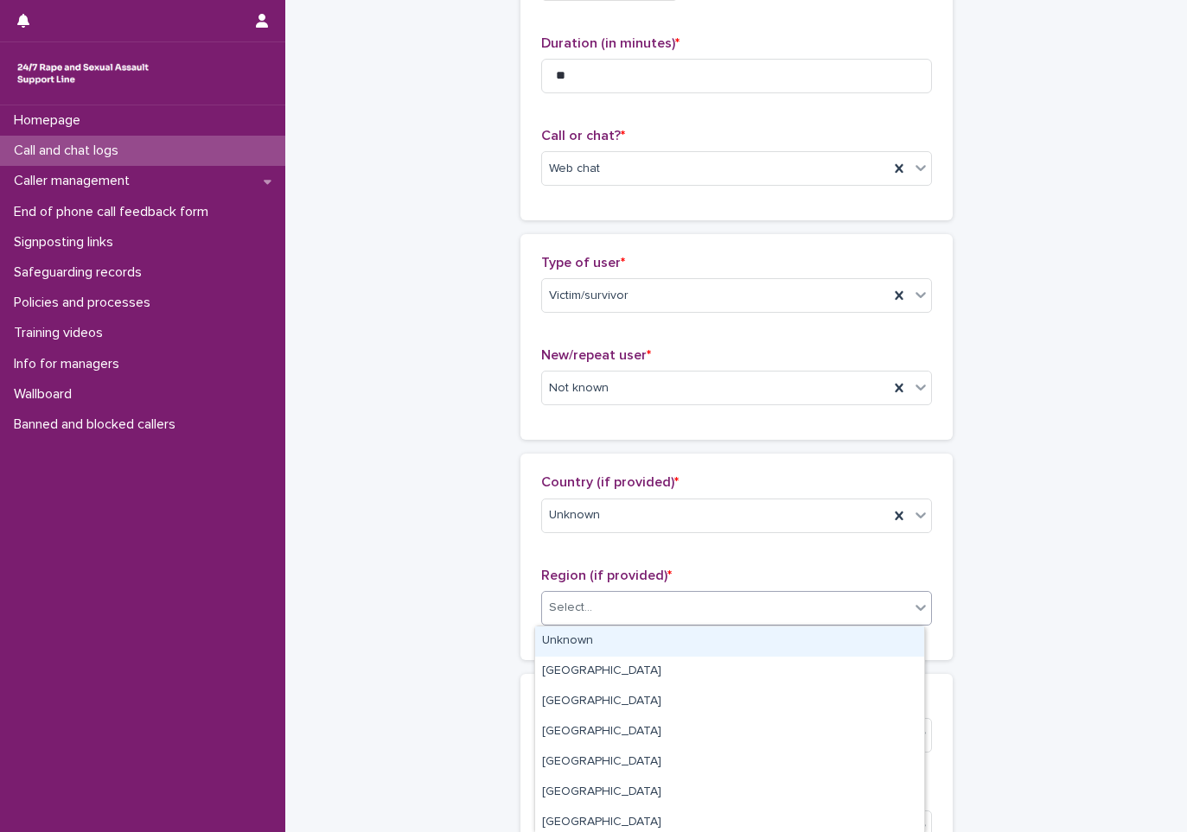
click at [579, 653] on div "Unknown" at bounding box center [729, 642] width 389 height 30
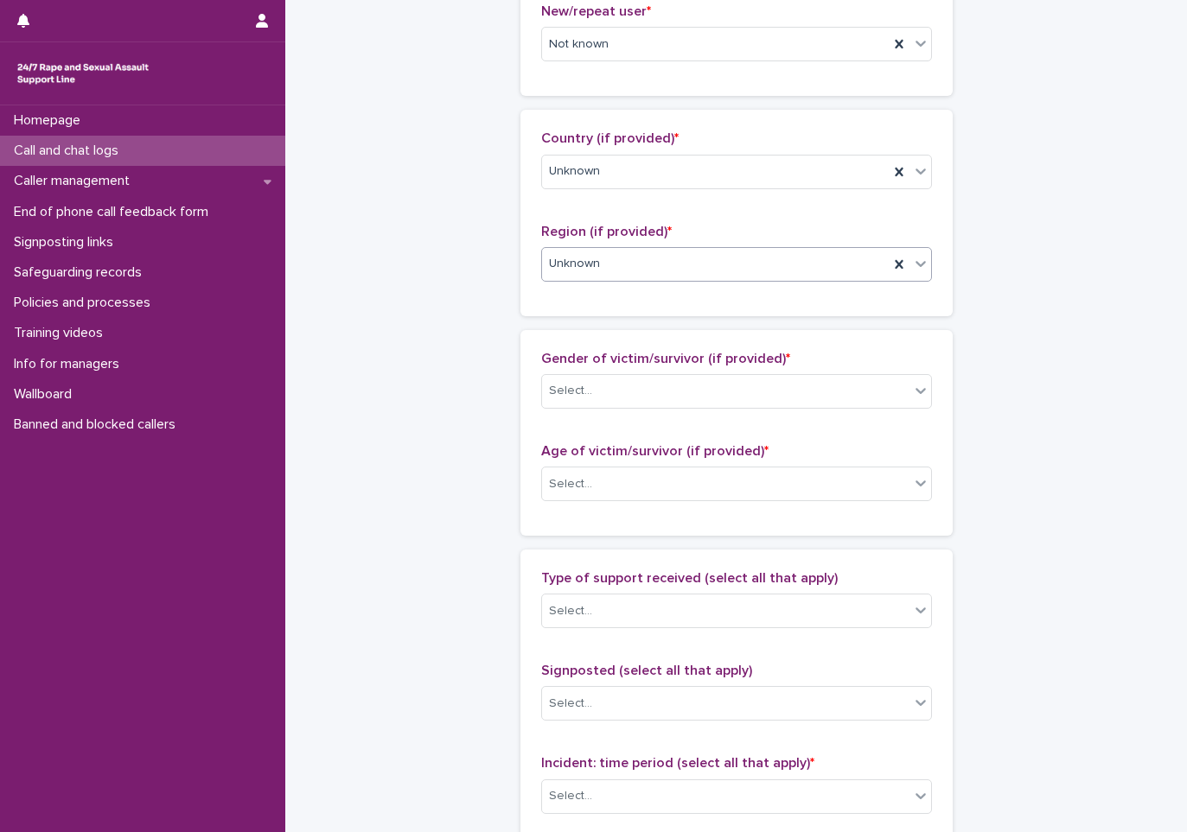
scroll to position [519, 0]
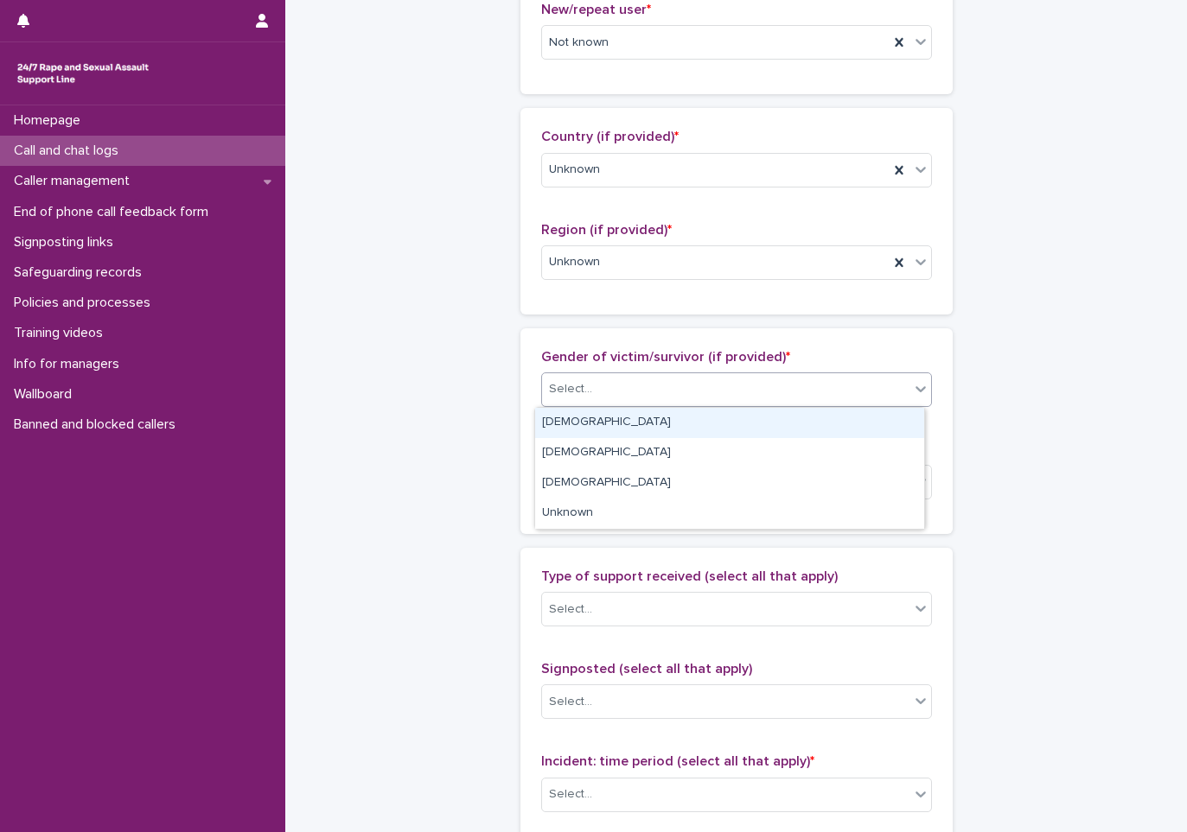
click at [604, 375] on div "Select..." at bounding box center [725, 389] width 367 height 29
click at [583, 417] on div "Female" at bounding box center [729, 423] width 389 height 30
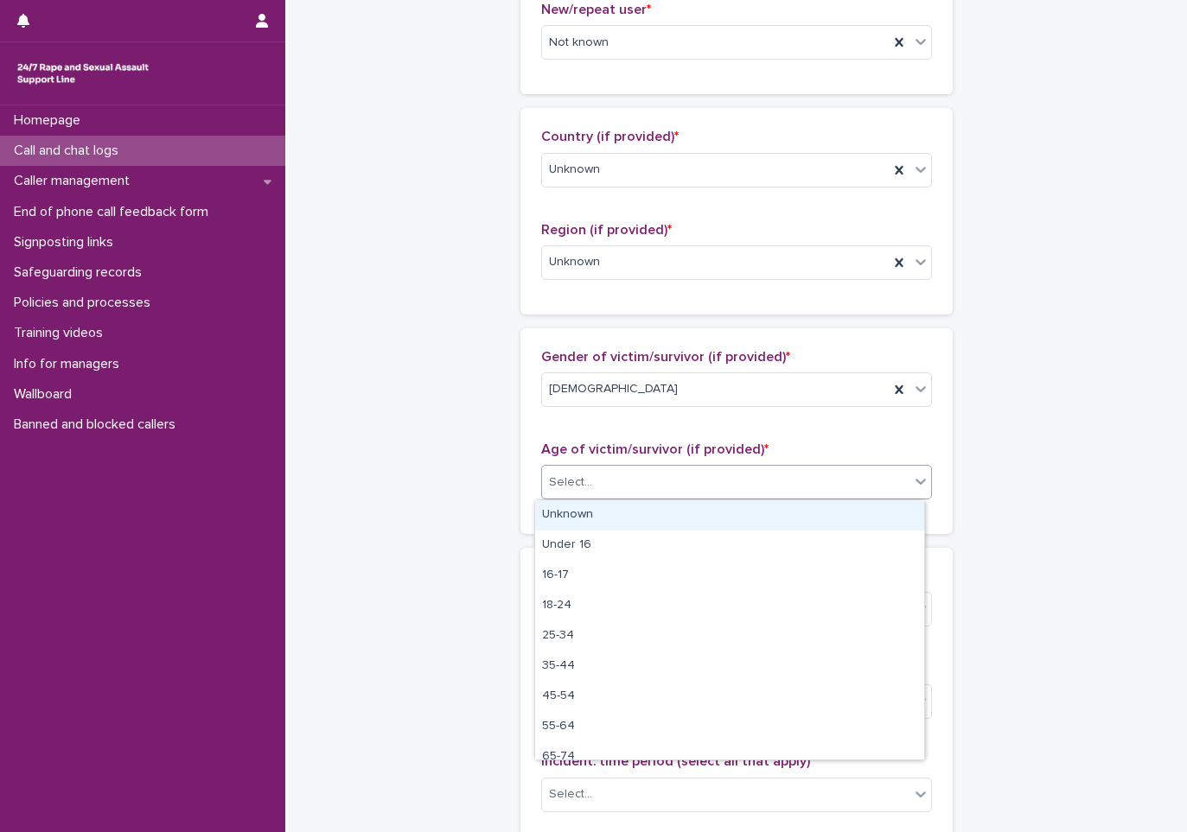
click at [594, 486] on input "text" at bounding box center [595, 482] width 2 height 15
click at [586, 513] on div "Unknown" at bounding box center [729, 515] width 389 height 30
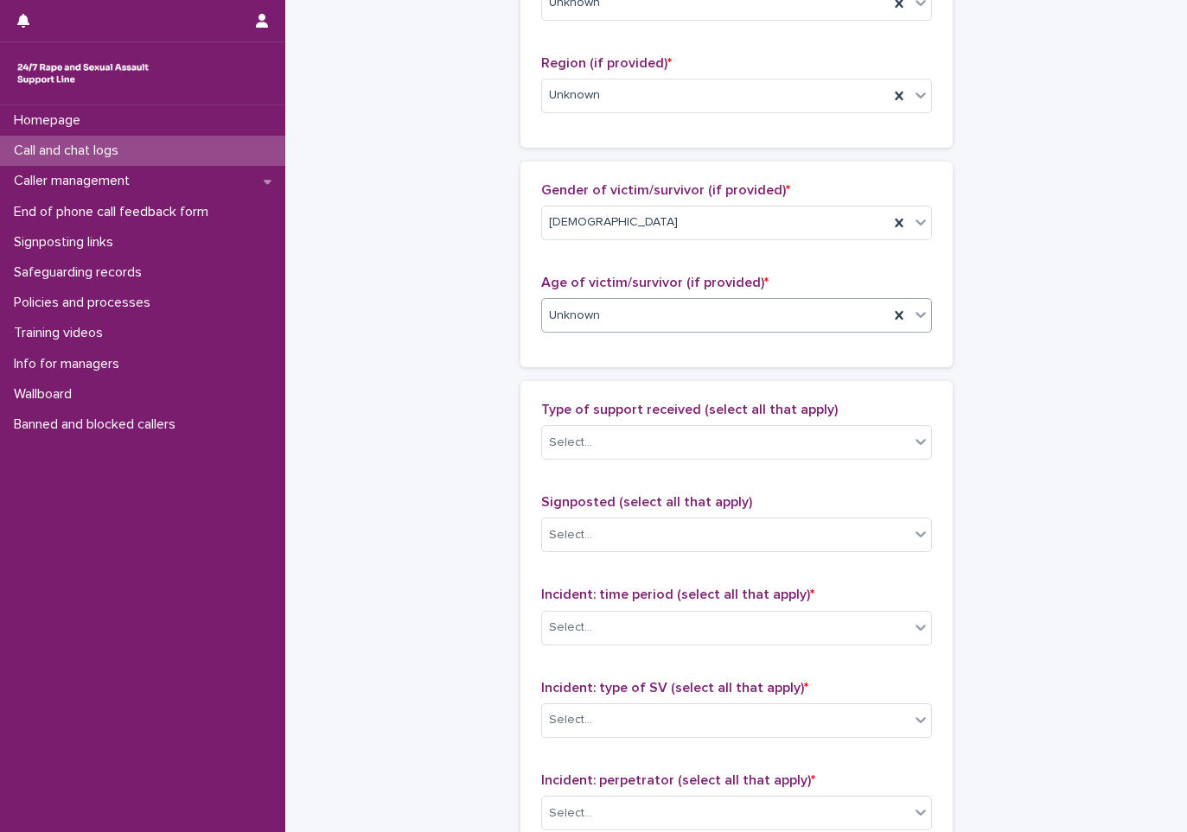
scroll to position [692, 0]
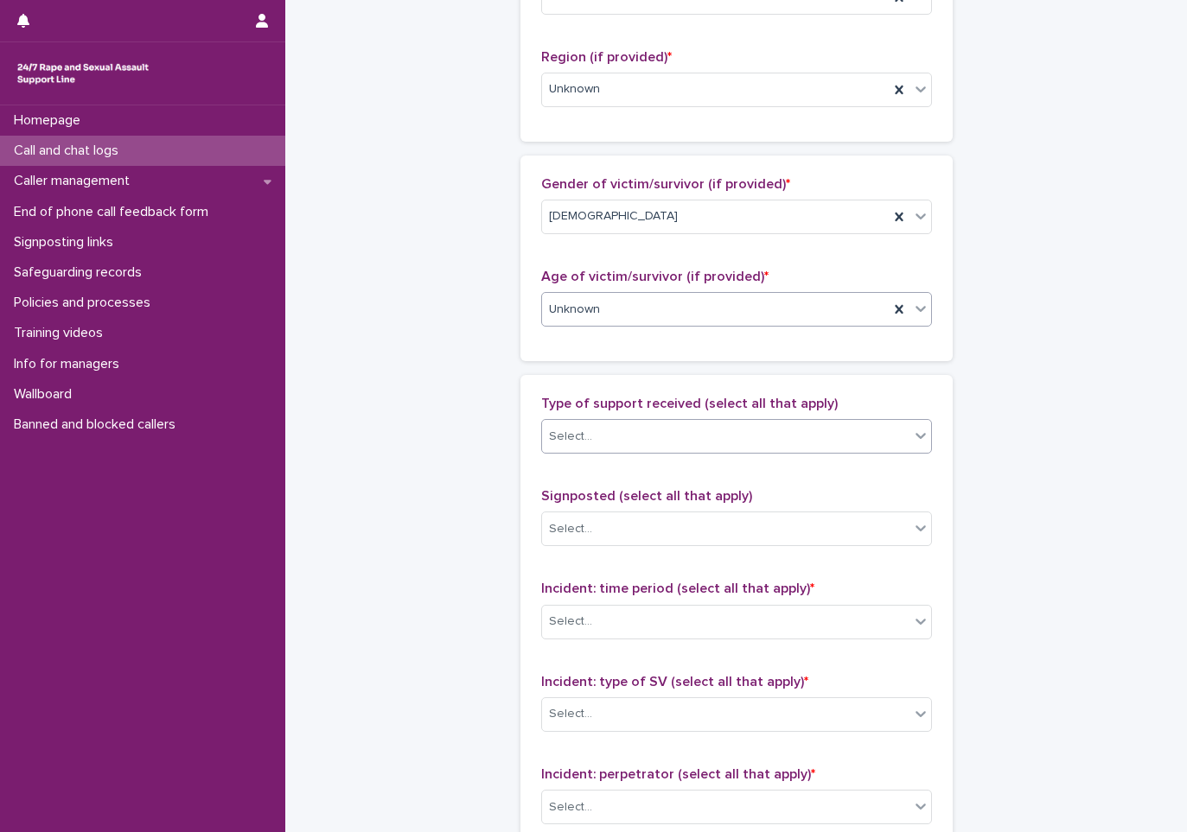
click at [578, 428] on div "Select..." at bounding box center [570, 437] width 43 height 18
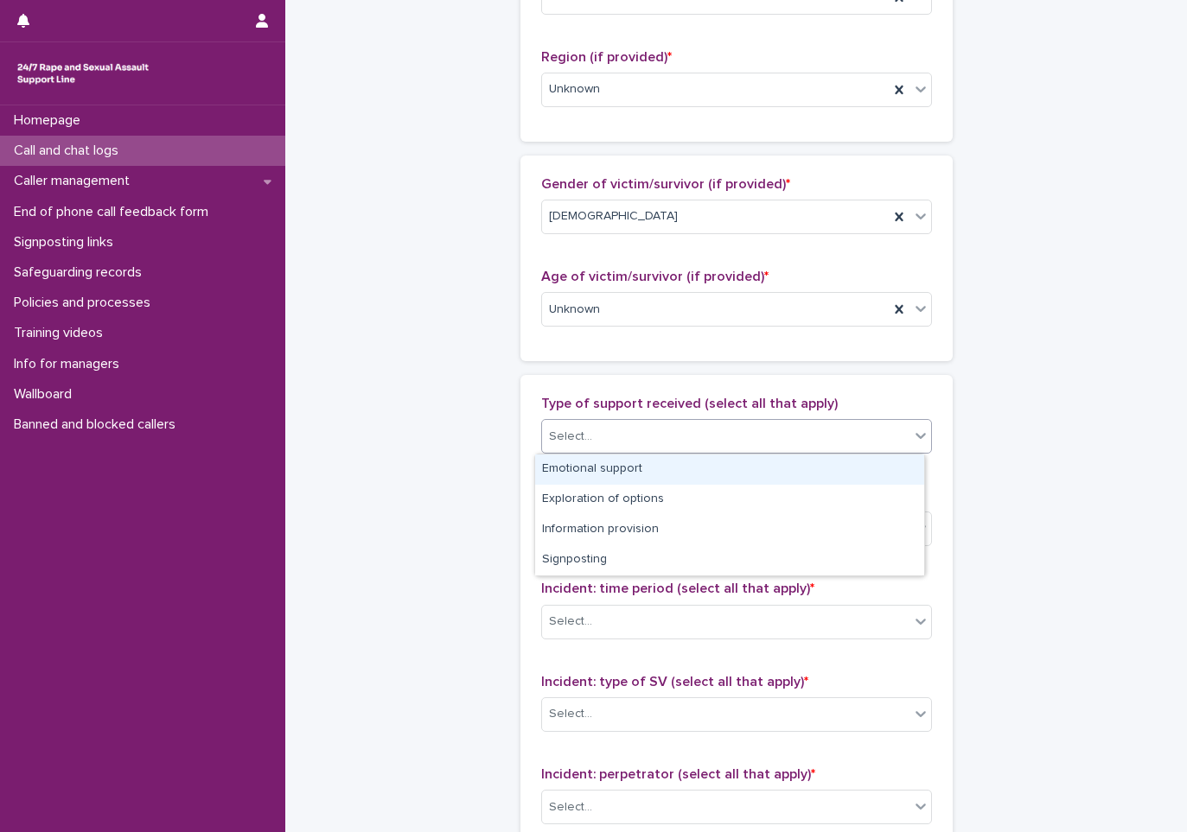
click at [565, 469] on div "Emotional support" at bounding box center [729, 470] width 389 height 30
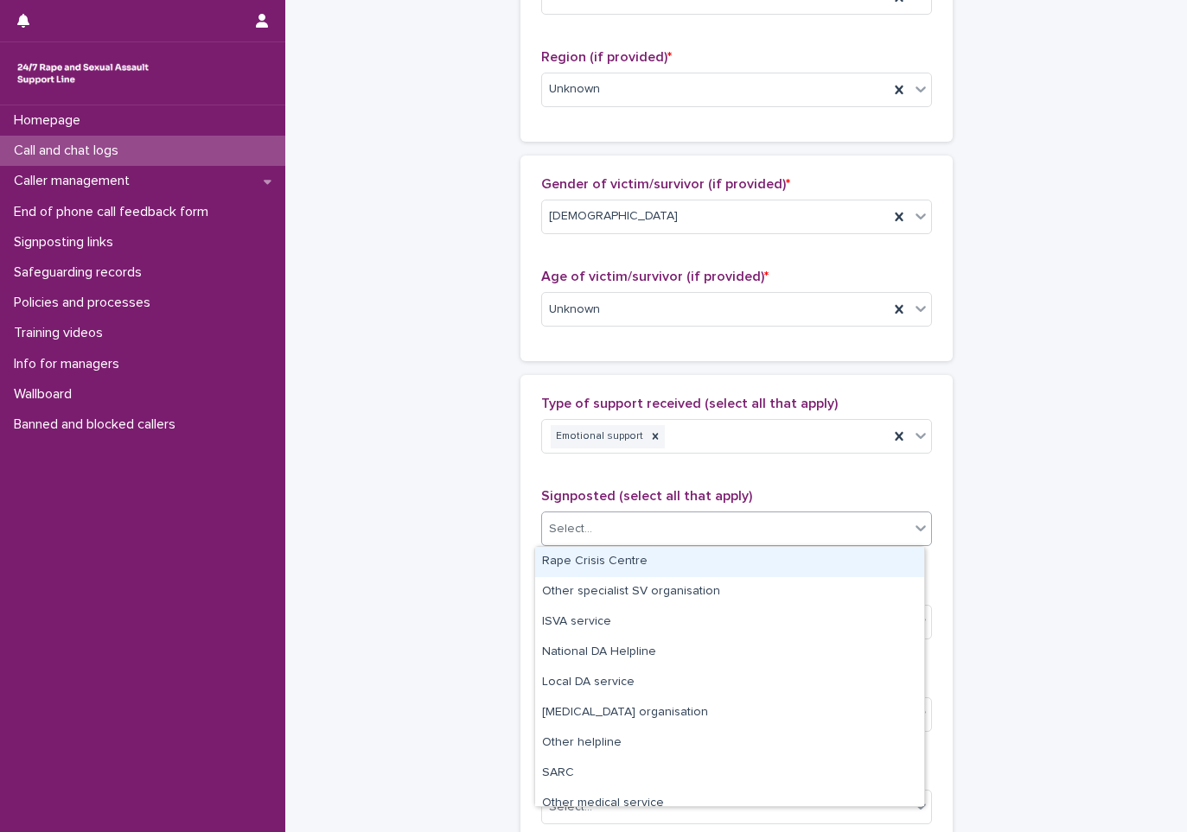
click at [553, 539] on div "Select..." at bounding box center [725, 529] width 367 height 29
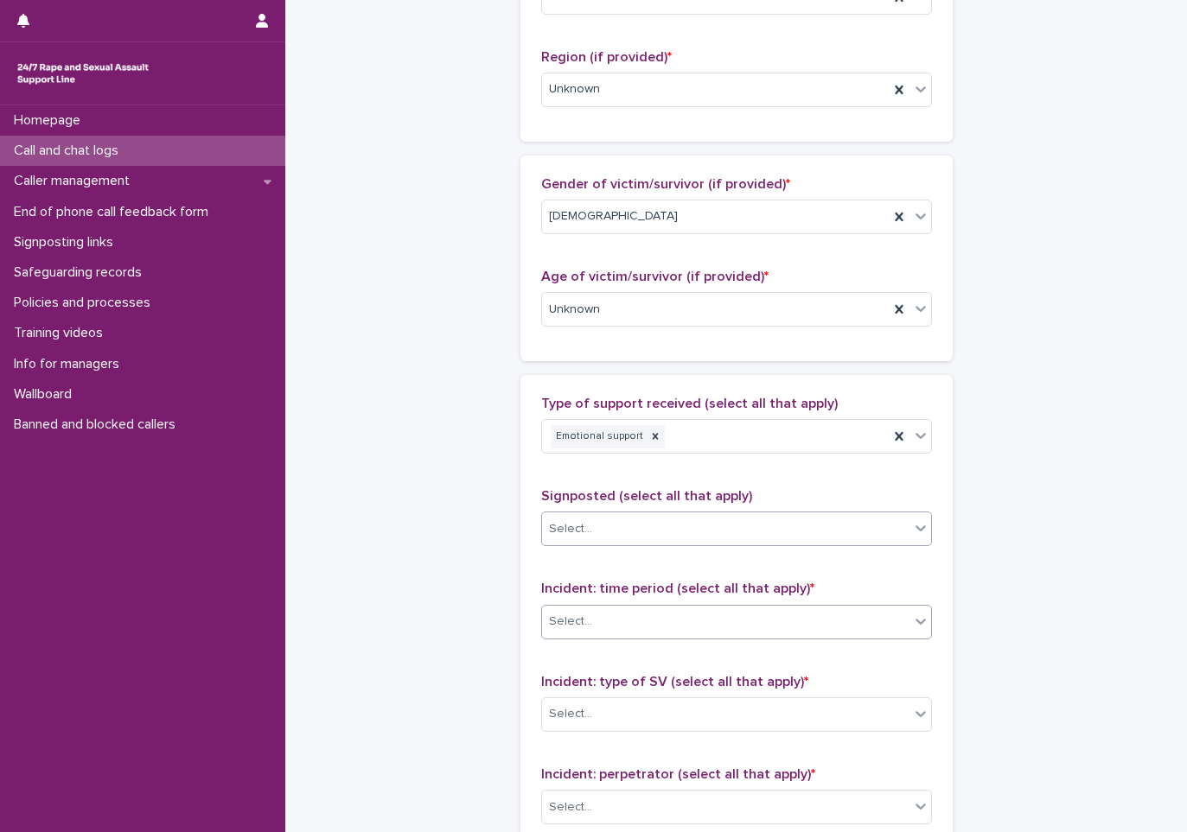
click at [542, 614] on div "Select..." at bounding box center [725, 622] width 367 height 29
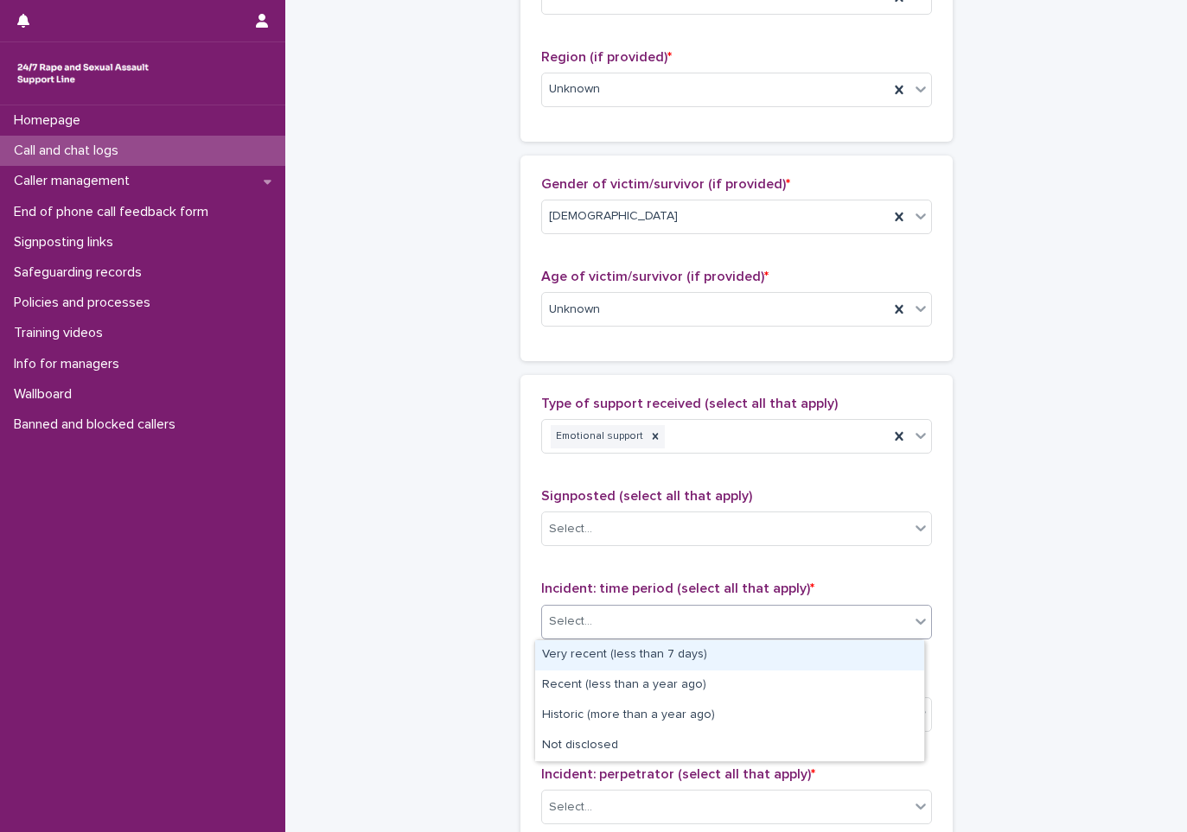
click at [591, 668] on div "Very recent (less than 7 days)" at bounding box center [729, 656] width 389 height 30
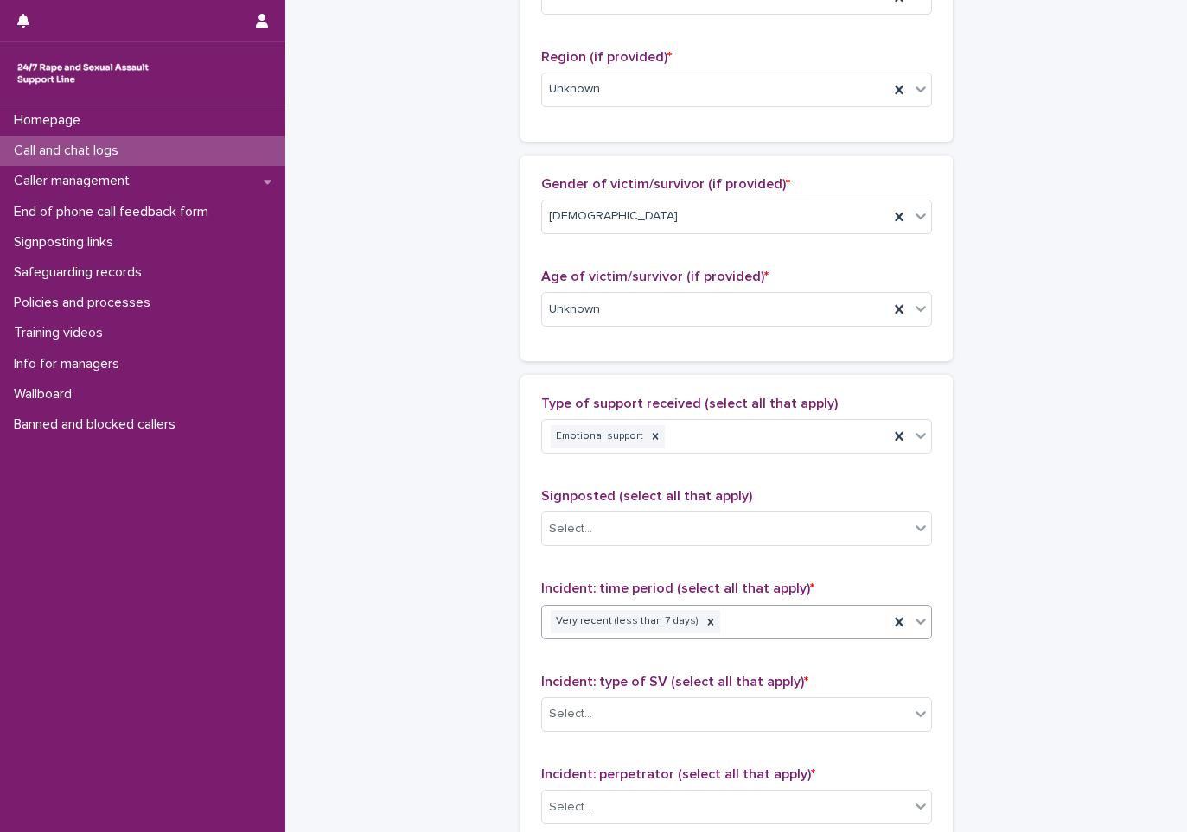
scroll to position [864, 0]
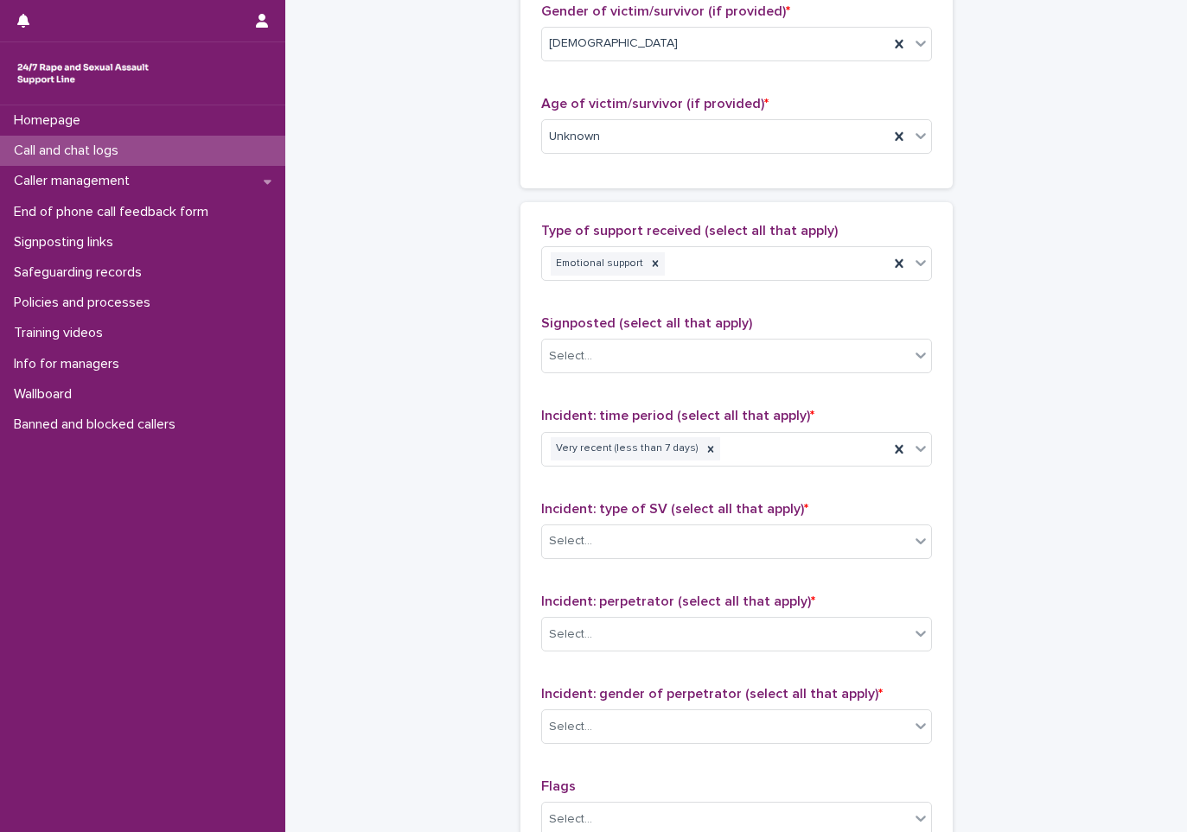
click at [570, 521] on div "Incident: type of SV (select all that apply) * Select..." at bounding box center [736, 537] width 391 height 72
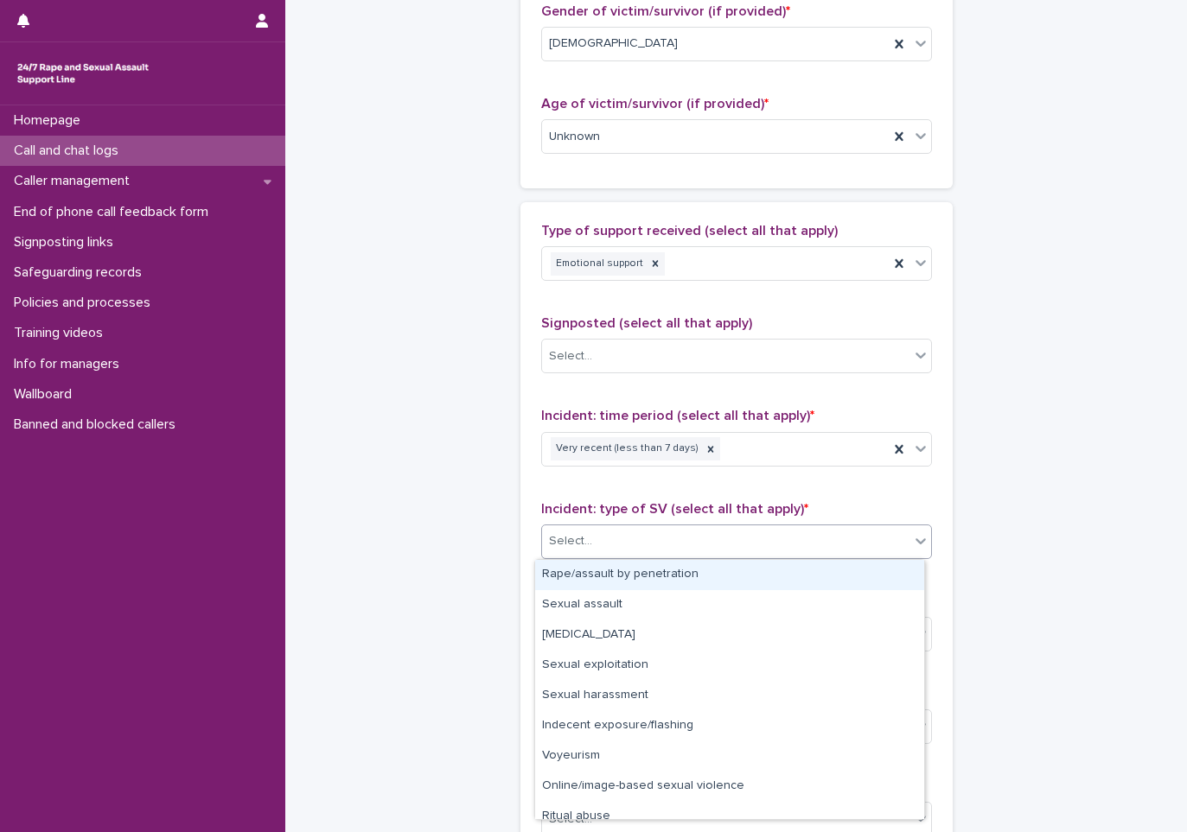
click at [570, 526] on div "Select..." at bounding box center [736, 542] width 391 height 35
click at [551, 587] on div "Rape/assault by penetration" at bounding box center [729, 575] width 389 height 30
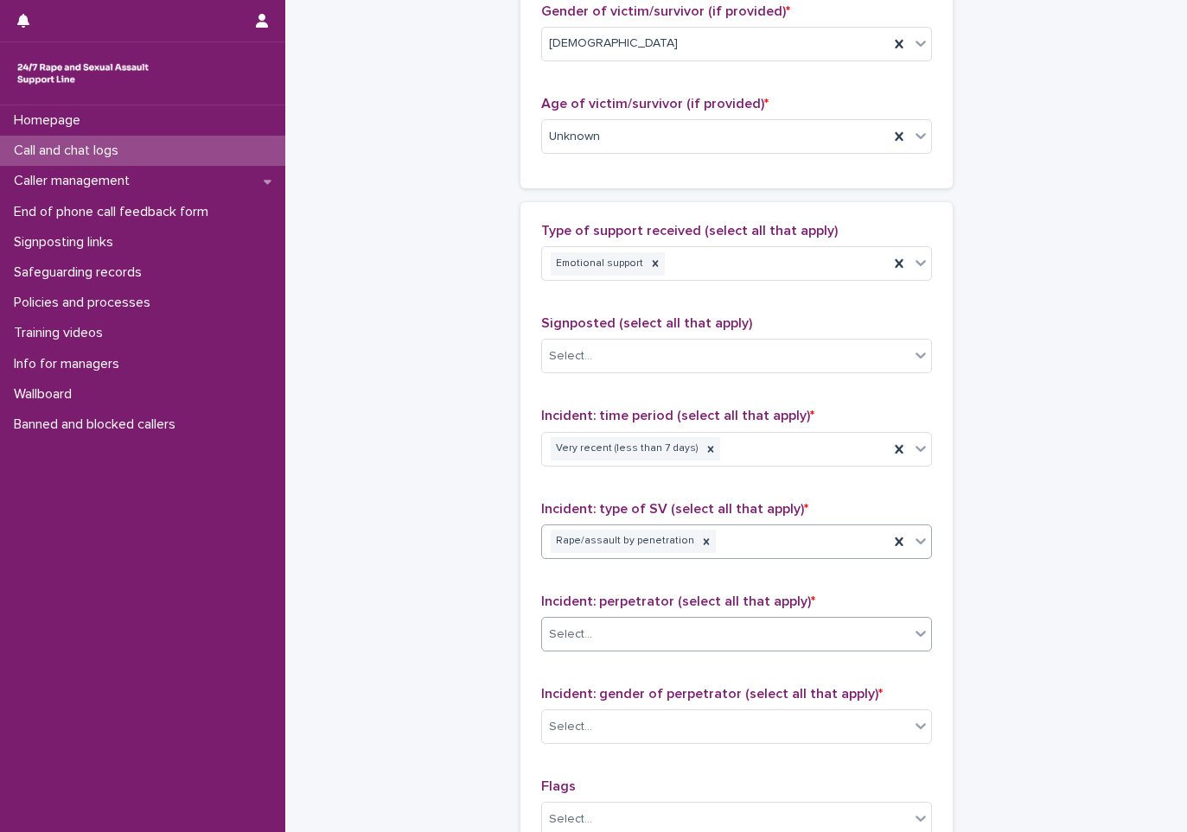
click at [610, 648] on div "Select..." at bounding box center [725, 635] width 367 height 29
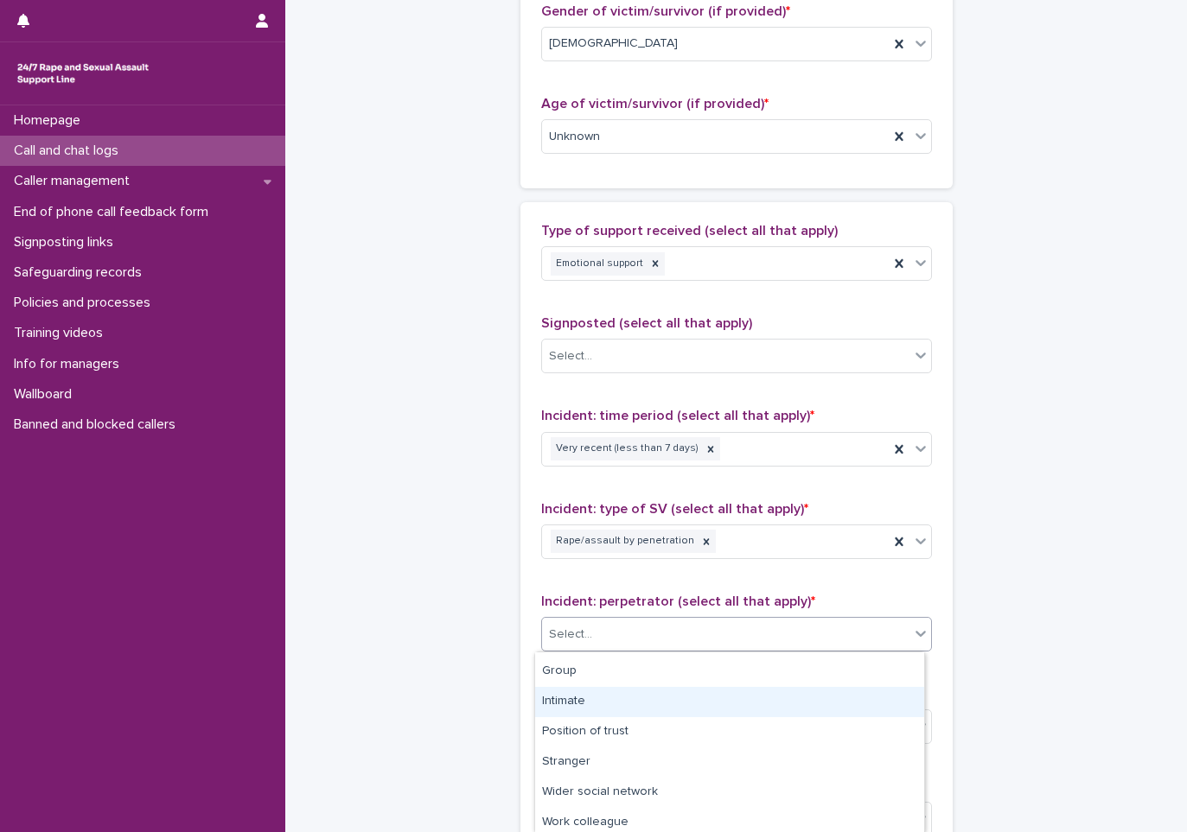
scroll to position [152, 0]
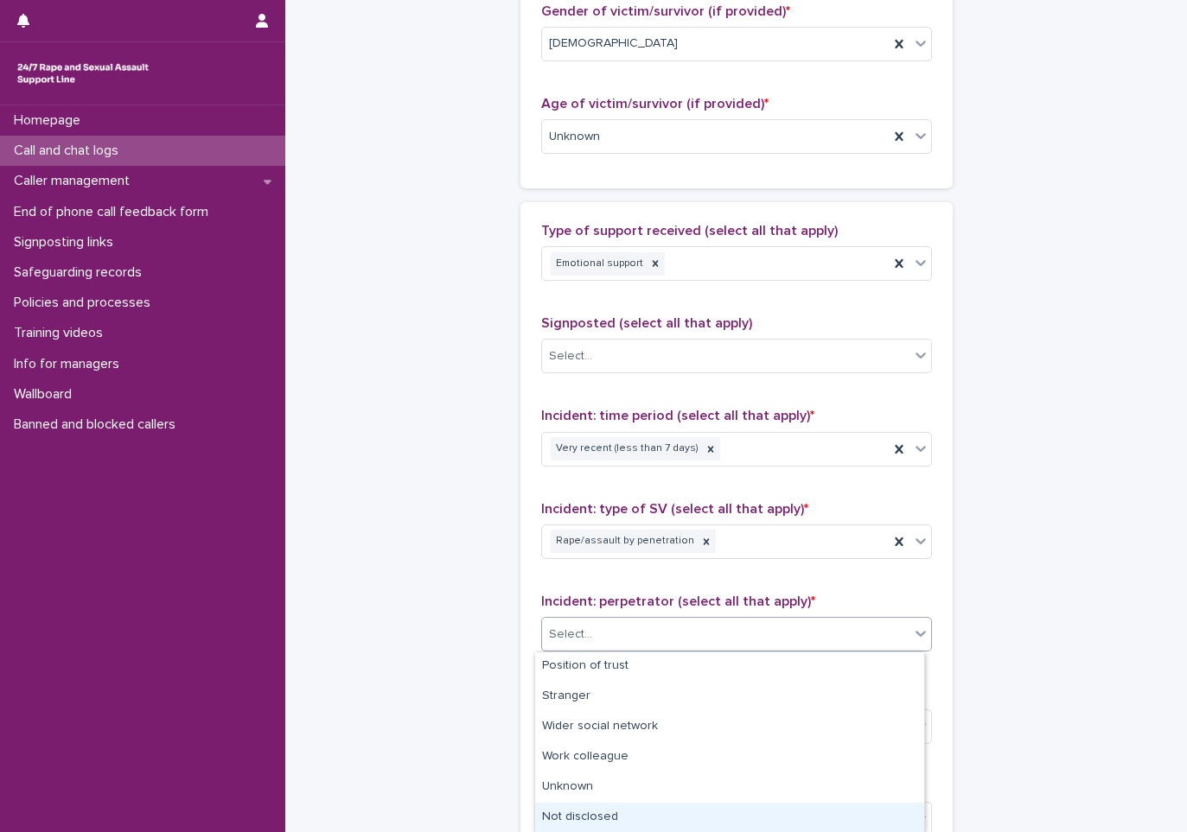
click at [654, 813] on div "Not disclosed" at bounding box center [729, 818] width 389 height 30
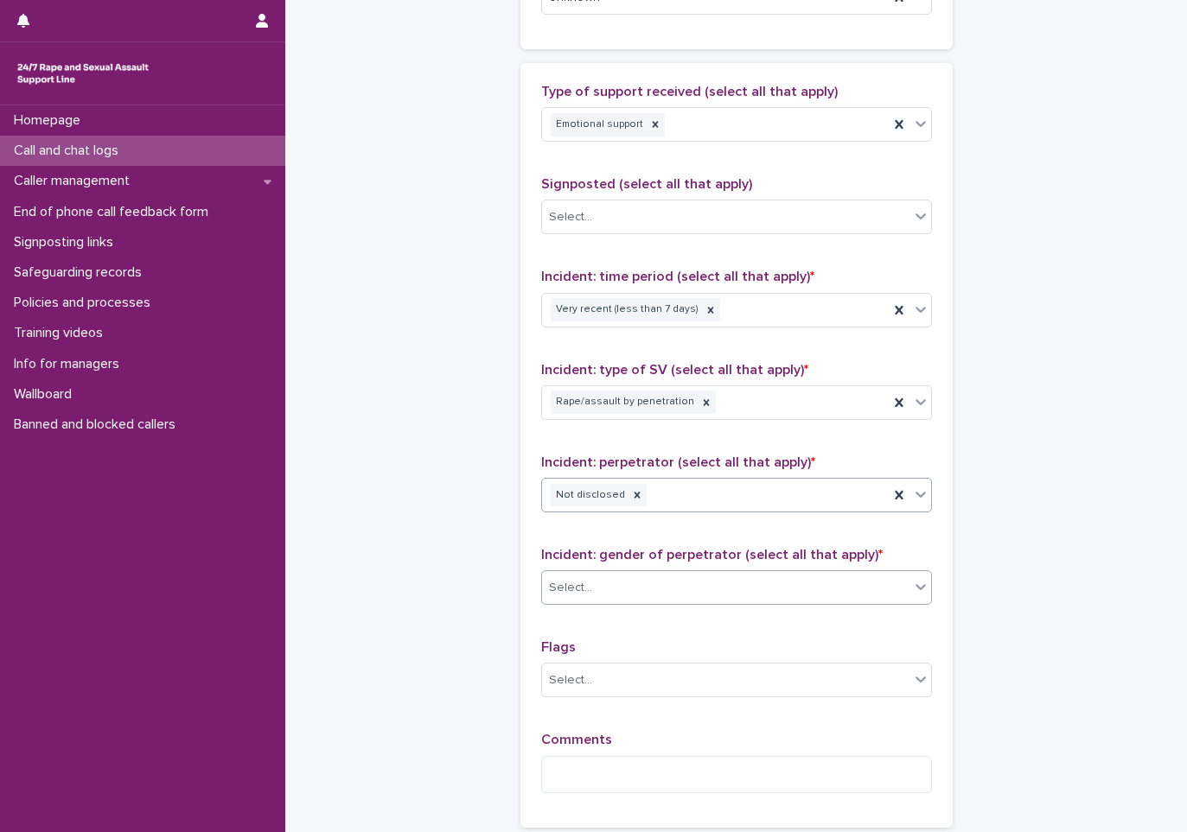
scroll to position [1037, 0]
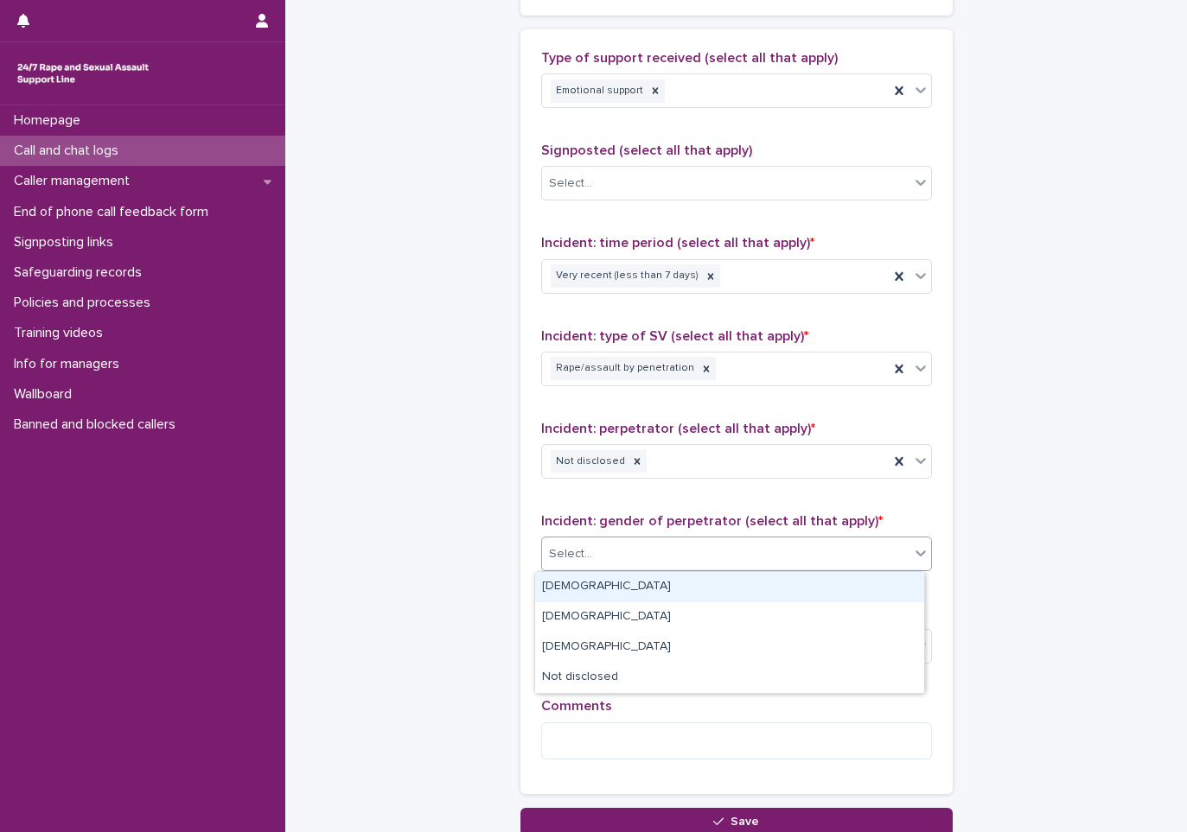
click at [604, 563] on div "Select..." at bounding box center [725, 554] width 367 height 29
click at [595, 598] on div "Male" at bounding box center [729, 587] width 389 height 30
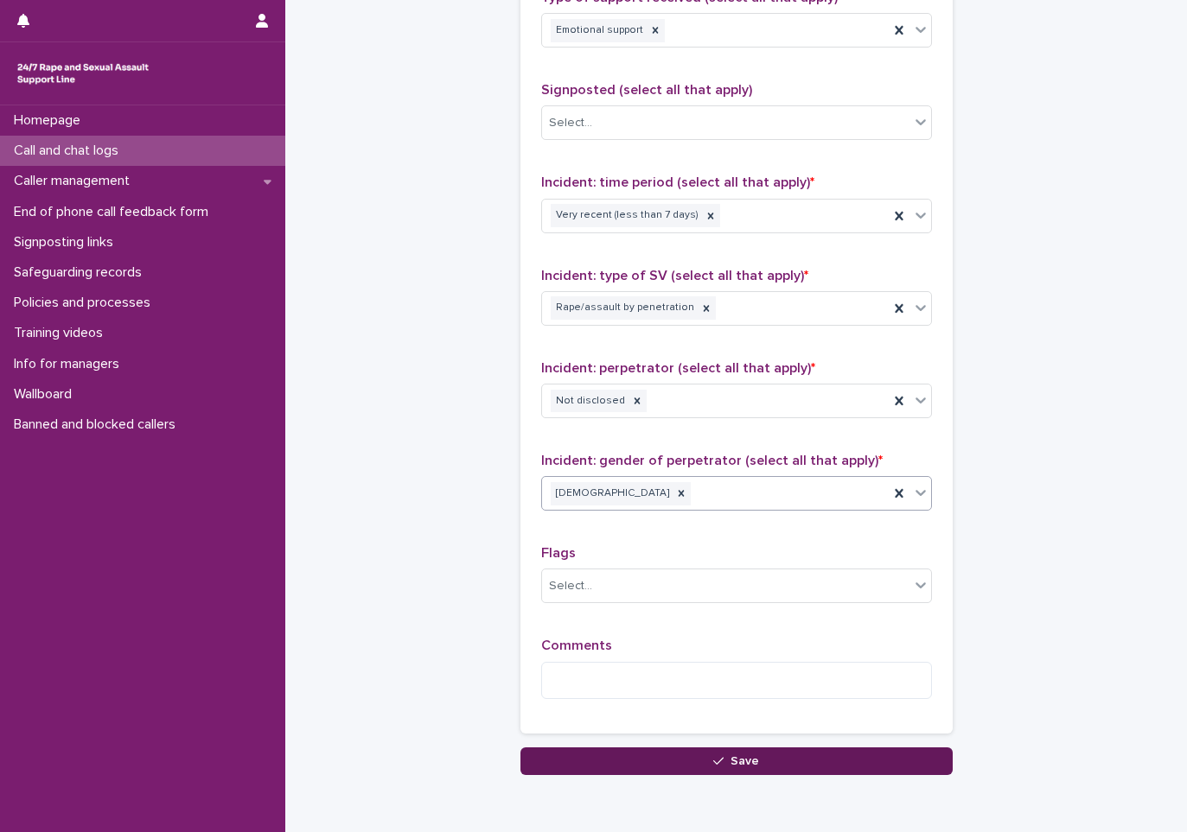
scroll to position [1176, 0]
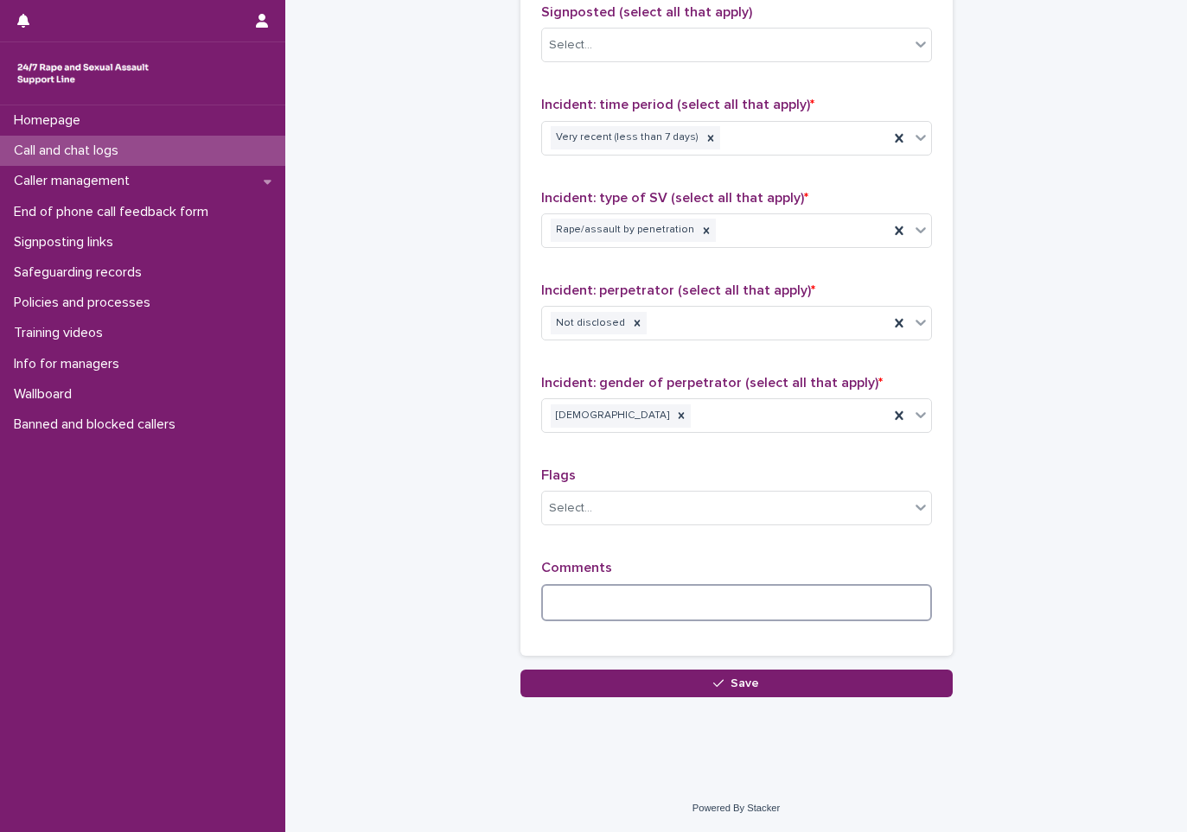
click at [602, 616] on textarea at bounding box center [736, 602] width 391 height 37
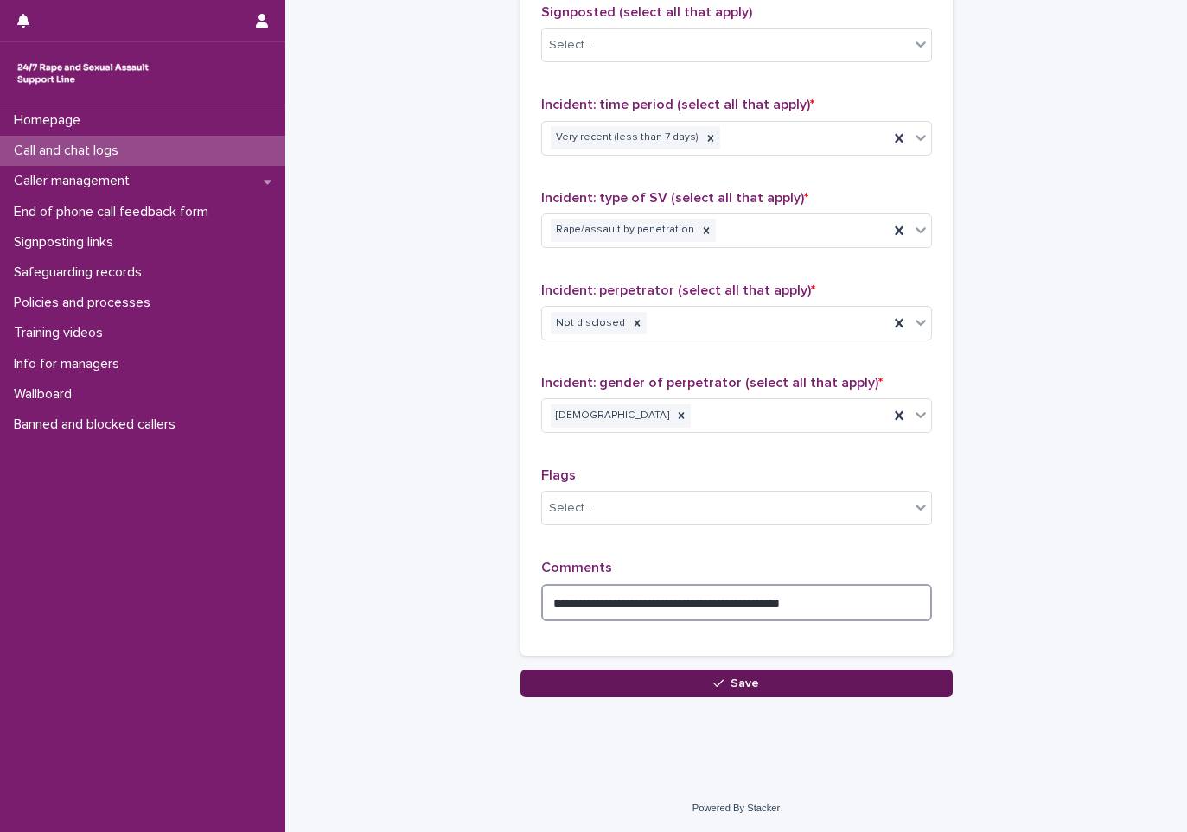
type textarea "**********"
click at [602, 670] on button "Save" at bounding box center [736, 684] width 432 height 28
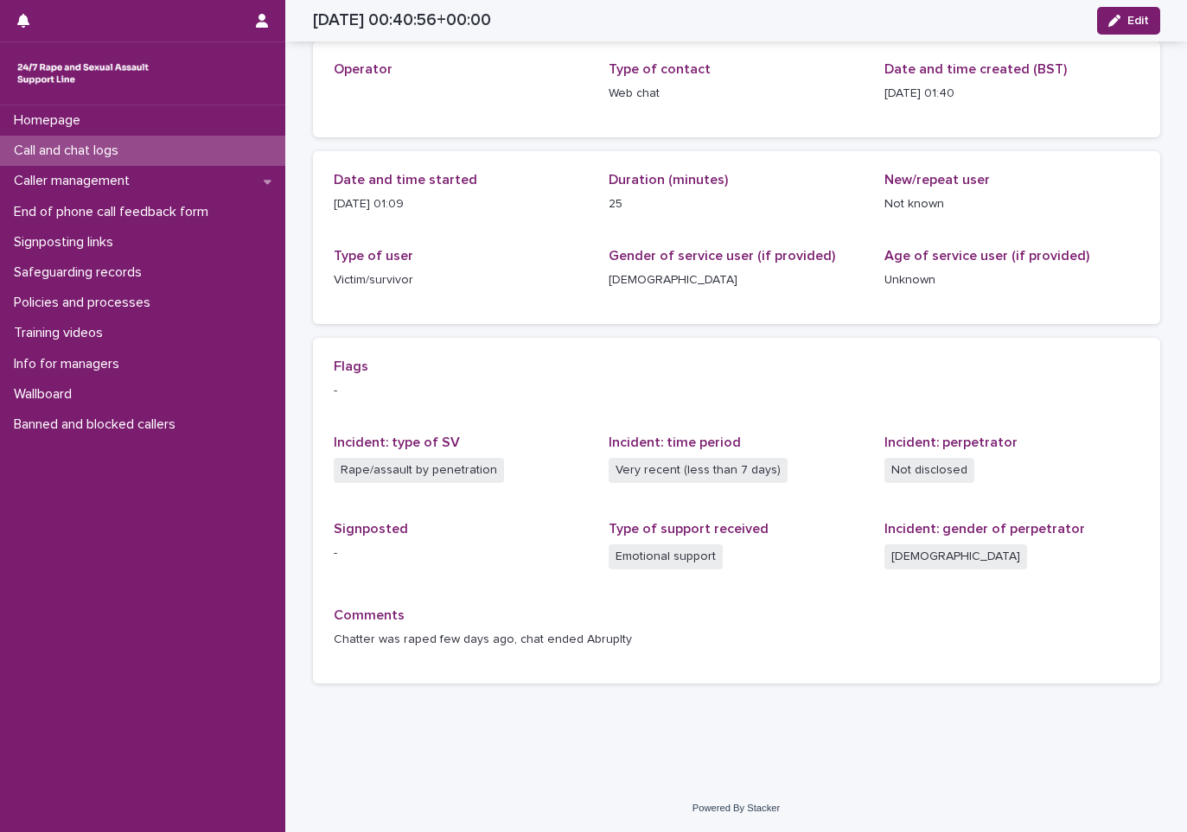
scroll to position [86, 0]
